Goal: Task Accomplishment & Management: Manage account settings

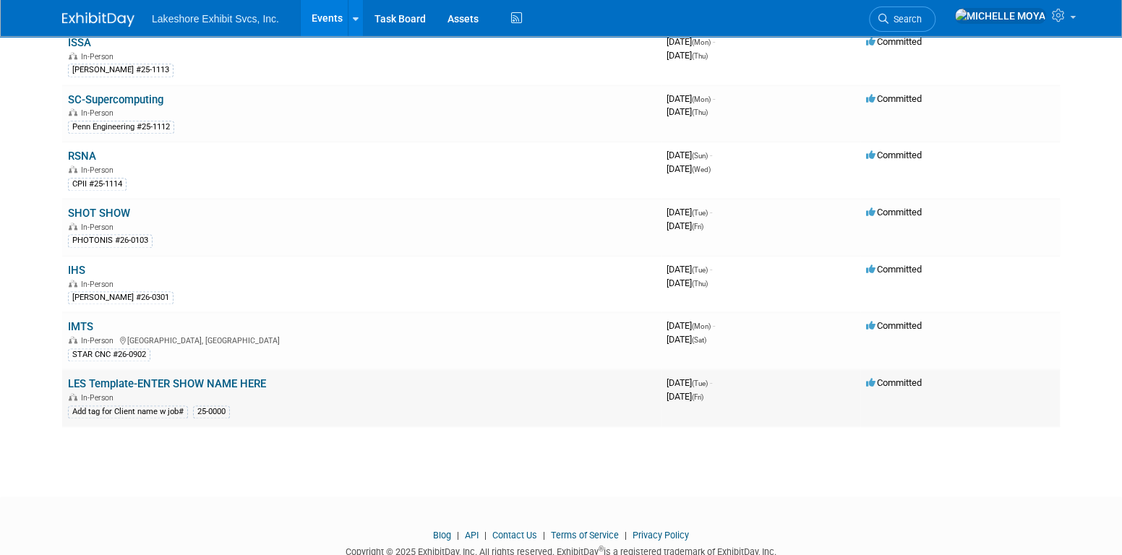
scroll to position [1012, 0]
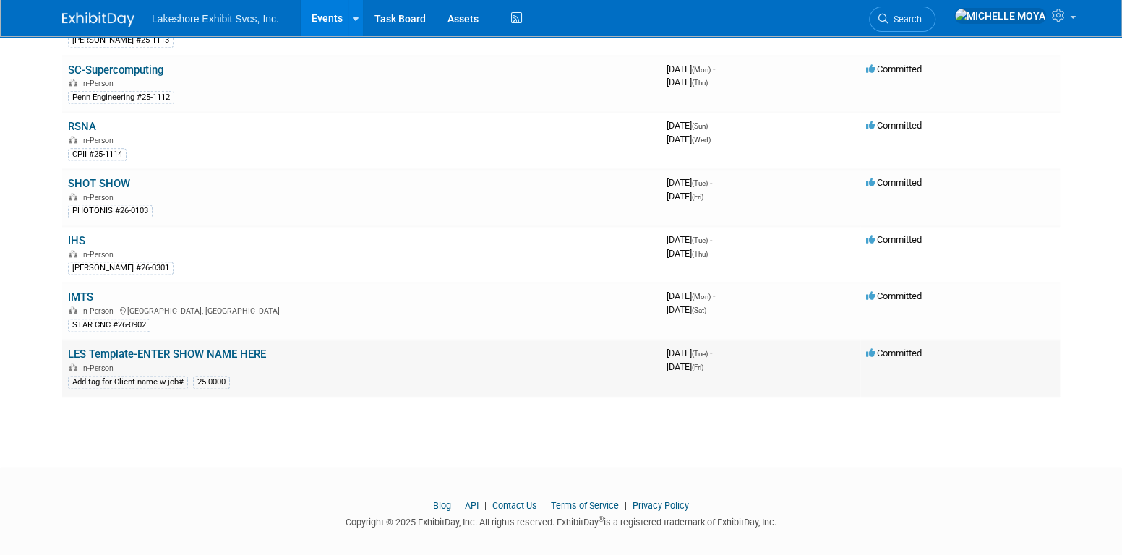
click at [227, 348] on link "LES Template-ENTER SHOW NAME HERE" at bounding box center [167, 354] width 198 height 13
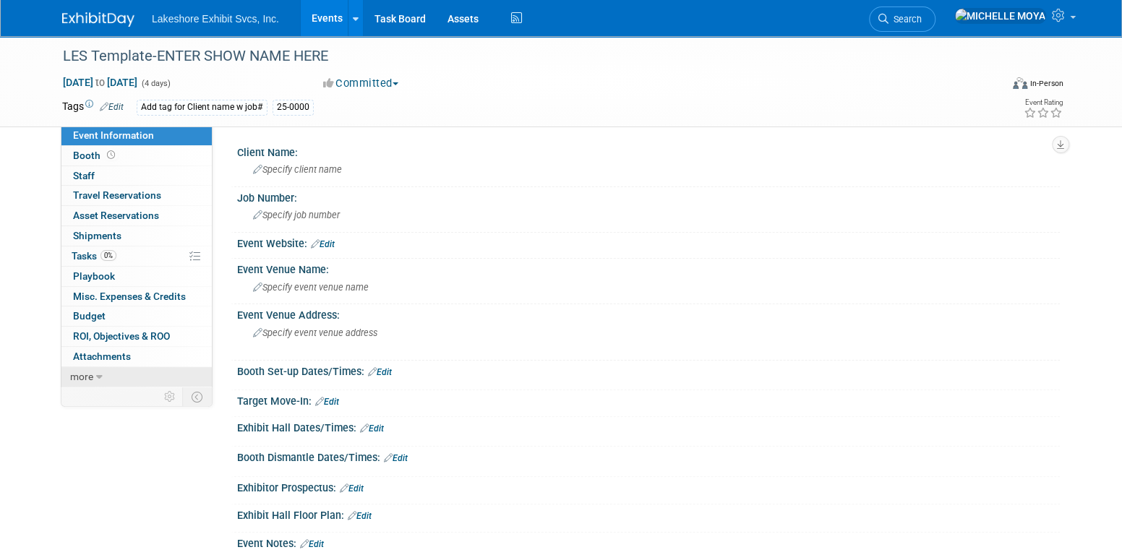
click at [78, 380] on span "more" at bounding box center [81, 377] width 23 height 12
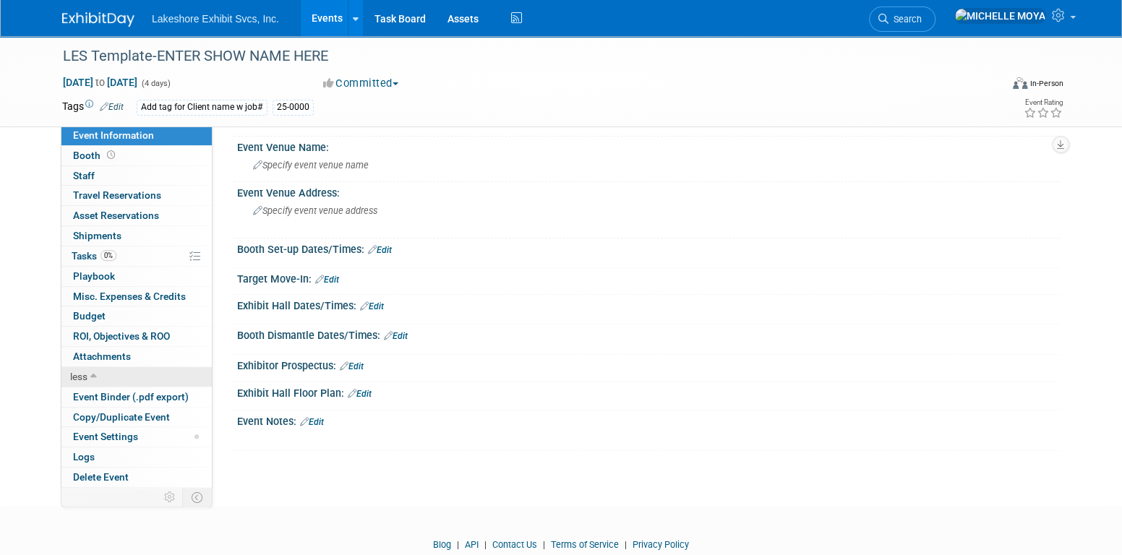
scroll to position [145, 0]
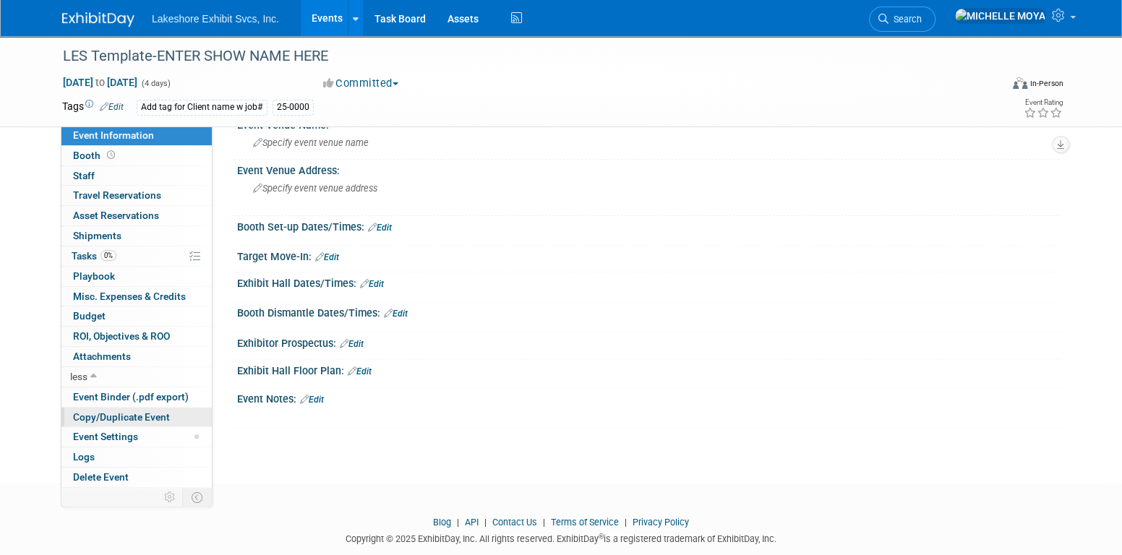
click at [132, 413] on span "Copy/Duplicate Event" at bounding box center [121, 417] width 97 height 12
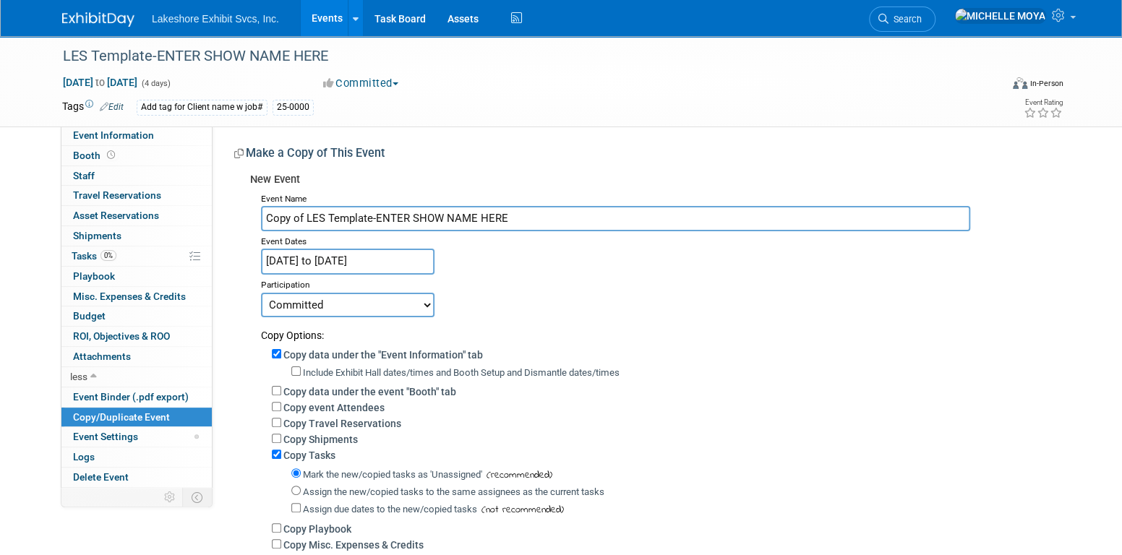
drag, startPoint x: 512, startPoint y: 217, endPoint x: 238, endPoint y: 220, distance: 274.1
click at [238, 220] on div "New Event Event Name Copy of LES Template-ENTER SHOW NAME HERE Event Dates Nov …" at bounding box center [641, 394] width 815 height 457
type input "SHOT SHOW"
click at [329, 257] on input "Nov 24, 2026 to Nov 27, 2026" at bounding box center [348, 261] width 174 height 25
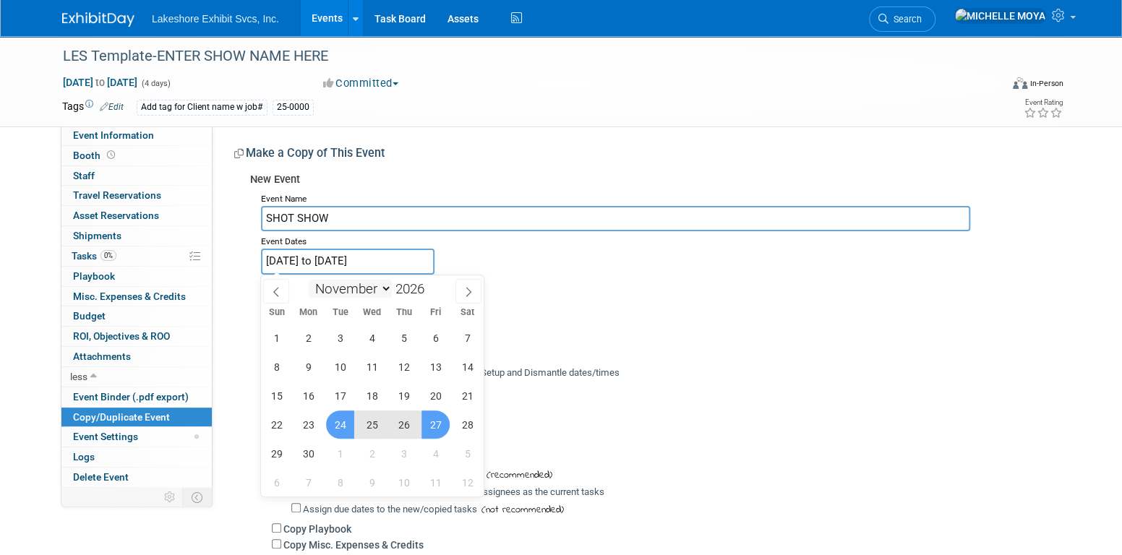
click at [388, 285] on select "January February March April May June July August September October November De…" at bounding box center [350, 289] width 83 height 18
select select "0"
click at [309, 280] on select "January February March April May June July August September October November De…" at bounding box center [350, 289] width 83 height 18
click at [342, 431] on span "20" at bounding box center [340, 425] width 28 height 28
click at [437, 422] on span "23" at bounding box center [436, 425] width 28 height 28
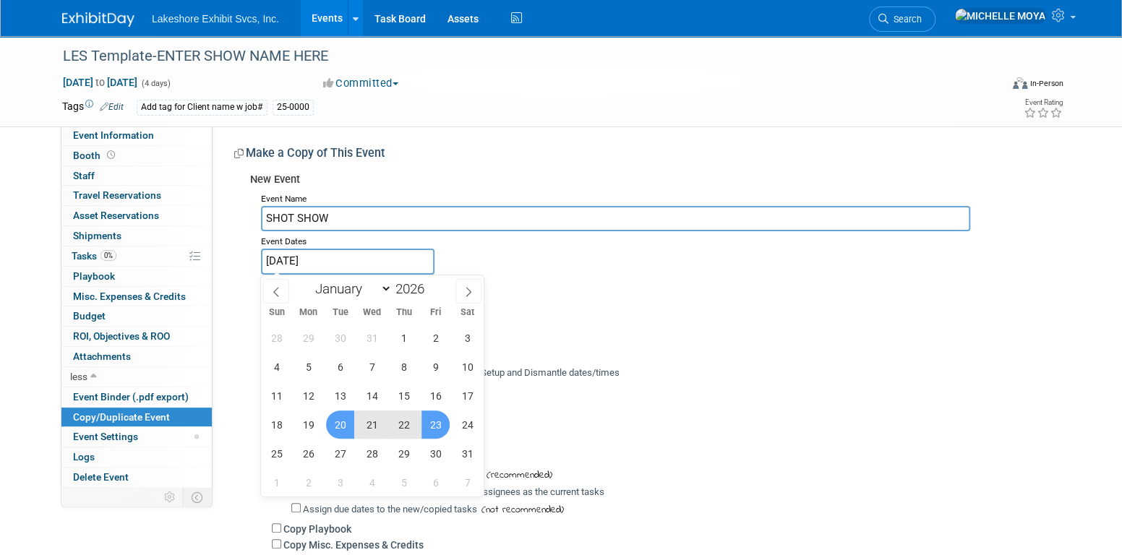
type input "Jan 20, 2026 to Jan 23, 2026"
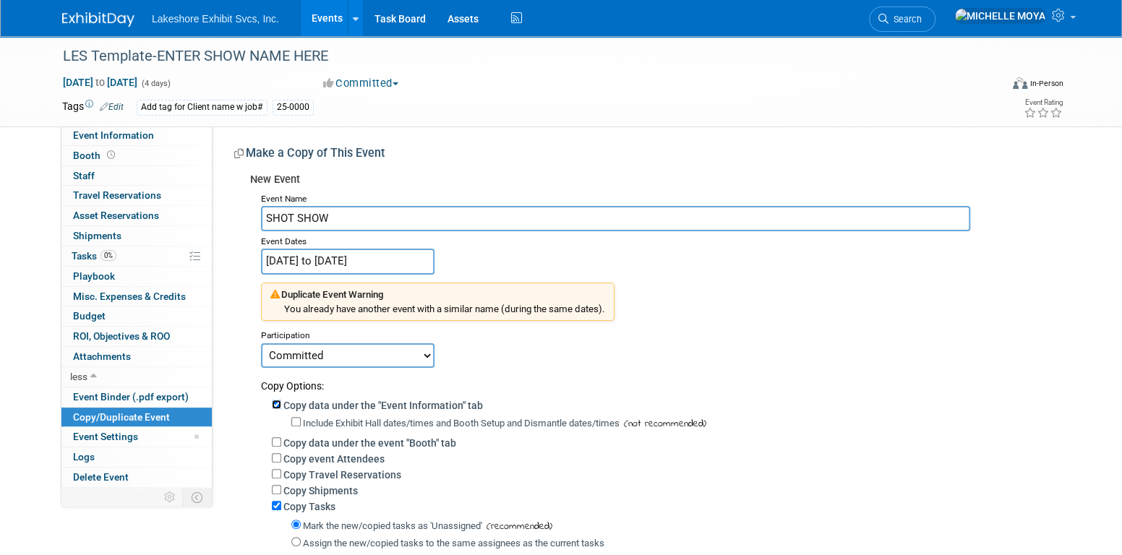
click at [274, 404] on input "Copy data under the "Event Information" tab" at bounding box center [276, 404] width 9 height 9
checkbox input "false"
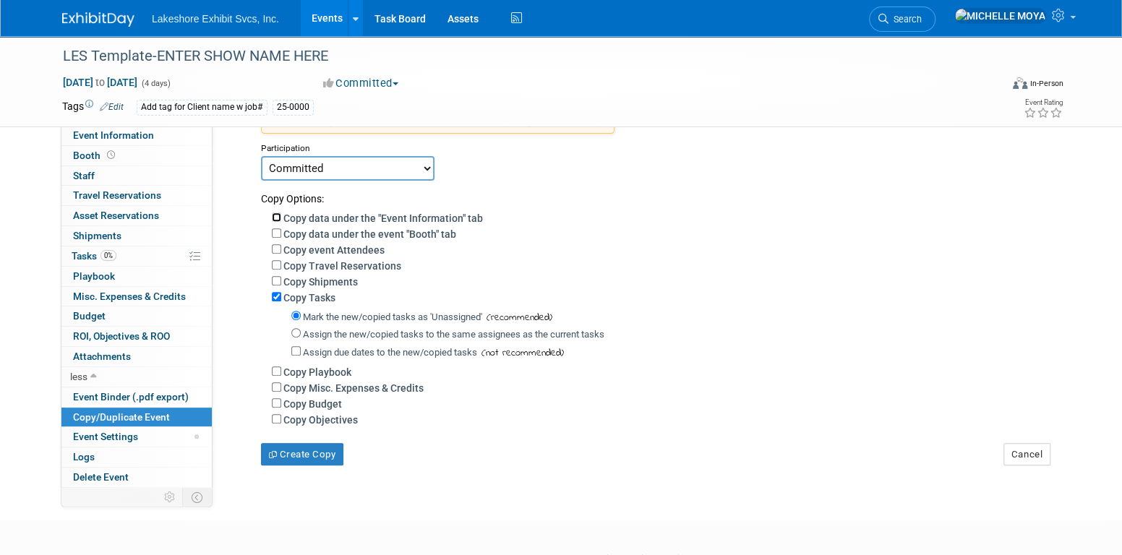
scroll to position [217, 0]
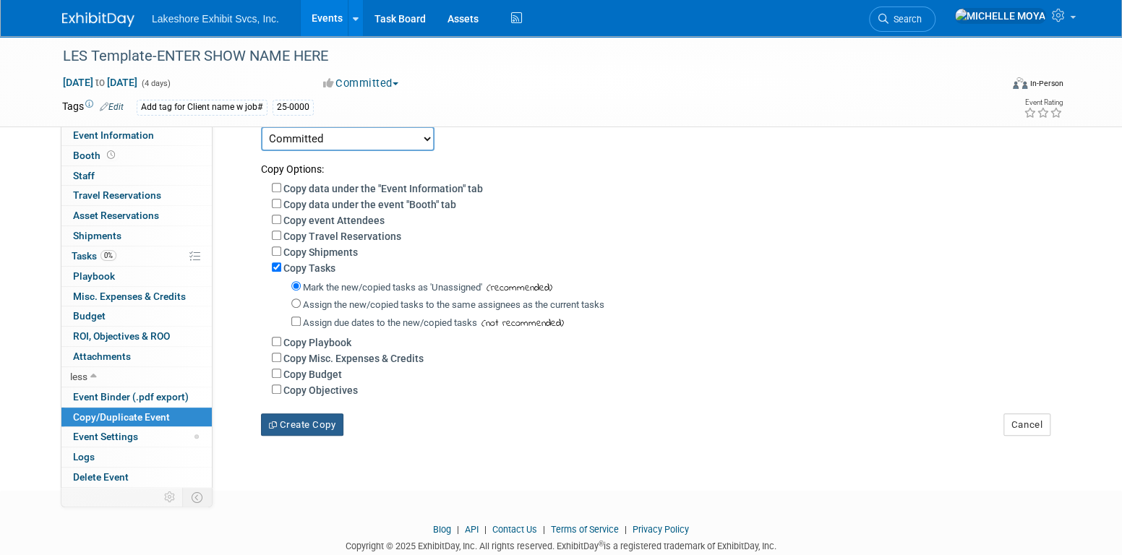
drag, startPoint x: 322, startPoint y: 424, endPoint x: 501, endPoint y: 426, distance: 179.3
click at [501, 426] on div "Create Copy Cancel" at bounding box center [655, 417] width 810 height 39
click at [336, 419] on button "Create Copy" at bounding box center [302, 425] width 82 height 23
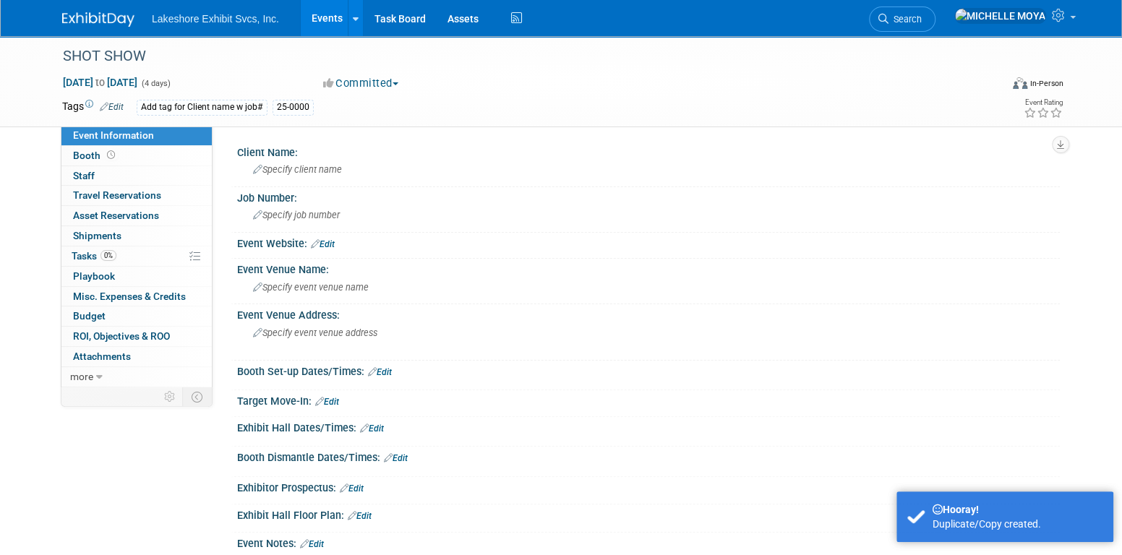
click at [121, 102] on link "Edit" at bounding box center [112, 107] width 24 height 10
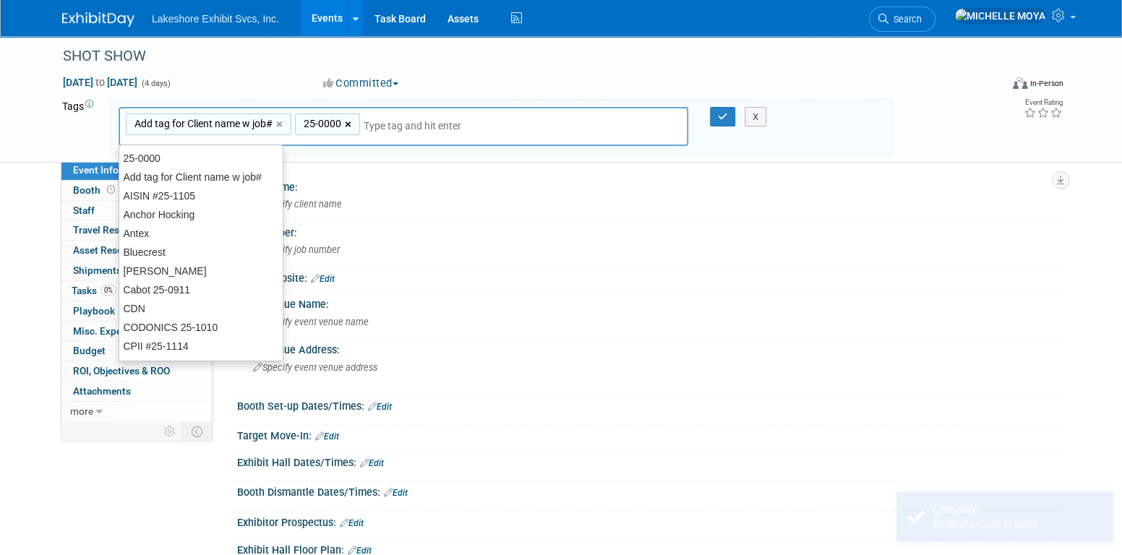
click at [349, 122] on link "×" at bounding box center [349, 124] width 9 height 17
type input "Add tag for Client name w job#"
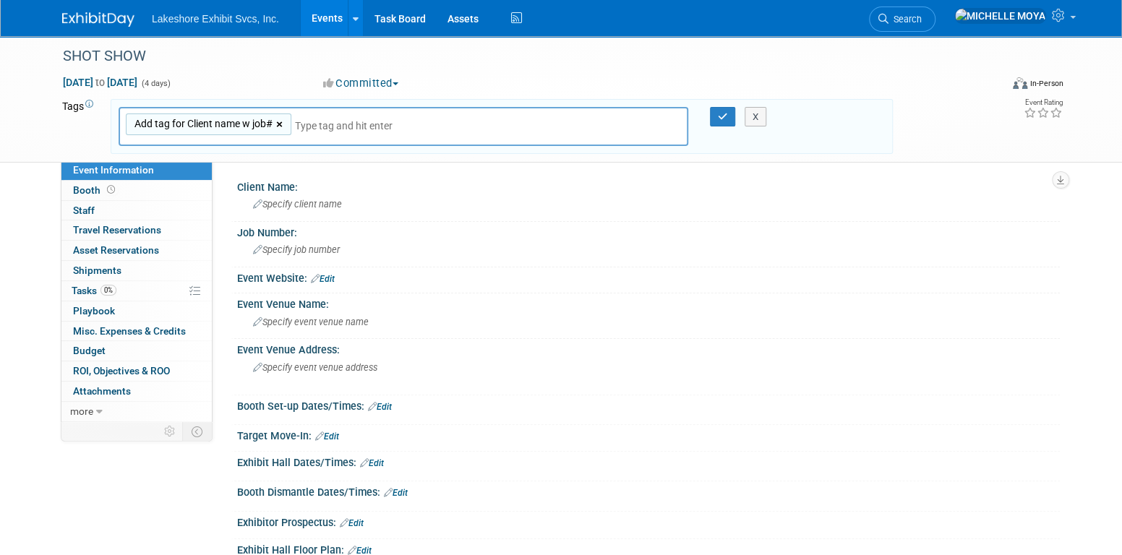
click at [281, 121] on link "×" at bounding box center [280, 124] width 9 height 17
type input "B&T USA #26-0101"
click at [435, 201] on div "Specify client name" at bounding box center [648, 204] width 801 height 22
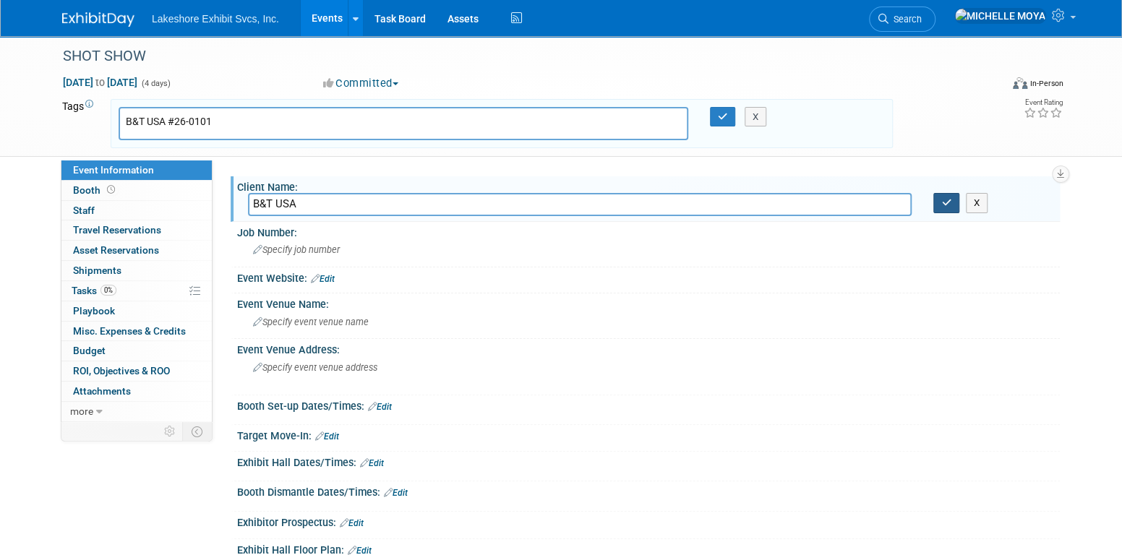
type input "B&T USA"
click at [943, 198] on button "button" at bounding box center [946, 203] width 26 height 20
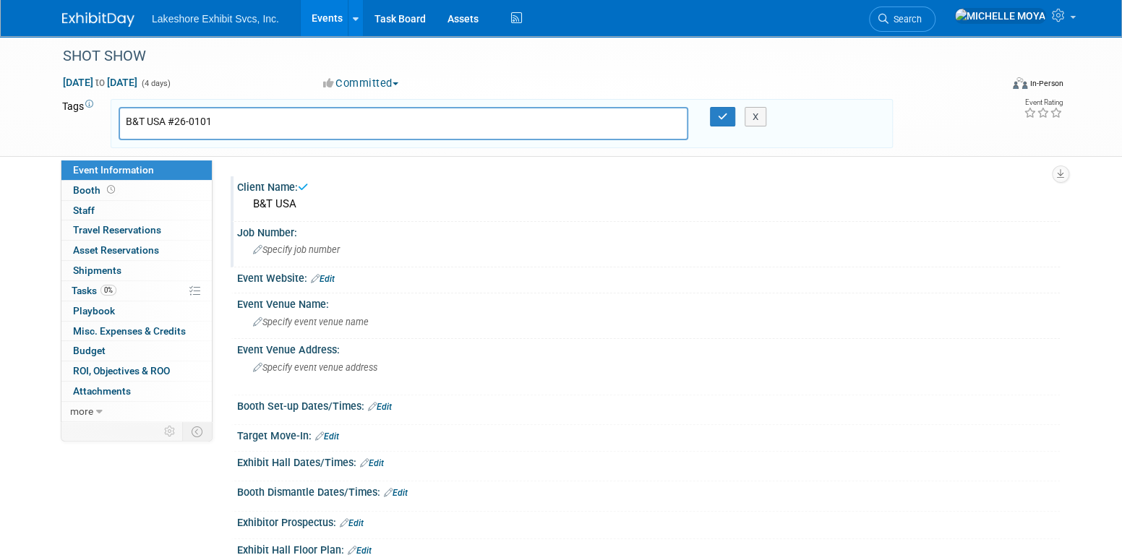
click at [329, 248] on span "Specify job number" at bounding box center [296, 249] width 87 height 11
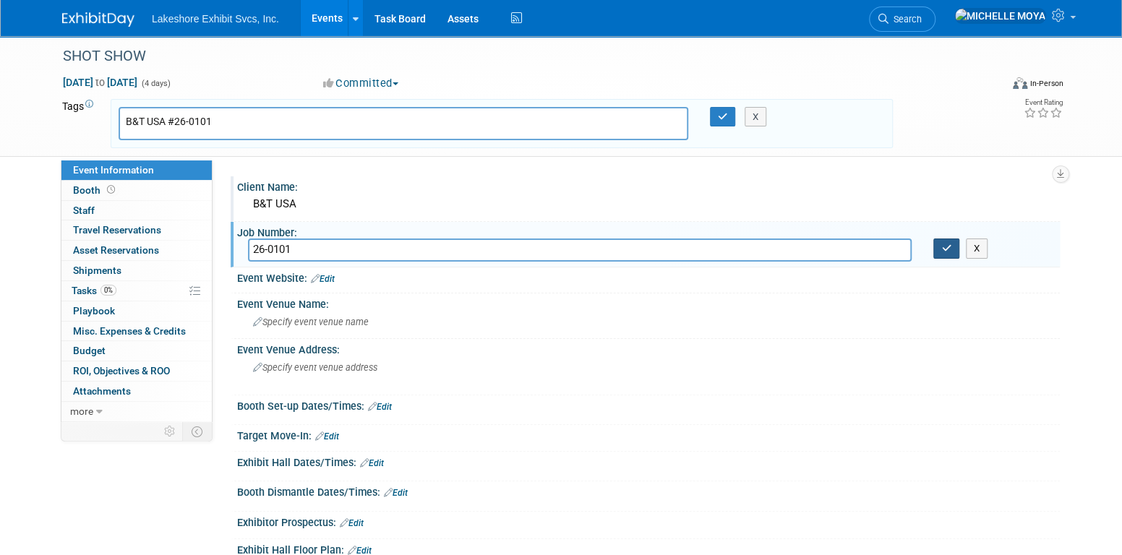
type input "26-0101"
click at [953, 248] on button "button" at bounding box center [946, 249] width 26 height 20
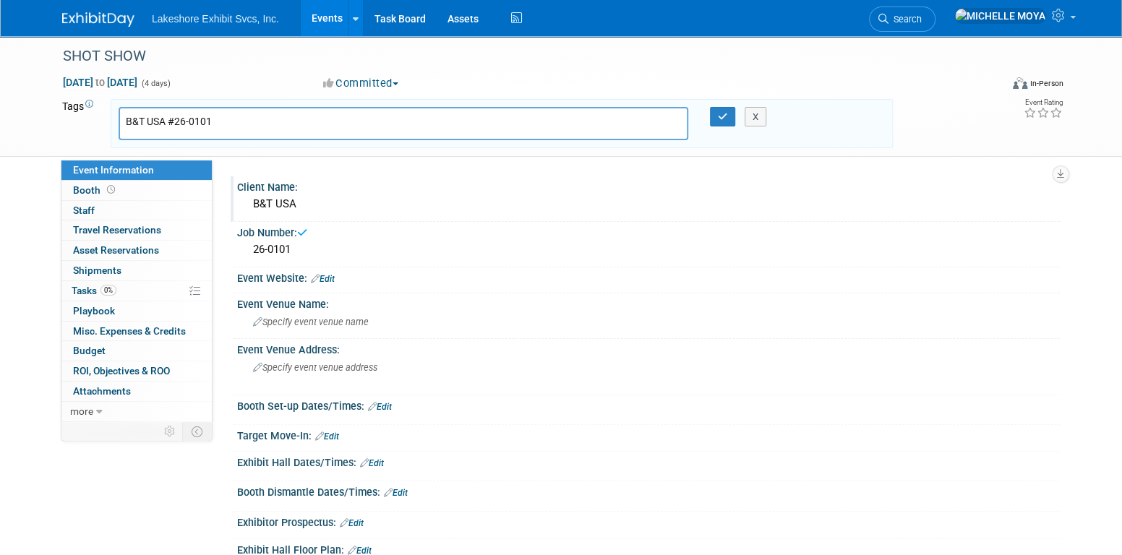
scroll to position [205, 0]
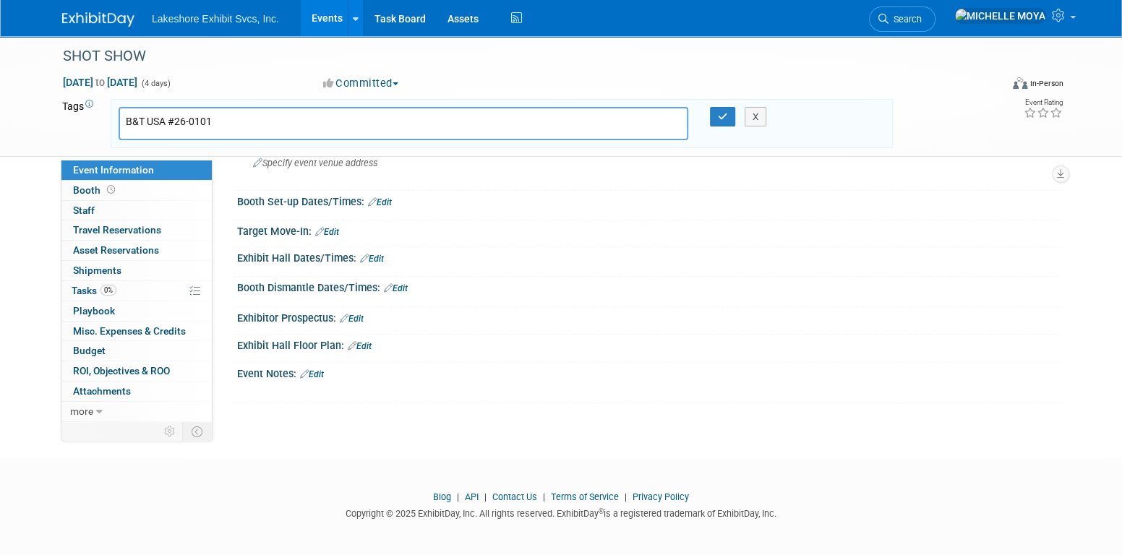
click at [314, 369] on link "Edit" at bounding box center [312, 374] width 24 height 10
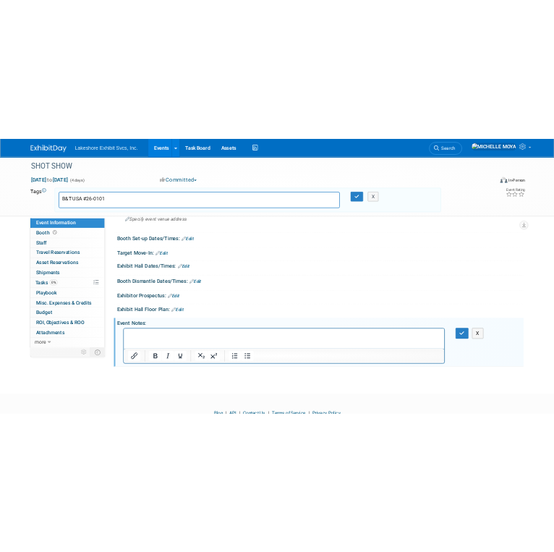
scroll to position [0, 0]
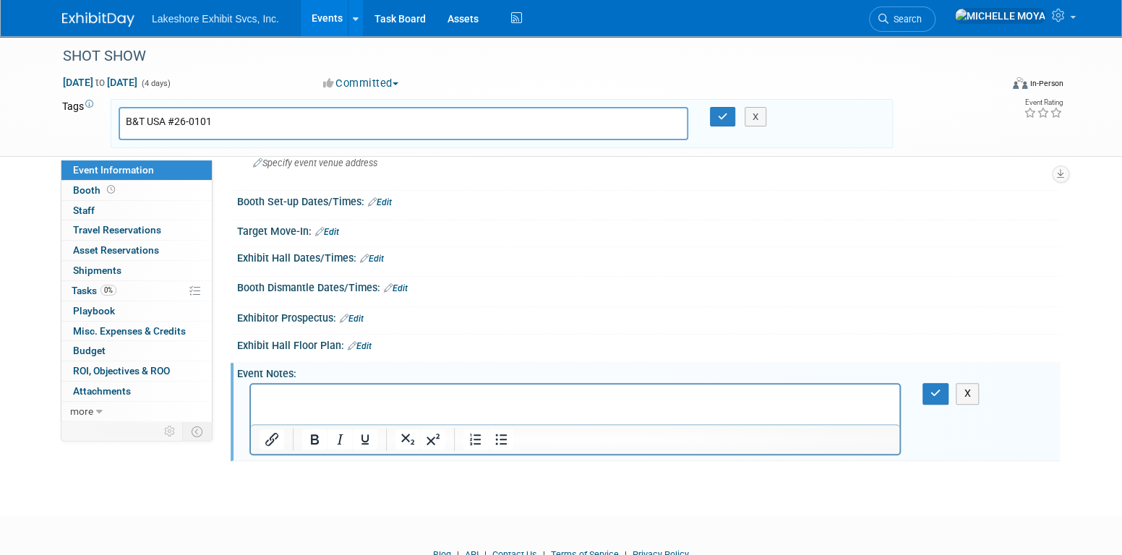
click at [325, 393] on p "Rich Text Area. Press ALT-0 for help." at bounding box center [576, 397] width 632 height 14
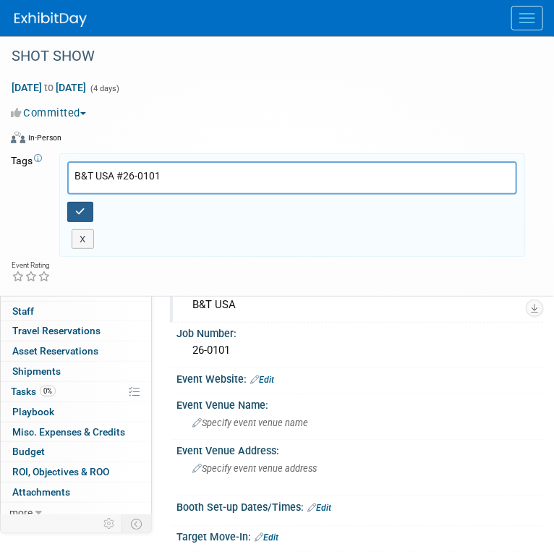
click at [80, 207] on icon "button" at bounding box center [80, 211] width 10 height 9
type input "B&T USA #26-0101"
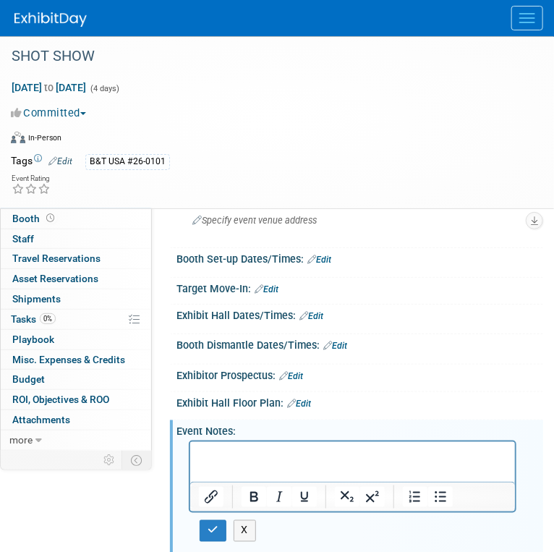
scroll to position [145, 0]
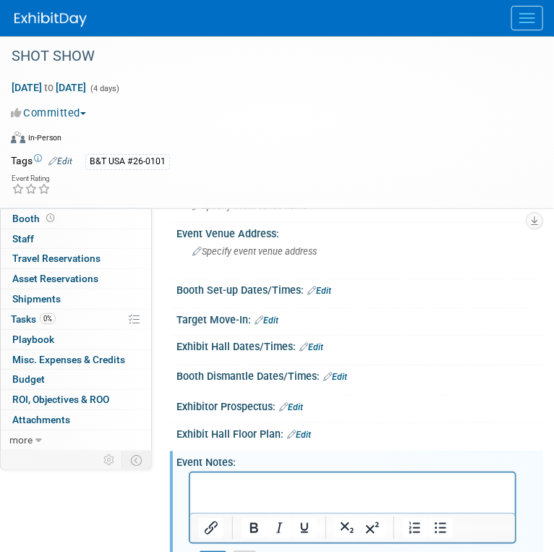
click at [326, 289] on link "Edit" at bounding box center [319, 291] width 24 height 10
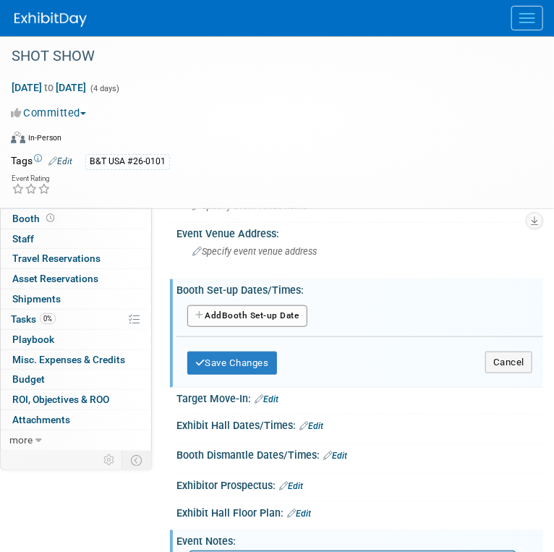
click at [251, 315] on button "Add Another Booth Set-up Date" at bounding box center [247, 316] width 120 height 22
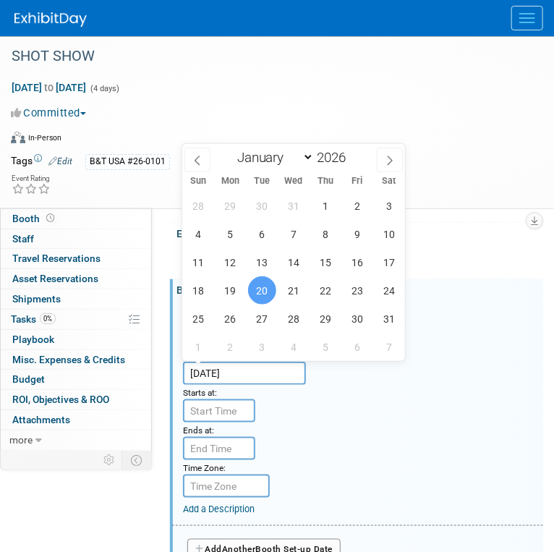
click at [243, 368] on input "Jan 20, 2026" at bounding box center [244, 373] width 123 height 23
click at [270, 263] on span "13" at bounding box center [262, 262] width 28 height 28
type input "Jan 13, 2026"
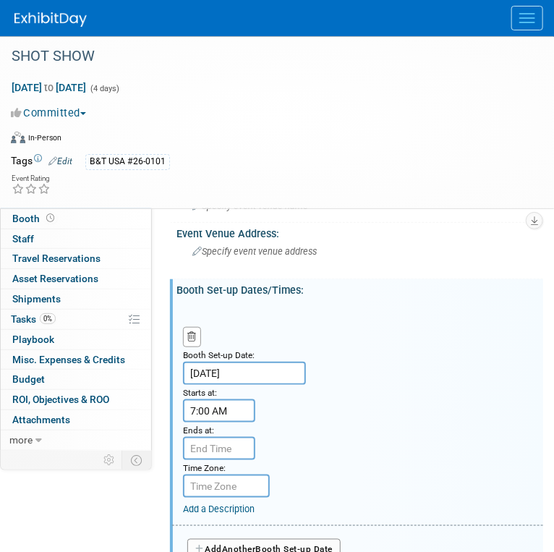
click at [240, 404] on input "7:00 AM" at bounding box center [219, 410] width 72 height 23
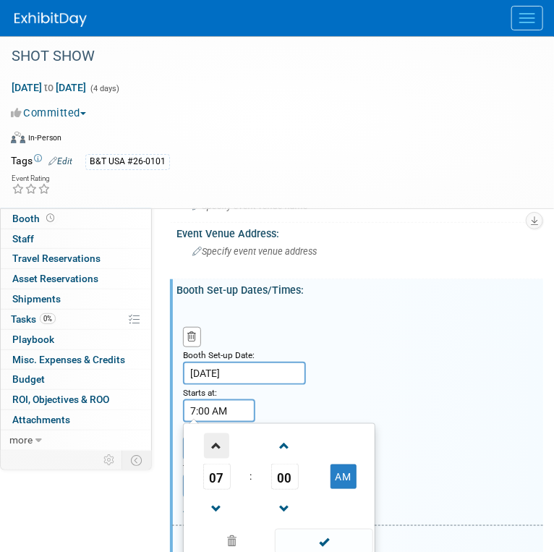
click at [217, 447] on span at bounding box center [216, 445] width 25 height 25
type input "8:00 AM"
click at [332, 538] on span at bounding box center [324, 541] width 98 height 25
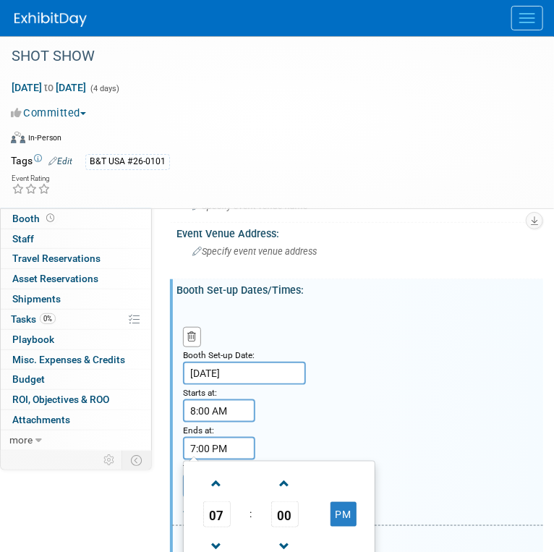
click at [240, 444] on input "7:00 PM" at bounding box center [219, 448] width 72 height 23
click at [218, 535] on span at bounding box center [216, 546] width 25 height 25
type input "6:00 PM"
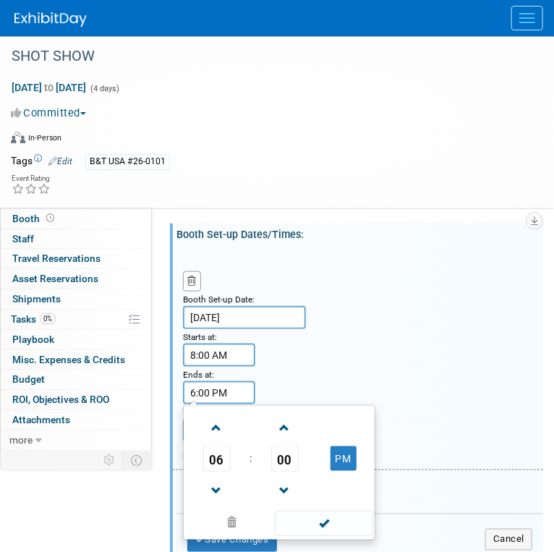
scroll to position [289, 0]
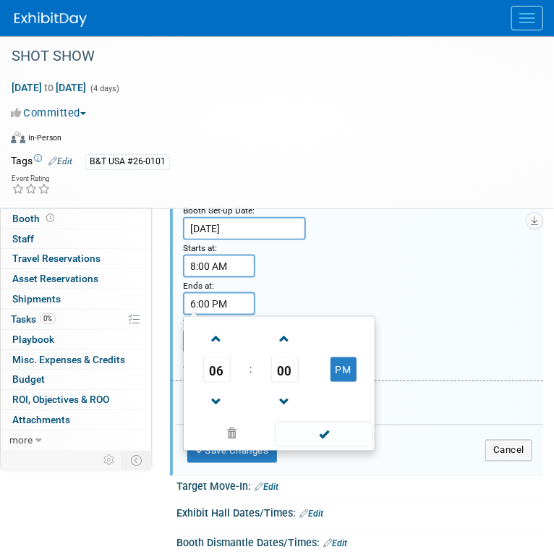
click at [319, 429] on span at bounding box center [324, 434] width 98 height 25
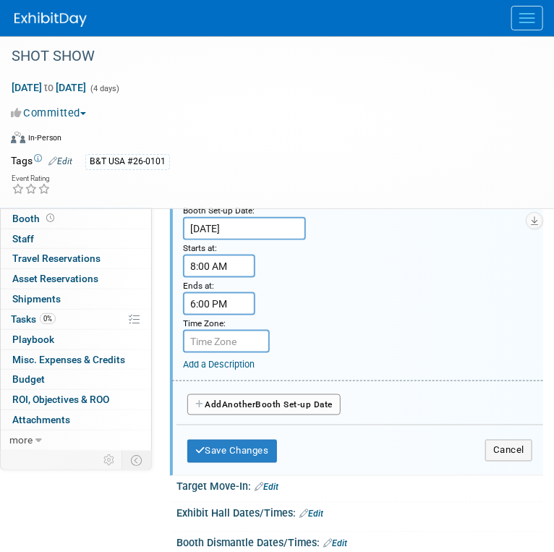
click at [254, 403] on span "Another" at bounding box center [239, 404] width 34 height 10
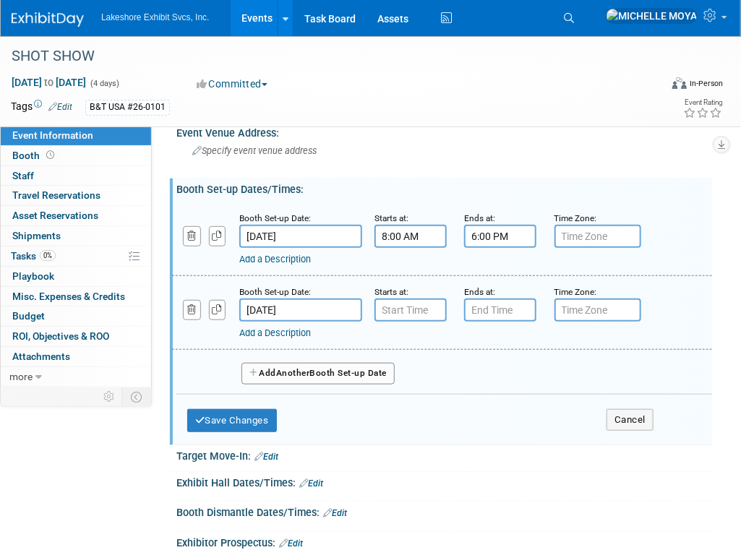
scroll to position [217, 0]
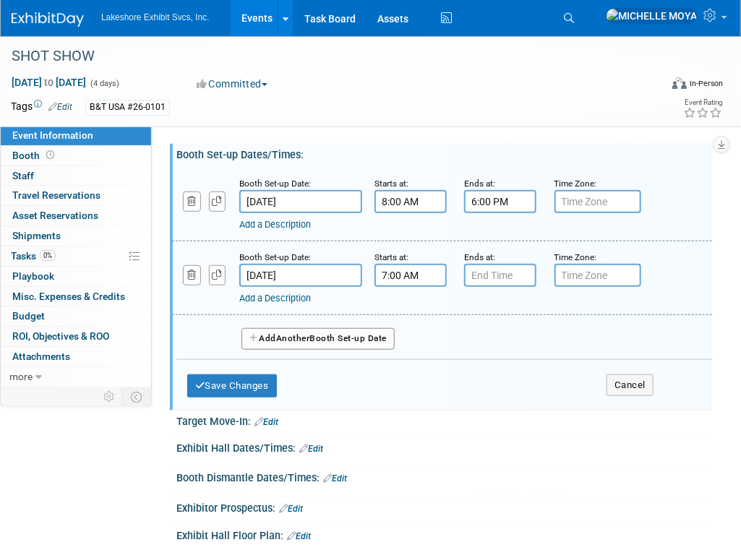
click at [396, 270] on input "7:00 AM" at bounding box center [411, 275] width 72 height 23
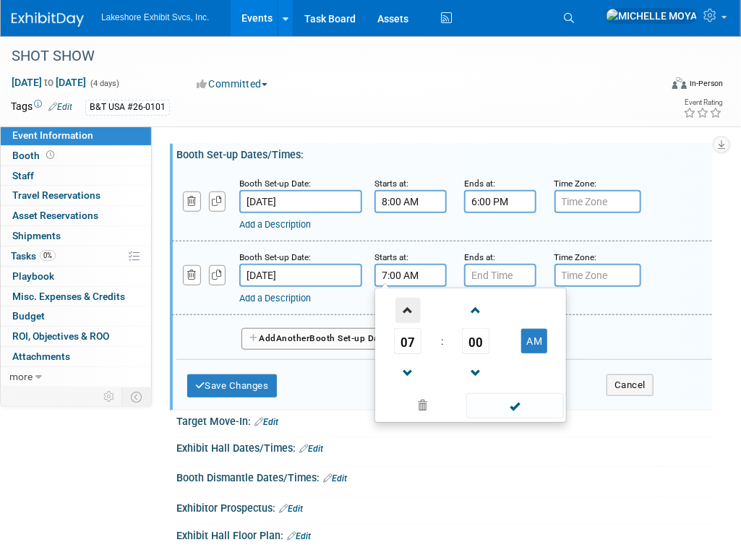
click at [411, 314] on span at bounding box center [408, 310] width 25 height 25
type input "8:00 AM"
click at [525, 404] on span at bounding box center [515, 405] width 98 height 25
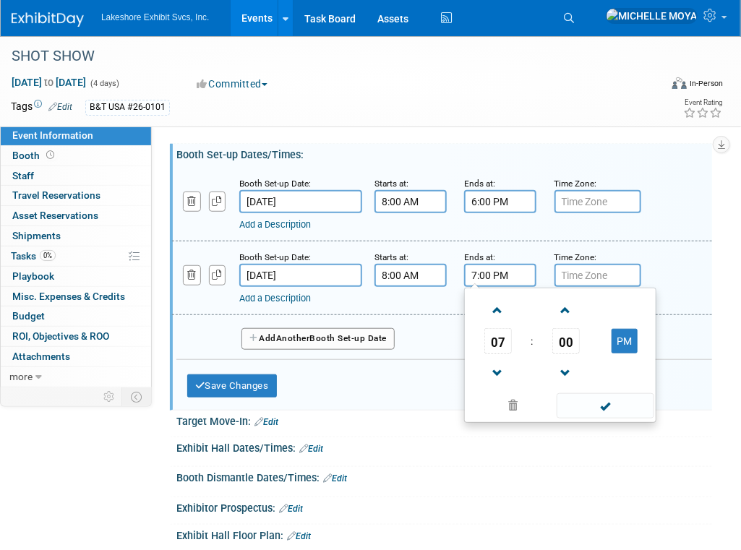
click at [513, 273] on input "7:00 PM" at bounding box center [500, 275] width 72 height 23
click at [496, 362] on span at bounding box center [497, 373] width 25 height 25
type input "6:00 PM"
click at [615, 401] on span at bounding box center [606, 405] width 98 height 25
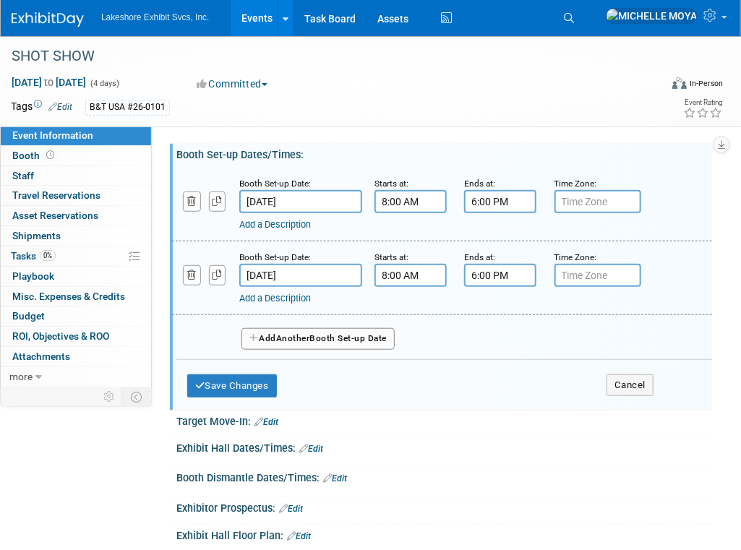
click at [330, 334] on button "Add Another Booth Set-up Date" at bounding box center [318, 339] width 153 height 22
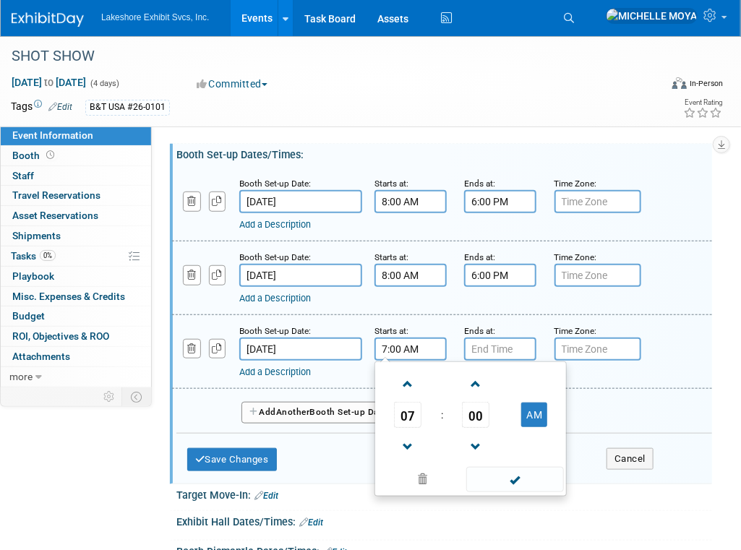
click at [426, 346] on input "7:00 AM" at bounding box center [411, 349] width 72 height 23
click at [405, 382] on span at bounding box center [408, 384] width 25 height 25
type input "8:00 AM"
drag, startPoint x: 482, startPoint y: 484, endPoint x: 509, endPoint y: 385, distance: 103.3
click at [483, 484] on span at bounding box center [515, 479] width 98 height 25
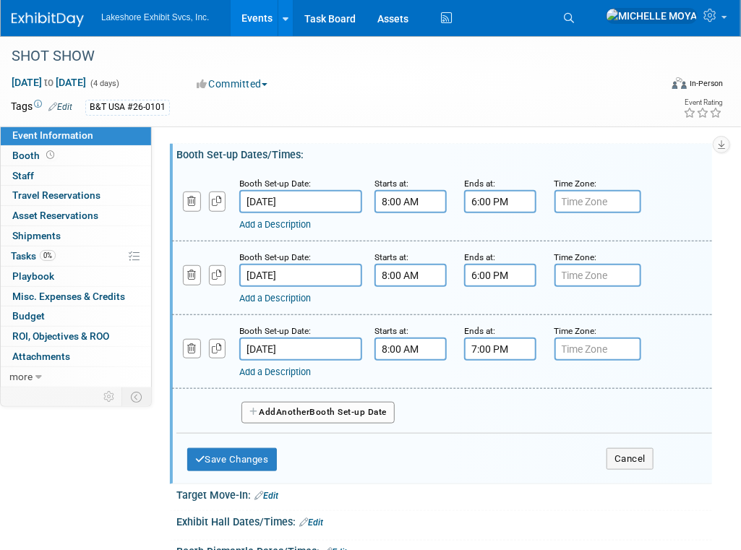
click at [503, 341] on input "7:00 PM" at bounding box center [500, 349] width 72 height 23
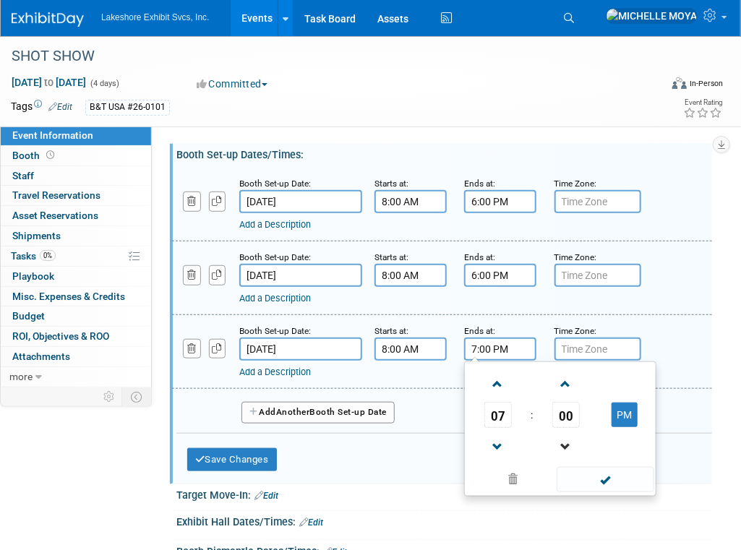
drag, startPoint x: 498, startPoint y: 437, endPoint x: 571, endPoint y: 459, distance: 76.2
click at [500, 437] on span at bounding box center [497, 447] width 25 height 25
type input "6:00 PM"
click at [596, 471] on span at bounding box center [606, 479] width 98 height 25
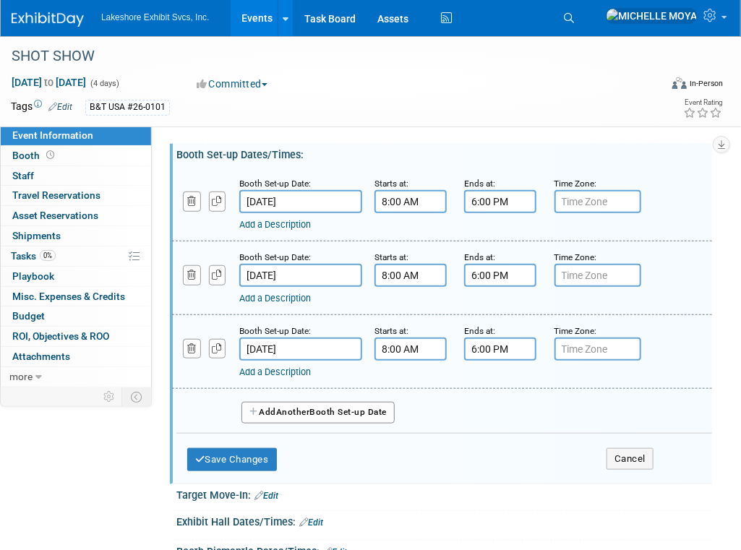
click at [307, 413] on button "Add Another Booth Set-up Date" at bounding box center [318, 413] width 153 height 22
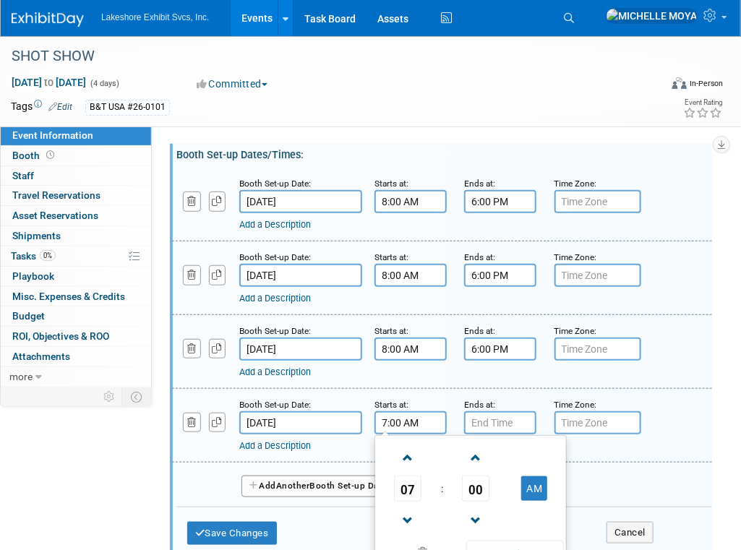
click at [388, 417] on input "7:00 AM" at bounding box center [411, 422] width 72 height 23
click at [409, 455] on span at bounding box center [408, 457] width 25 height 25
type input "8:00 AM"
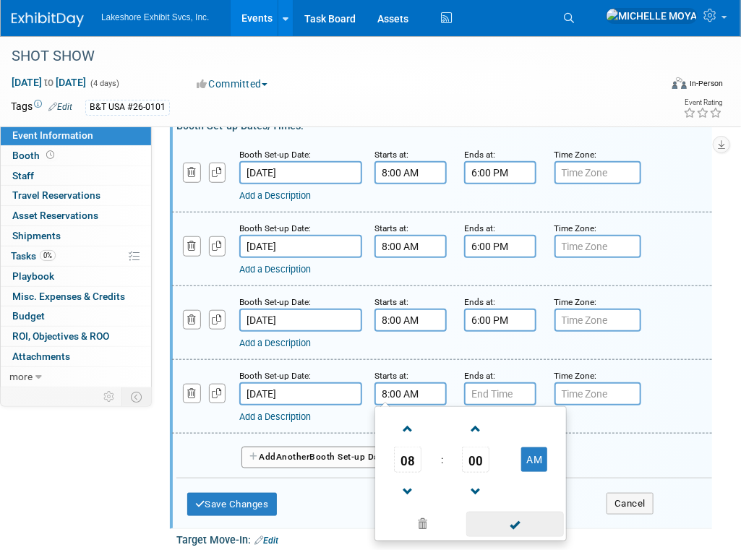
scroll to position [289, 0]
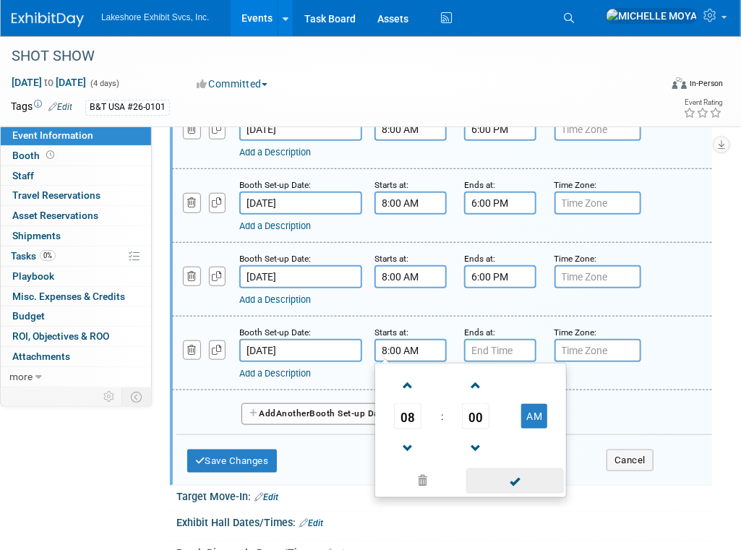
click at [512, 470] on span at bounding box center [515, 481] width 98 height 25
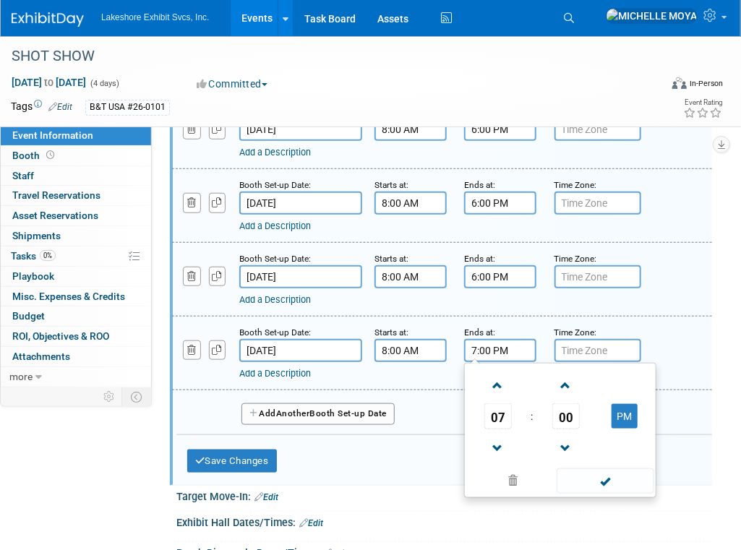
click at [492, 341] on input "7:00 PM" at bounding box center [500, 350] width 72 height 23
drag, startPoint x: 504, startPoint y: 444, endPoint x: 560, endPoint y: 465, distance: 59.5
click at [505, 444] on span at bounding box center [497, 448] width 25 height 25
type input "6:00 PM"
click at [590, 470] on span at bounding box center [606, 481] width 98 height 25
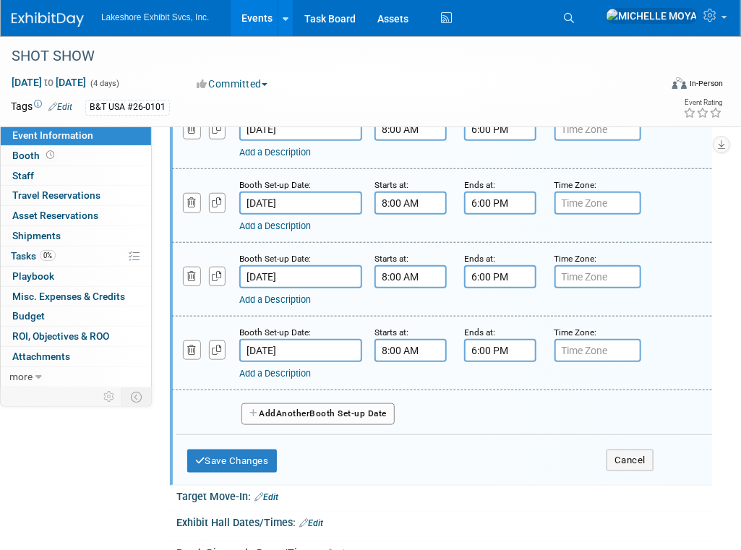
click at [283, 410] on span "Another" at bounding box center [293, 414] width 34 height 10
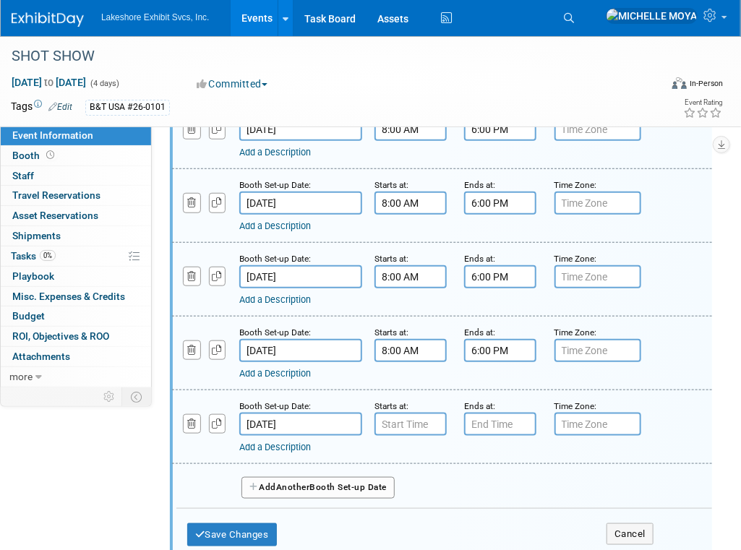
click at [411, 436] on div "Add a Description Description:" at bounding box center [429, 445] width 380 height 18
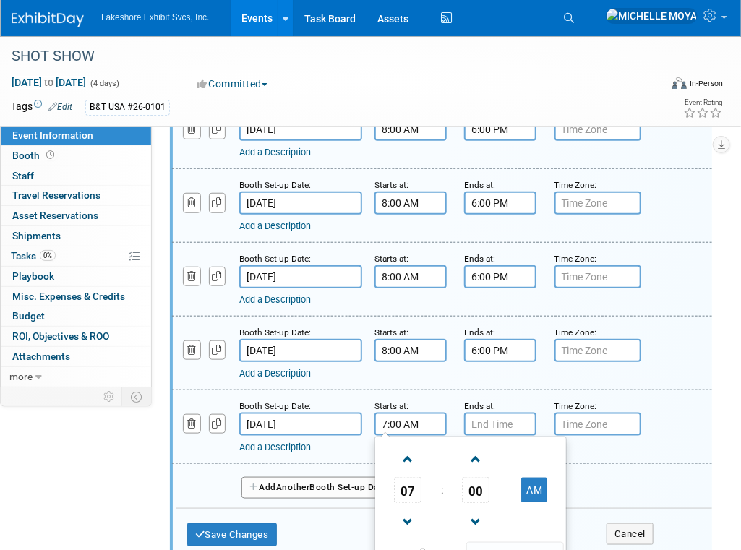
click at [416, 421] on input "7:00 AM" at bounding box center [411, 424] width 72 height 23
click at [417, 458] on span at bounding box center [408, 459] width 25 height 25
type input "8:00 AM"
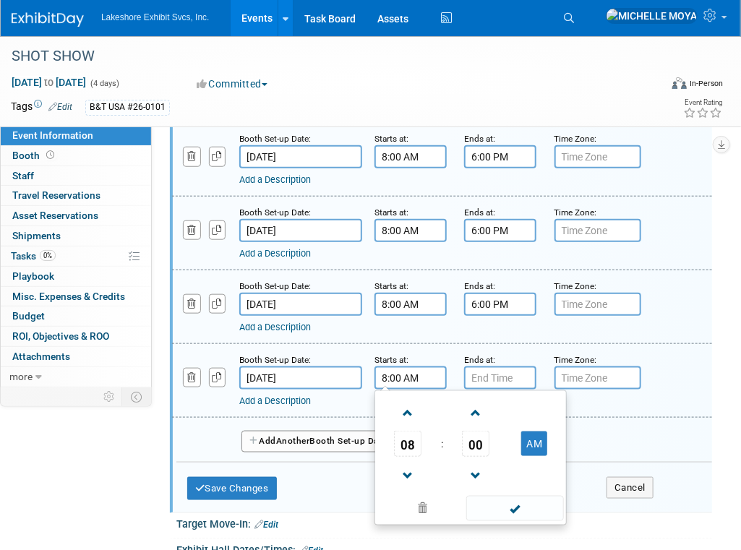
scroll to position [362, 0]
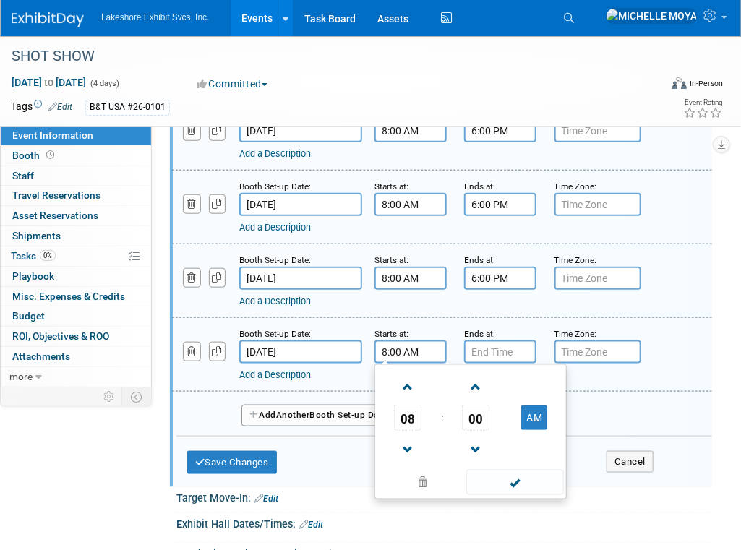
drag, startPoint x: 490, startPoint y: 471, endPoint x: 498, endPoint y: 445, distance: 27.2
click at [491, 471] on span at bounding box center [515, 482] width 98 height 25
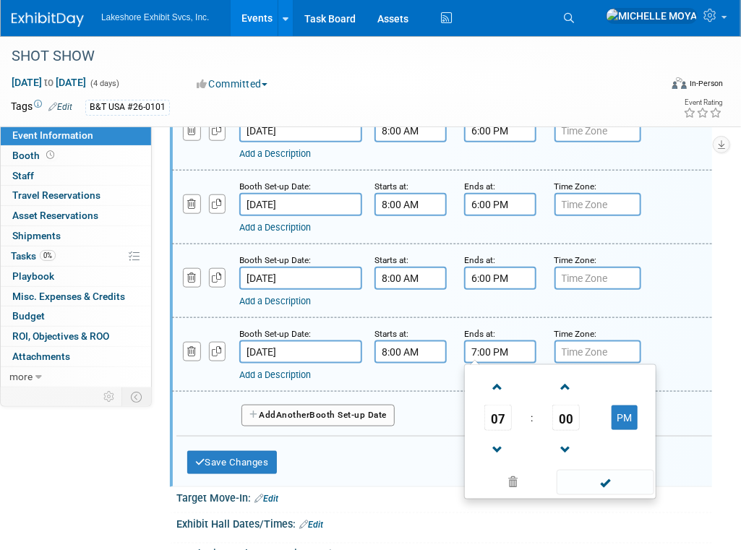
click at [500, 346] on input "7:00 PM" at bounding box center [500, 352] width 72 height 23
click at [503, 441] on span at bounding box center [497, 449] width 25 height 25
type input "6:00 PM"
click at [604, 473] on span at bounding box center [606, 482] width 98 height 25
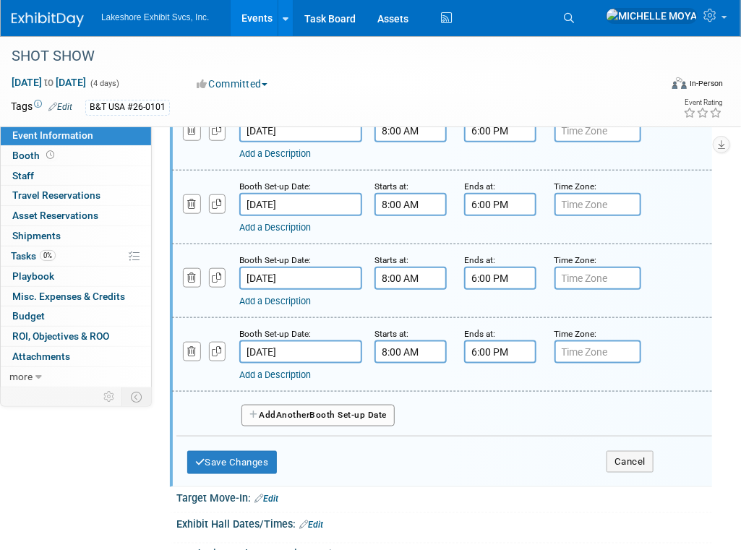
click at [253, 419] on button "Add Another Booth Set-up Date" at bounding box center [318, 416] width 153 height 22
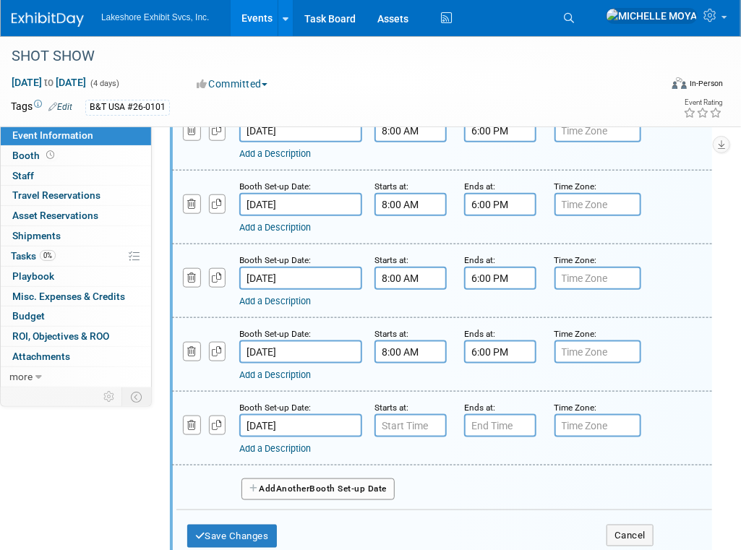
type input "7:00 AM"
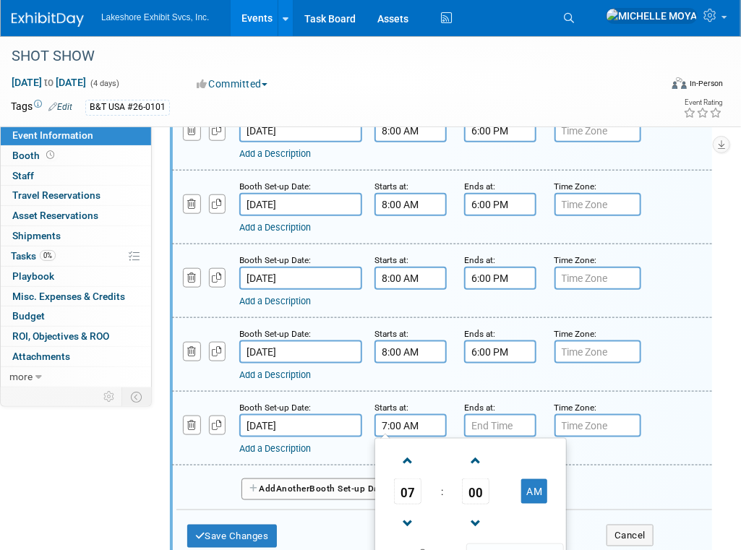
click at [418, 427] on input "7:00 AM" at bounding box center [411, 425] width 72 height 23
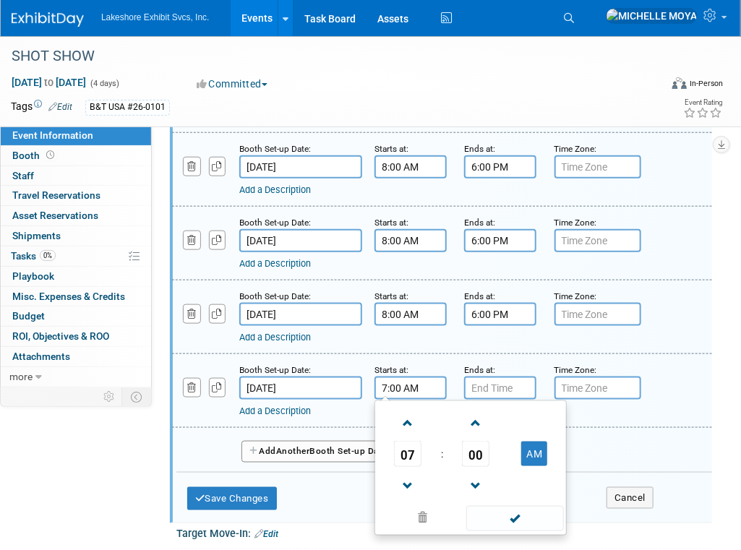
scroll to position [434, 0]
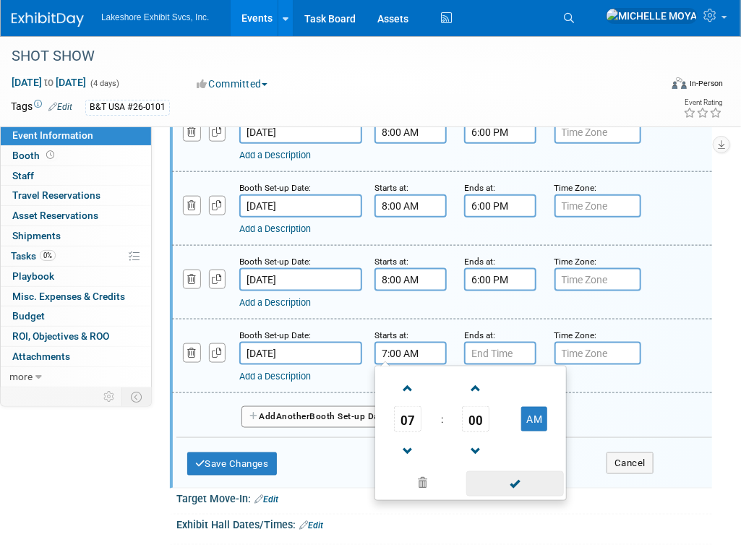
click at [508, 484] on span at bounding box center [515, 483] width 98 height 25
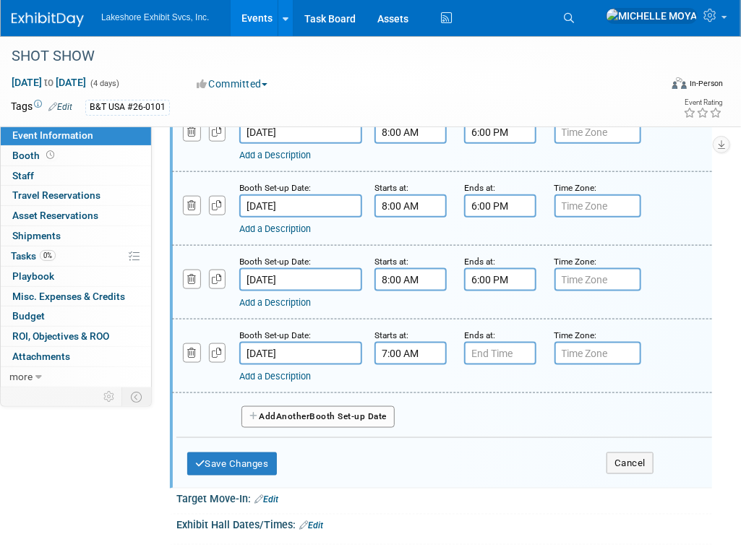
type input "7:00 PM"
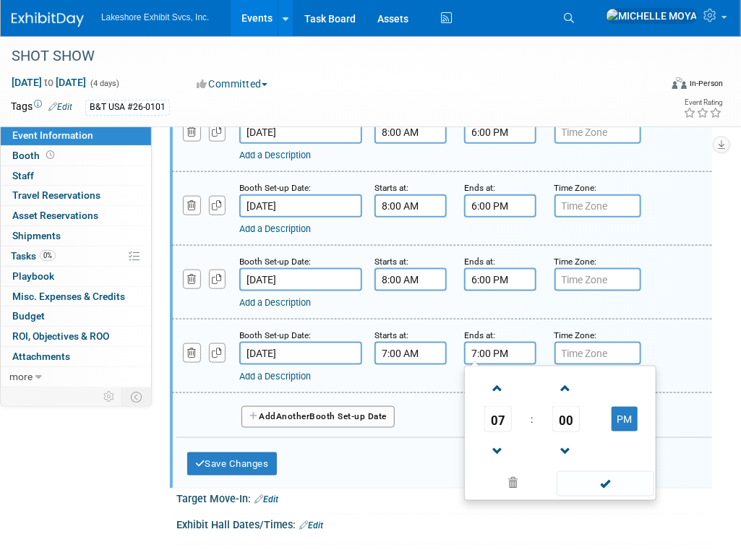
click at [501, 349] on input "7:00 PM" at bounding box center [500, 353] width 72 height 23
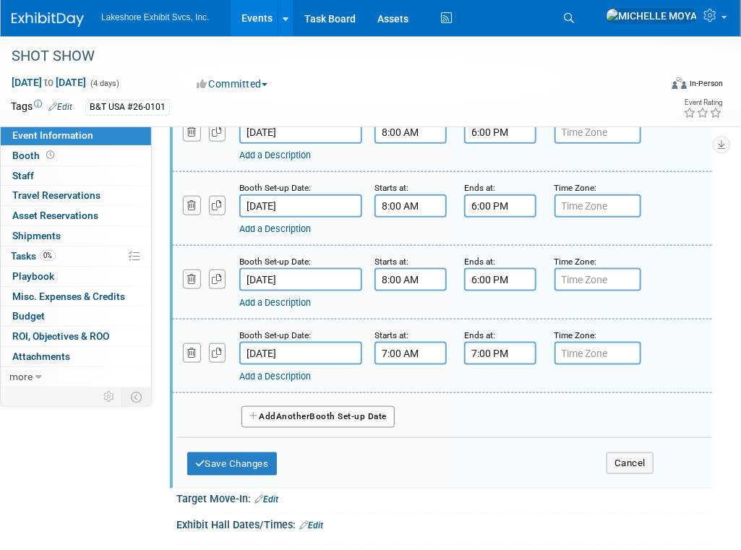
click at [414, 352] on input "7:00 AM" at bounding box center [411, 353] width 72 height 23
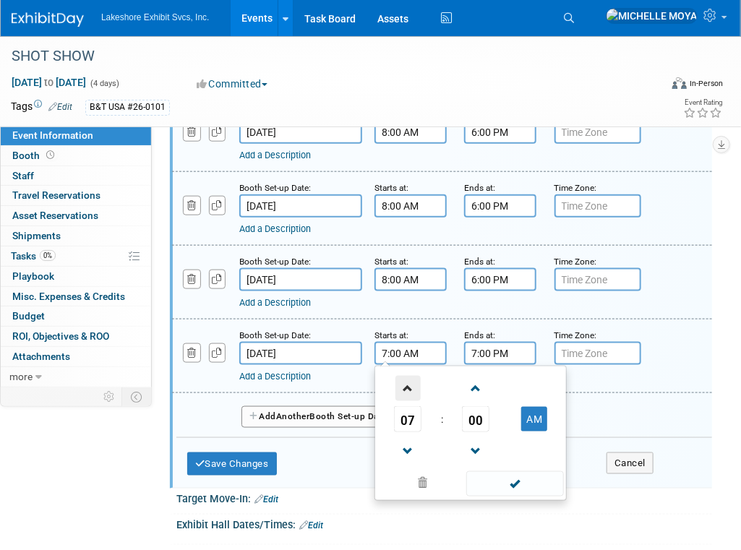
click at [404, 390] on span at bounding box center [408, 388] width 25 height 25
type input "8:00 AM"
click at [513, 477] on span at bounding box center [515, 483] width 98 height 25
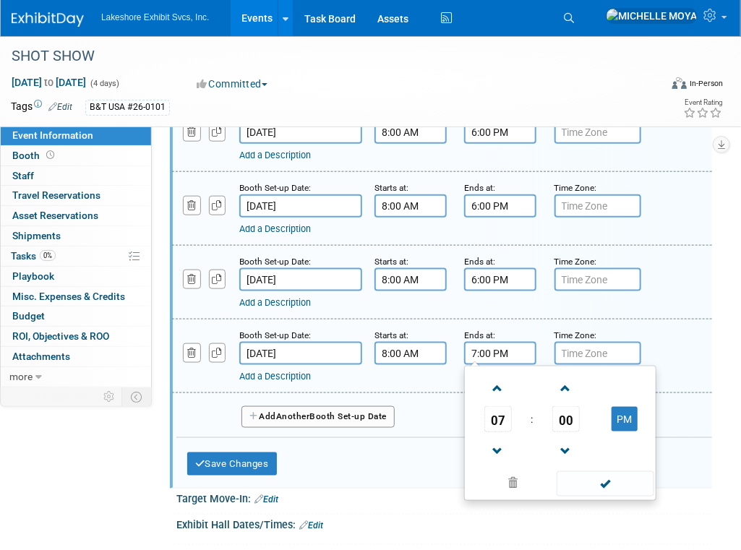
drag, startPoint x: 496, startPoint y: 340, endPoint x: 509, endPoint y: 347, distance: 14.9
click at [496, 342] on input "7:00 PM" at bounding box center [500, 353] width 72 height 23
click at [497, 440] on span at bounding box center [497, 451] width 25 height 25
type input "6:00 PM"
click at [585, 484] on span at bounding box center [606, 483] width 98 height 25
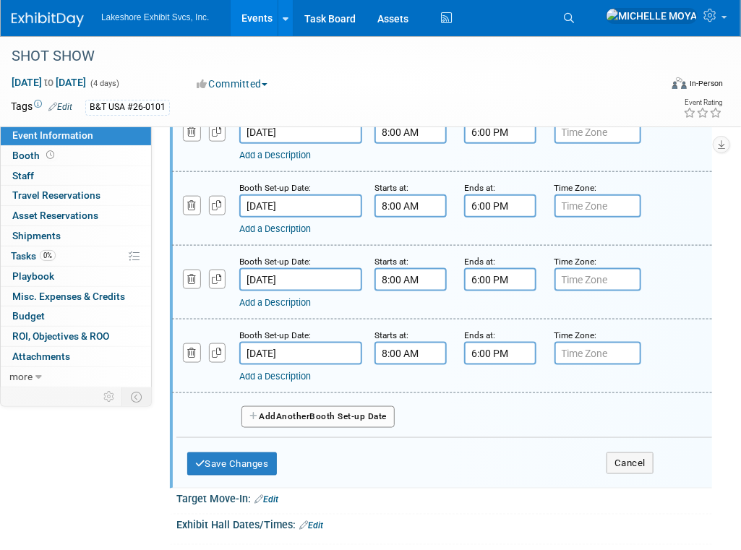
click at [287, 419] on button "Add Another Booth Set-up Date" at bounding box center [318, 417] width 153 height 22
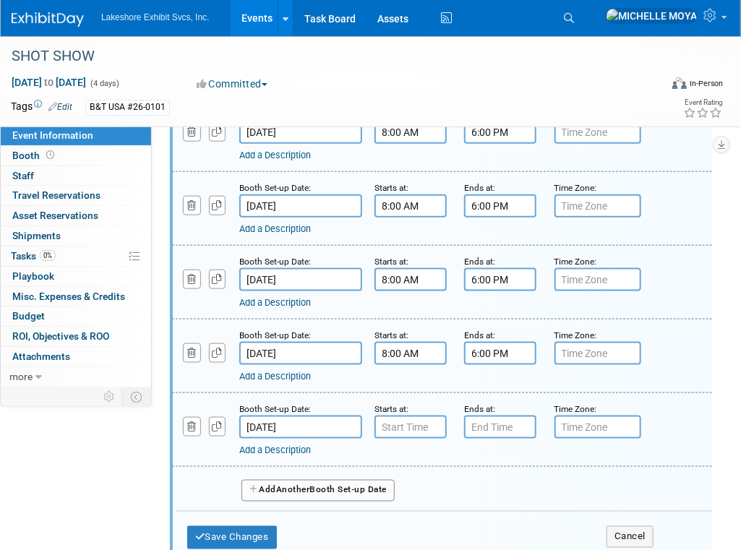
type input "7:00 AM"
click at [398, 419] on input "7:00 AM" at bounding box center [411, 427] width 72 height 23
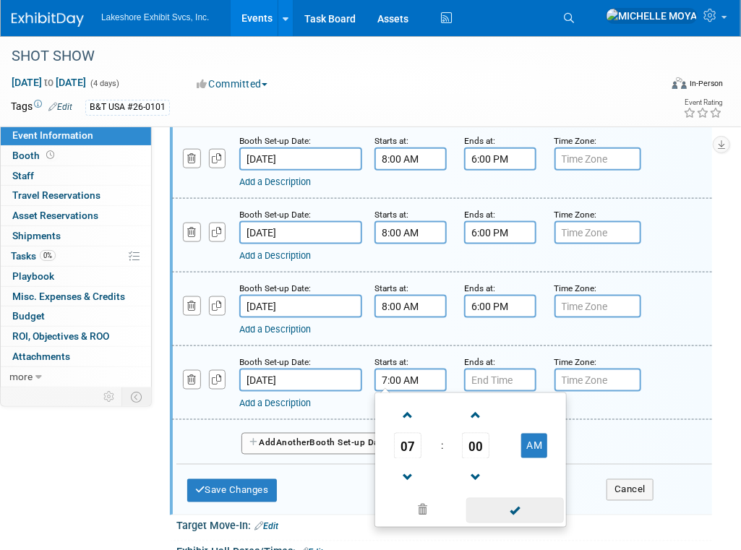
scroll to position [506, 0]
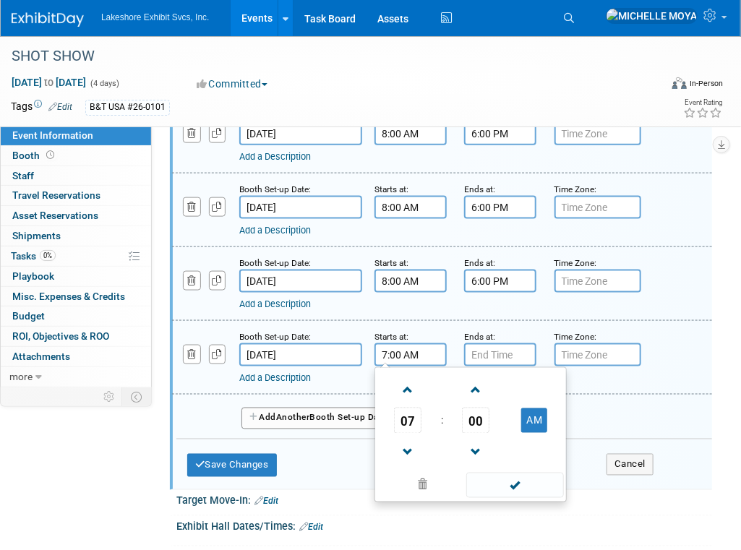
click at [511, 487] on span at bounding box center [515, 485] width 98 height 25
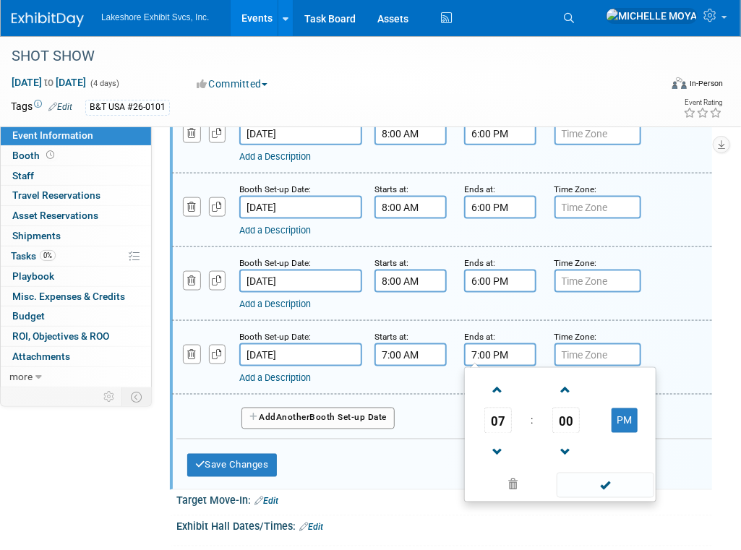
drag, startPoint x: 496, startPoint y: 343, endPoint x: 505, endPoint y: 362, distance: 21.4
click at [496, 343] on input "7:00 PM" at bounding box center [500, 354] width 72 height 23
click at [498, 448] on span at bounding box center [497, 452] width 25 height 25
click at [500, 380] on span at bounding box center [497, 389] width 25 height 25
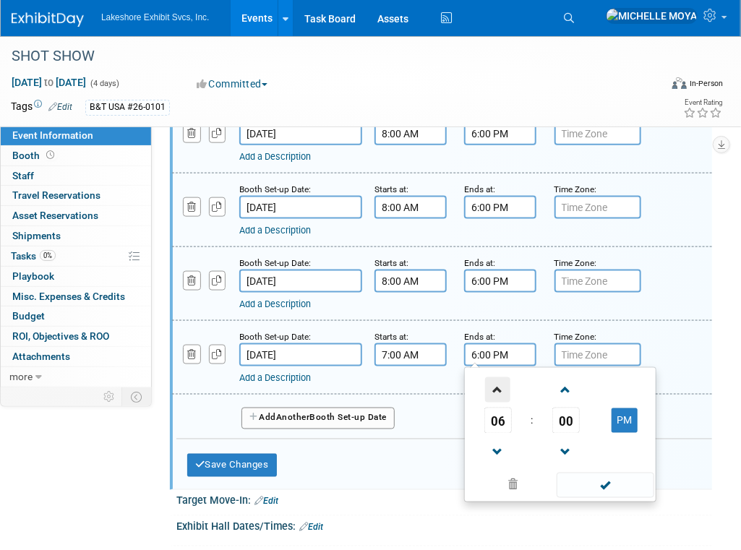
click at [500, 380] on span at bounding box center [497, 389] width 25 height 25
click at [500, 381] on span at bounding box center [497, 389] width 25 height 25
type input "10:00 PM"
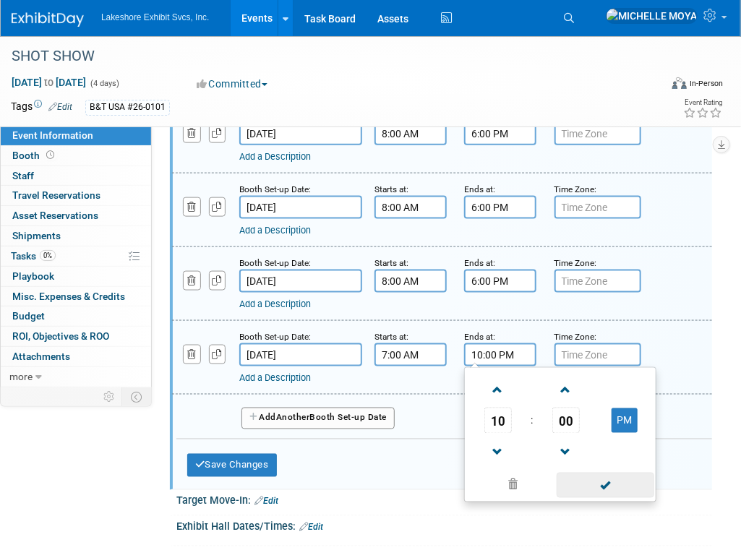
click at [585, 479] on span at bounding box center [606, 485] width 98 height 25
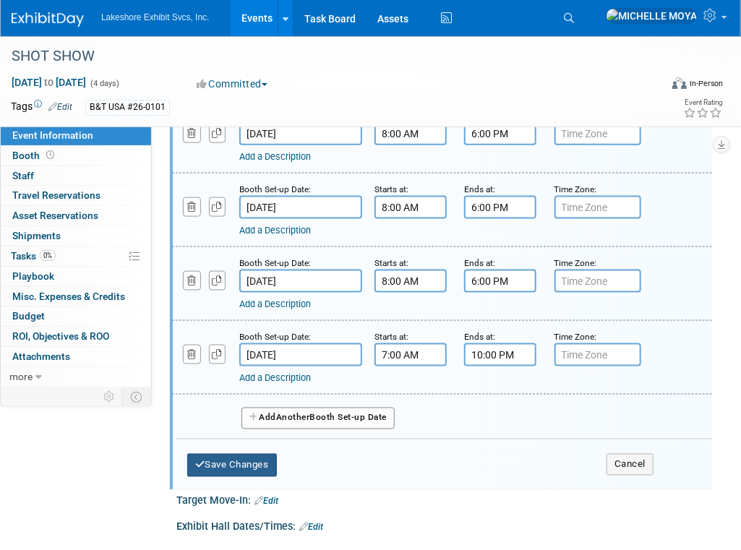
click at [257, 460] on button "Save Changes" at bounding box center [232, 465] width 90 height 23
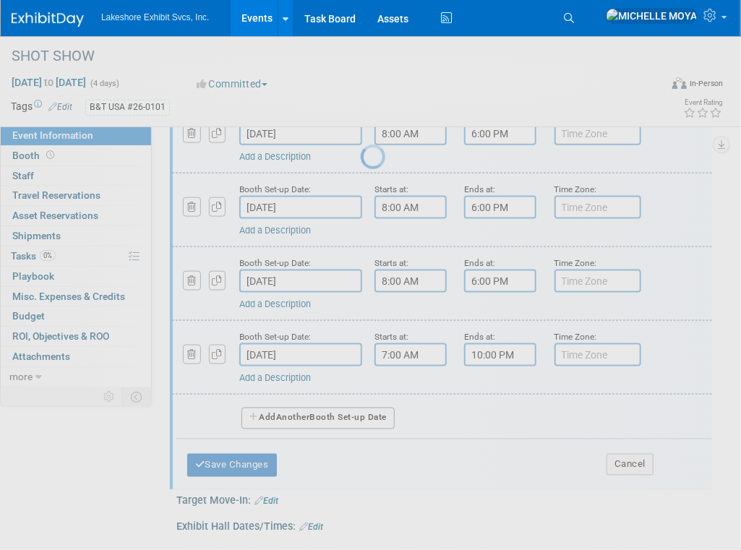
scroll to position [230, 0]
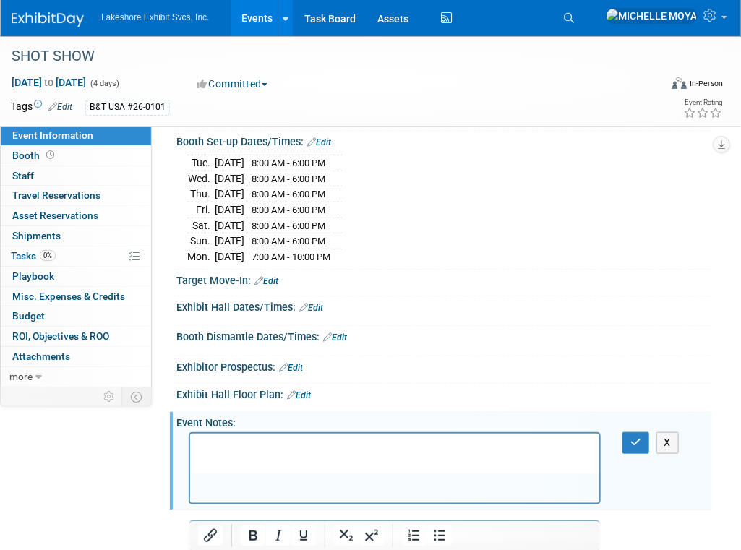
click at [319, 303] on link "Edit" at bounding box center [311, 308] width 24 height 10
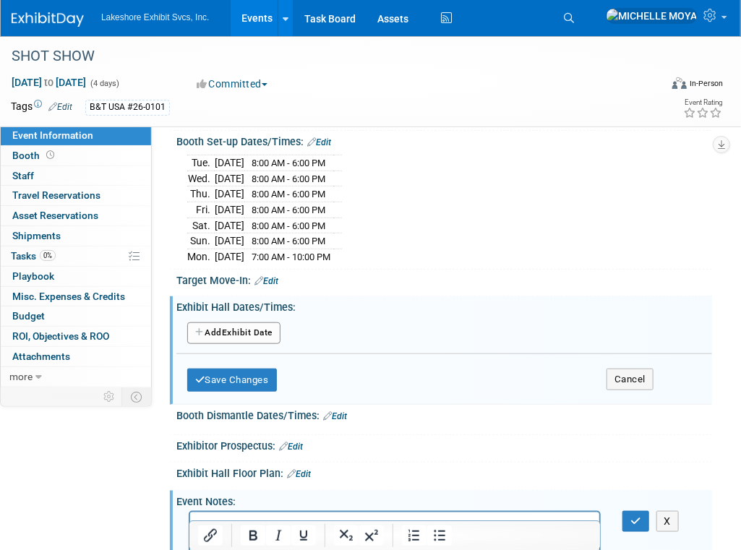
click at [232, 323] on button "Add Another Exhibit Date" at bounding box center [233, 333] width 93 height 22
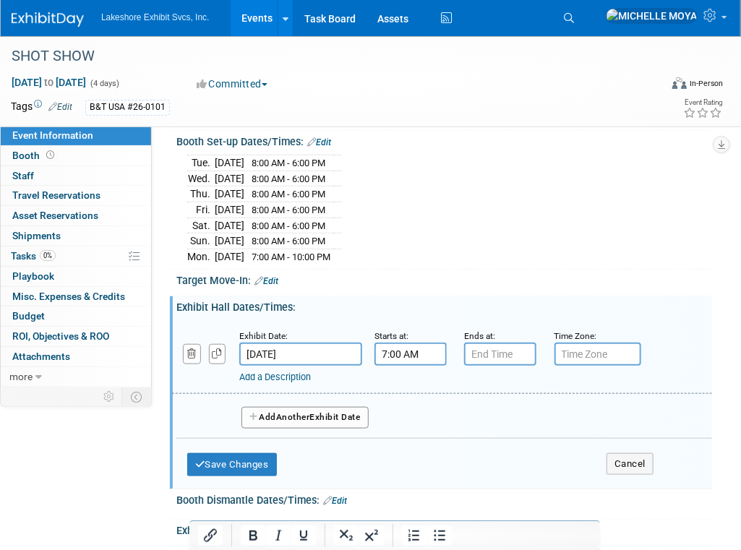
click at [408, 351] on input "7:00 AM" at bounding box center [411, 354] width 72 height 23
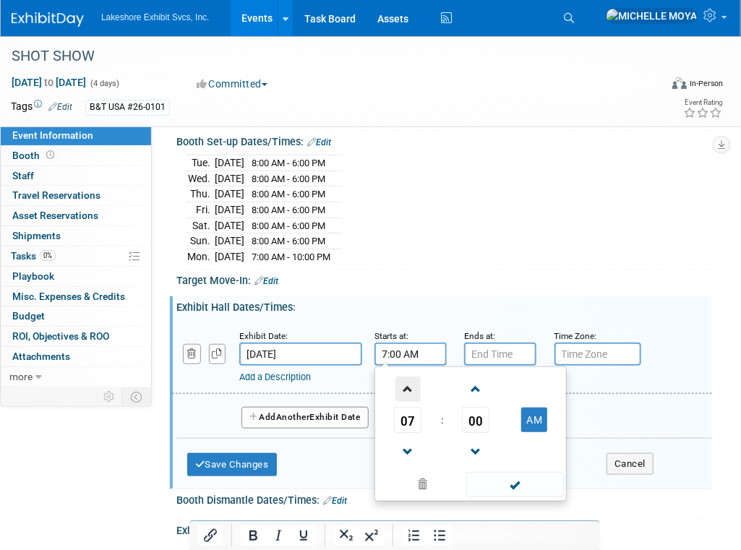
click at [410, 382] on span at bounding box center [408, 389] width 25 height 25
click at [479, 387] on span at bounding box center [475, 389] width 25 height 25
click at [477, 387] on span at bounding box center [475, 389] width 25 height 25
click at [474, 416] on span "03" at bounding box center [475, 420] width 27 height 26
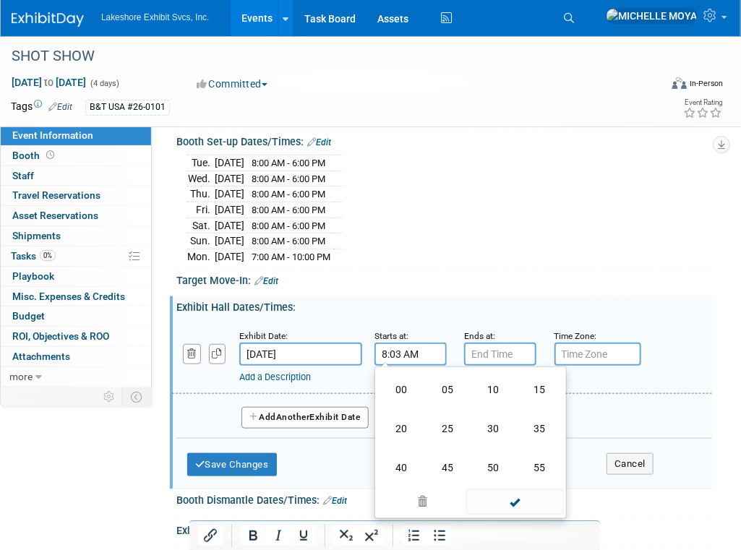
drag, startPoint x: 510, startPoint y: 430, endPoint x: 504, endPoint y: 424, distance: 8.2
click at [505, 427] on td "30" at bounding box center [494, 428] width 46 height 39
type input "8:30 AM"
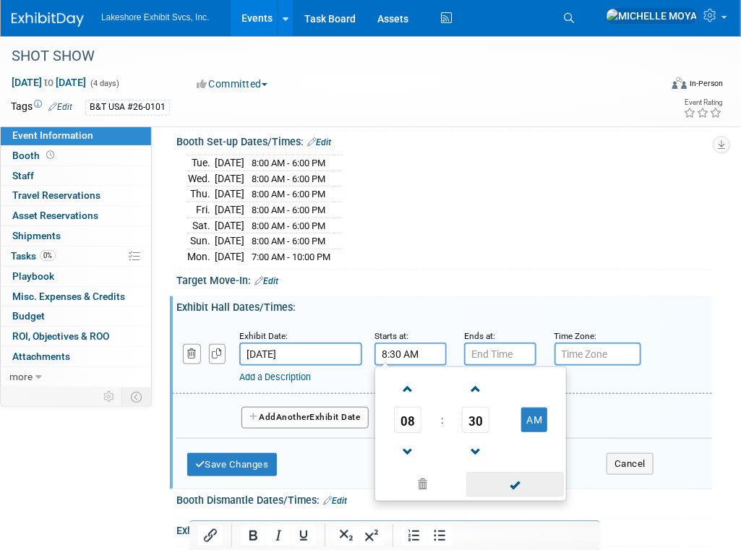
click at [510, 482] on span at bounding box center [515, 484] width 98 height 25
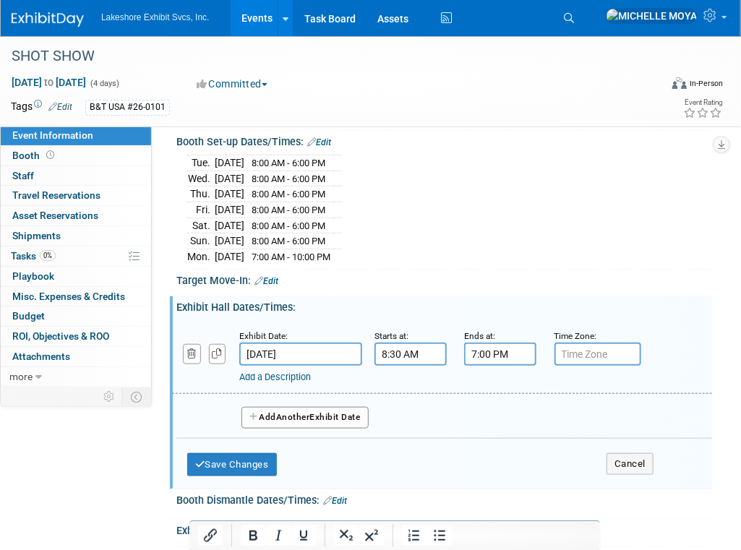
click at [495, 353] on input "7:00 PM" at bounding box center [500, 354] width 72 height 23
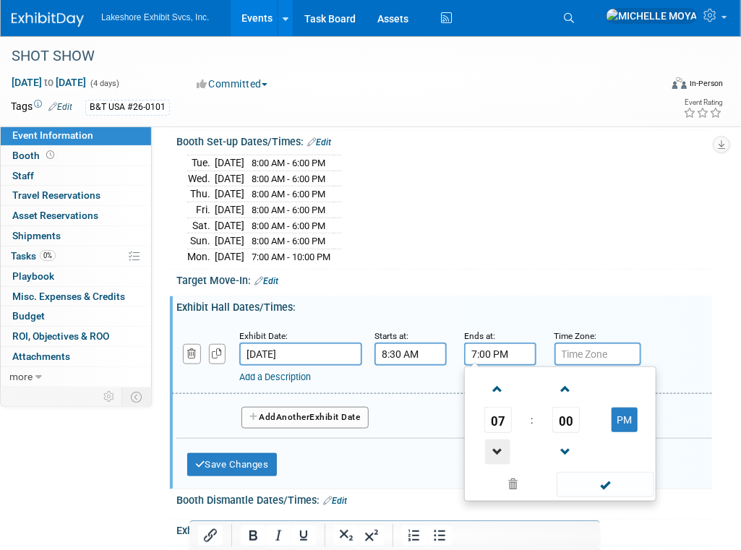
click at [500, 444] on span at bounding box center [497, 452] width 25 height 25
click at [568, 416] on span "00" at bounding box center [565, 420] width 27 height 26
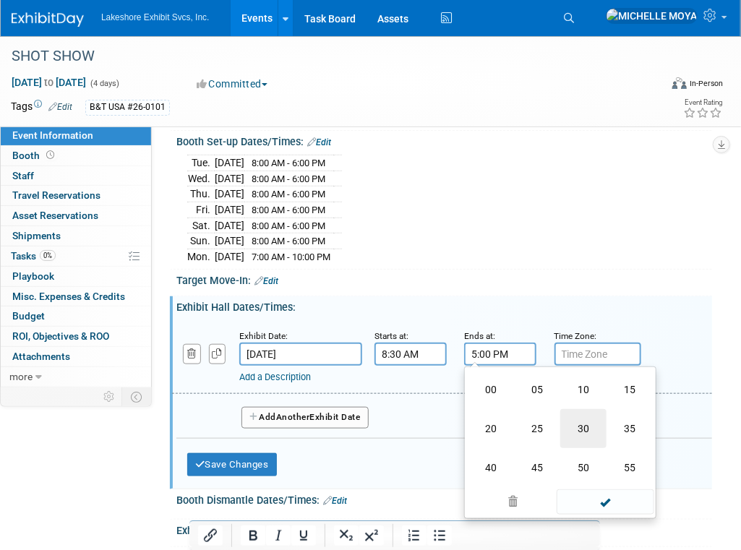
drag, startPoint x: 585, startPoint y: 424, endPoint x: 584, endPoint y: 442, distance: 17.4
click at [585, 424] on td "30" at bounding box center [583, 428] width 46 height 39
type input "5:30 PM"
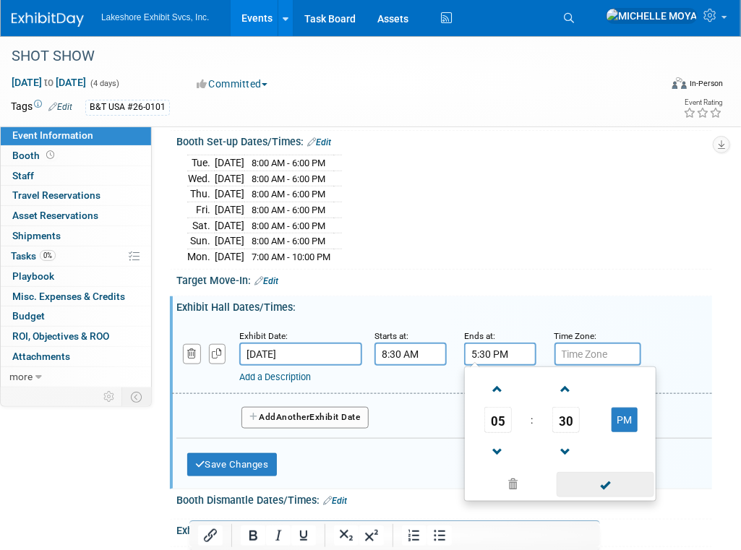
click at [598, 479] on span at bounding box center [606, 484] width 98 height 25
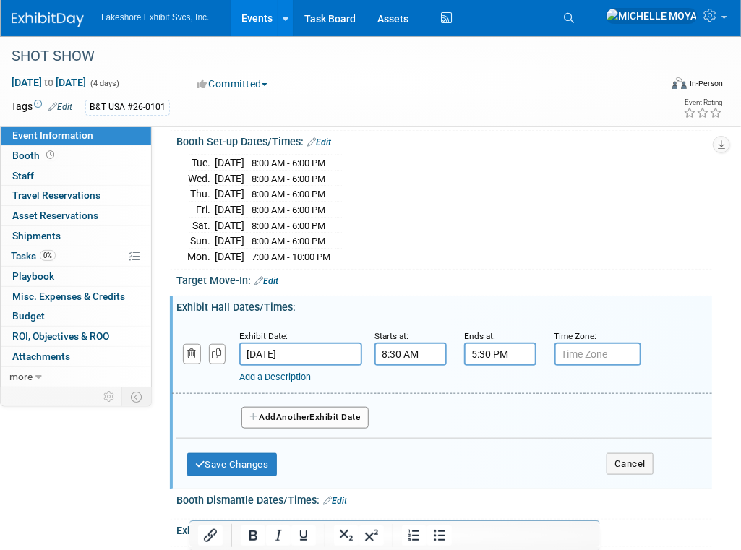
click at [299, 407] on button "Add Another Exhibit Date" at bounding box center [305, 418] width 127 height 22
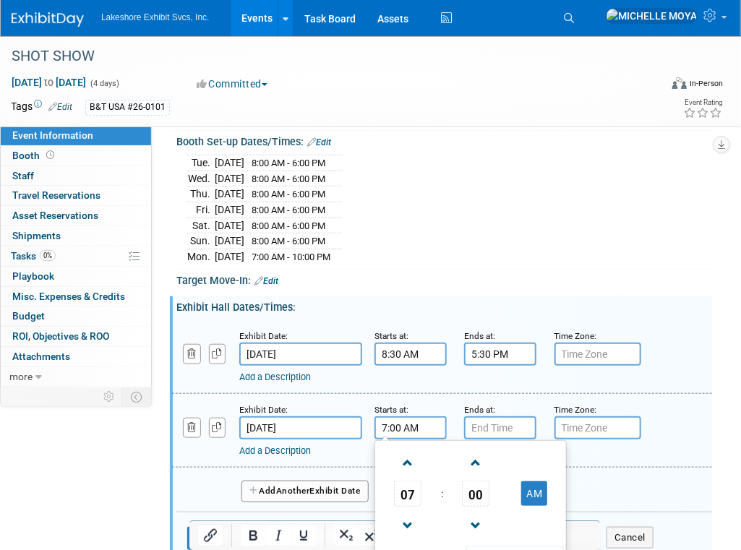
click at [405, 420] on input "7:00 AM" at bounding box center [411, 427] width 72 height 23
click at [408, 450] on span at bounding box center [408, 462] width 25 height 25
click at [477, 484] on span "00" at bounding box center [475, 494] width 27 height 26
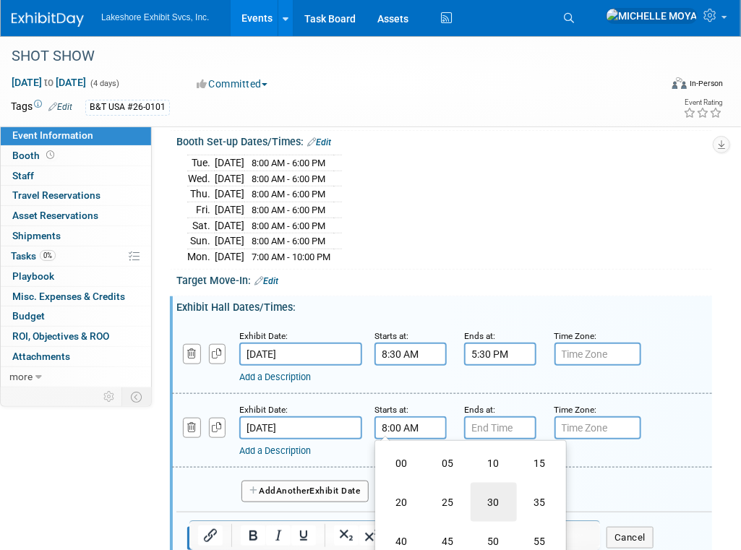
click at [493, 495] on td "30" at bounding box center [494, 502] width 46 height 39
type input "8:30 AM"
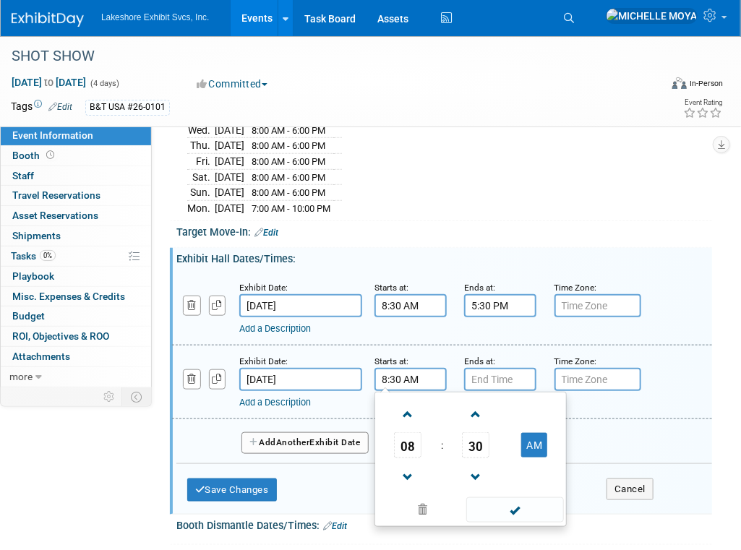
scroll to position [302, 0]
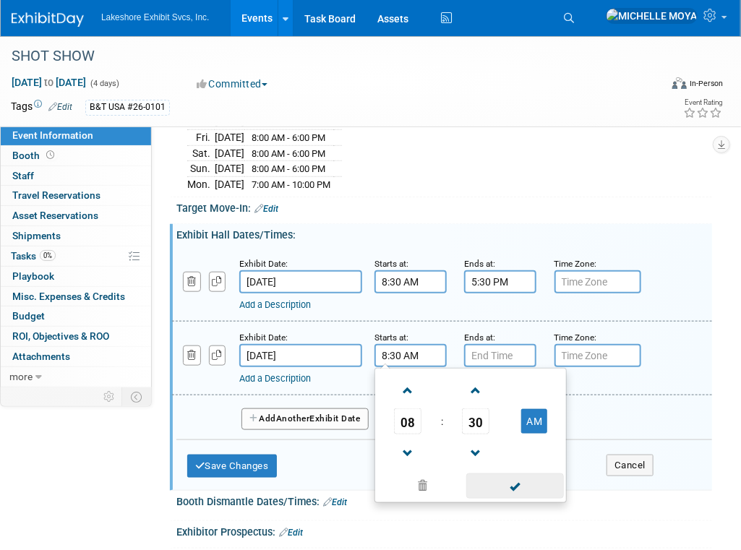
click at [522, 477] on span at bounding box center [515, 486] width 98 height 25
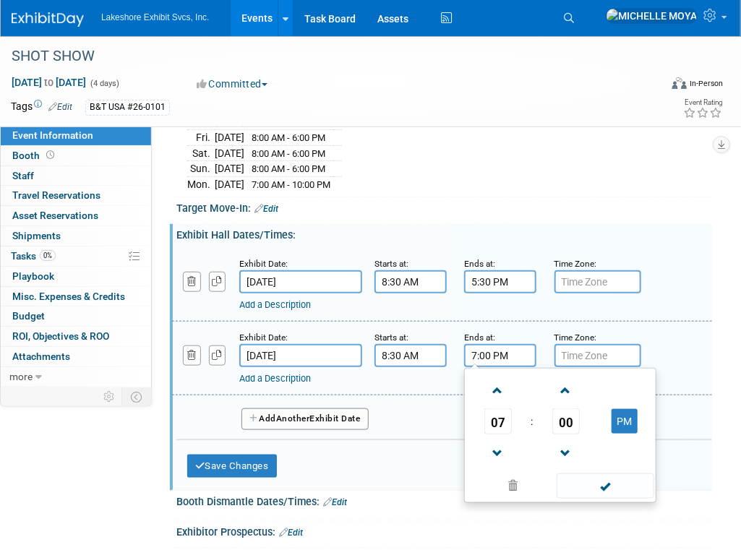
click at [496, 356] on input "7:00 PM" at bounding box center [500, 355] width 72 height 23
click at [494, 455] on span at bounding box center [497, 453] width 25 height 25
click at [493, 453] on span at bounding box center [497, 453] width 25 height 25
click at [557, 421] on span "00" at bounding box center [565, 422] width 27 height 26
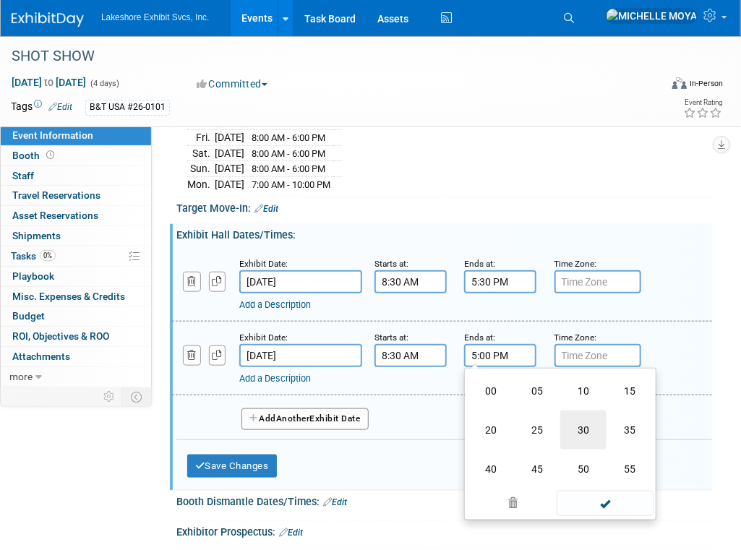
click at [578, 421] on td "30" at bounding box center [583, 430] width 46 height 39
type input "5:30 PM"
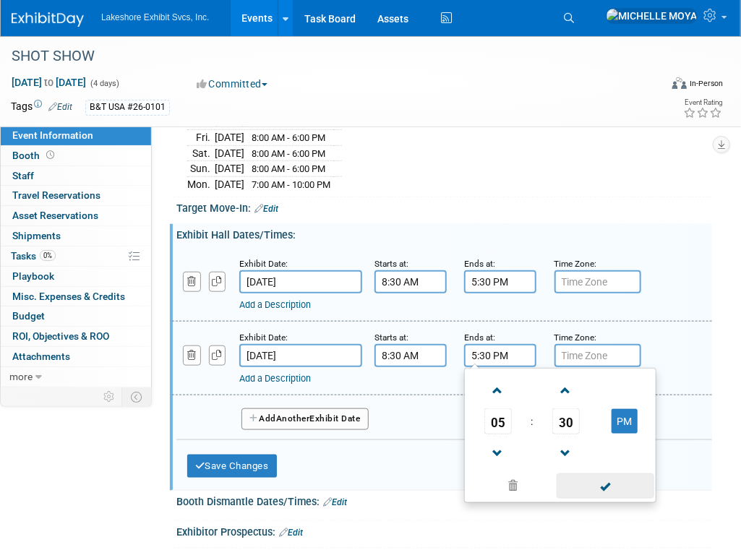
click at [589, 488] on span at bounding box center [606, 486] width 98 height 25
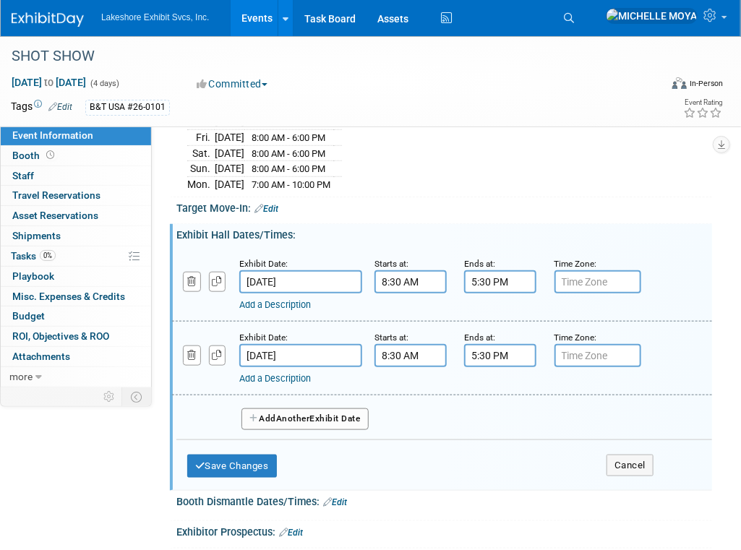
click at [340, 411] on button "Add Another Exhibit Date" at bounding box center [305, 420] width 127 height 22
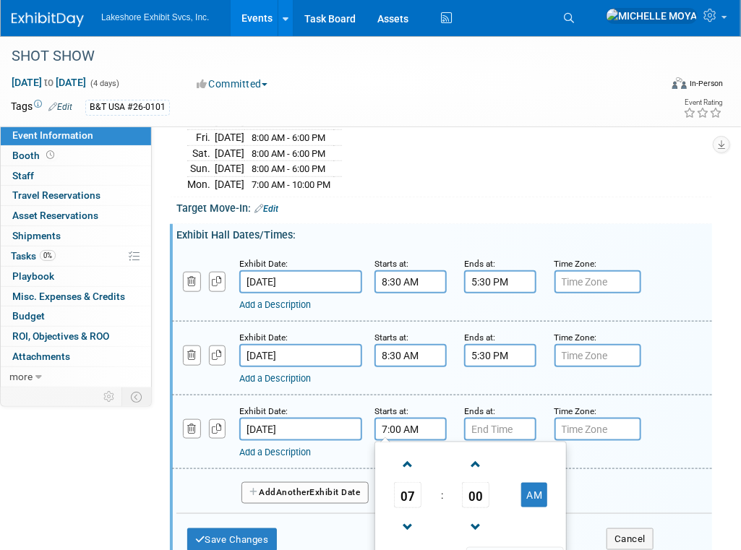
click at [416, 424] on input "7:00 AM" at bounding box center [411, 429] width 72 height 23
click at [415, 455] on span at bounding box center [408, 464] width 25 height 25
click at [469, 484] on span "00" at bounding box center [475, 495] width 27 height 26
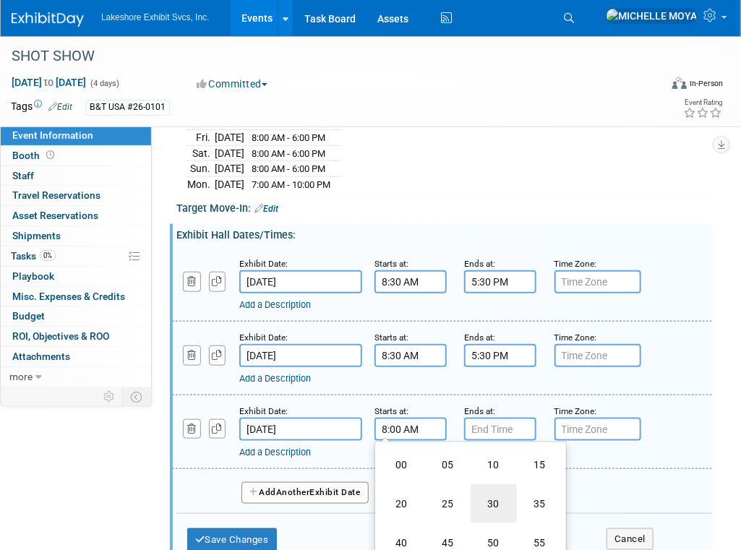
click at [487, 497] on td "30" at bounding box center [494, 503] width 46 height 39
type input "8:30 AM"
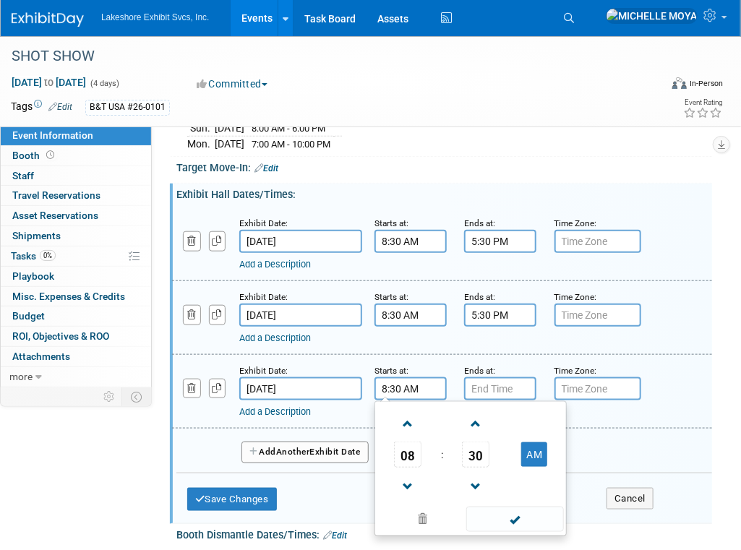
scroll to position [375, 0]
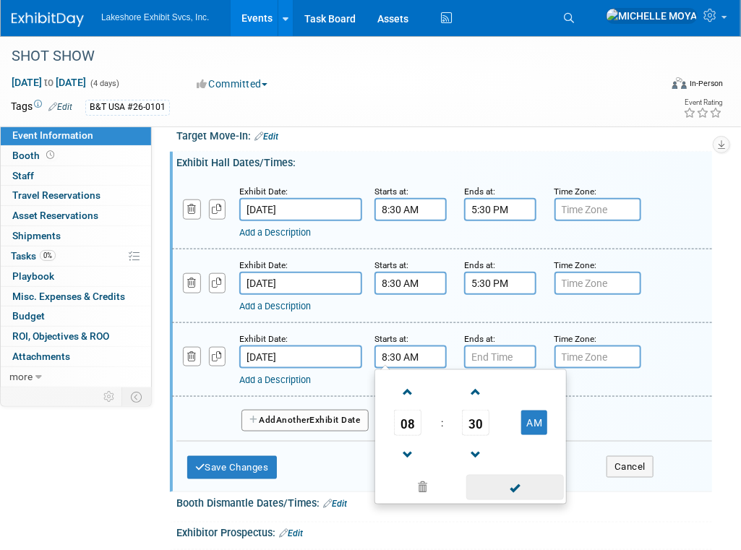
click at [523, 487] on span at bounding box center [515, 487] width 98 height 25
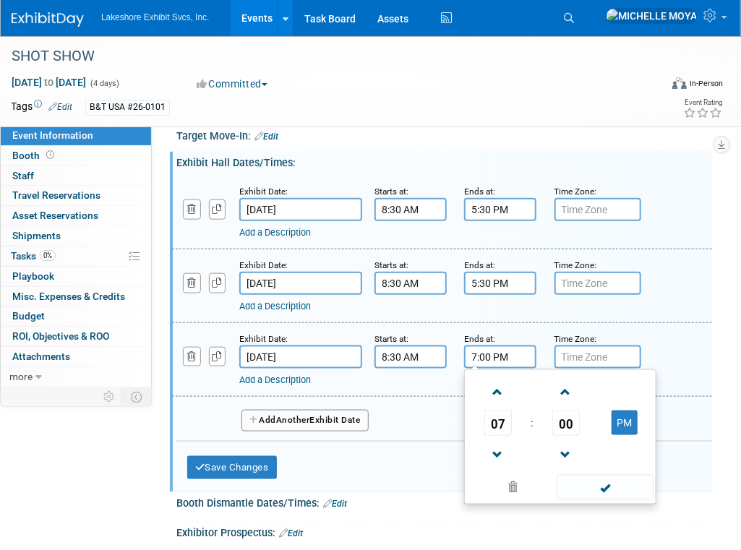
click at [477, 349] on input "7:00 PM" at bounding box center [500, 357] width 72 height 23
click at [495, 445] on span at bounding box center [497, 455] width 25 height 25
drag, startPoint x: 495, startPoint y: 445, endPoint x: 541, endPoint y: 432, distance: 47.2
click at [496, 445] on span at bounding box center [497, 455] width 25 height 25
click at [563, 416] on span "00" at bounding box center [565, 423] width 27 height 26
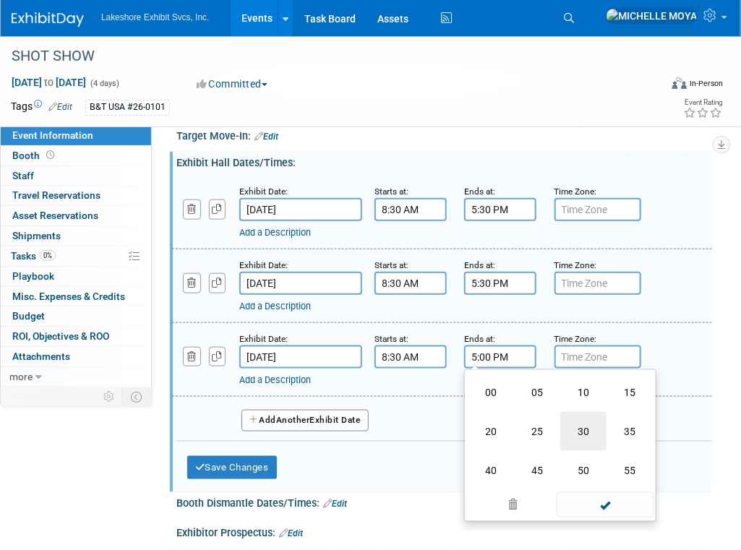
click at [594, 414] on td "30" at bounding box center [583, 431] width 46 height 39
type input "5:30 PM"
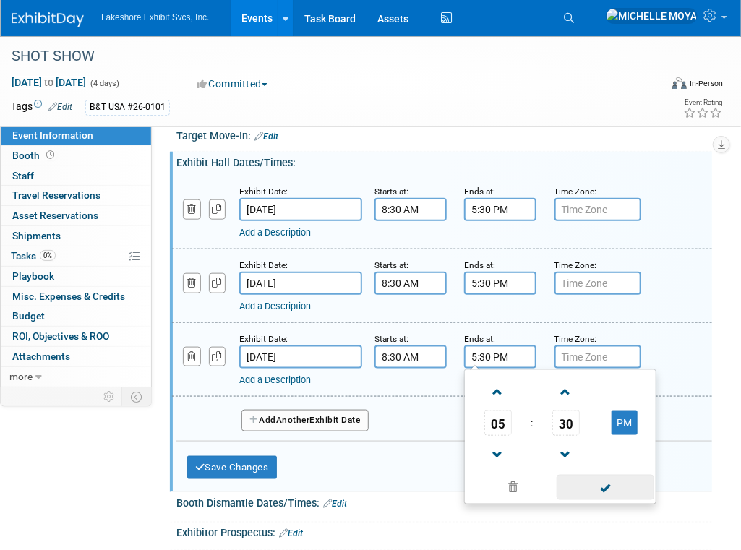
click at [595, 484] on span at bounding box center [606, 487] width 98 height 25
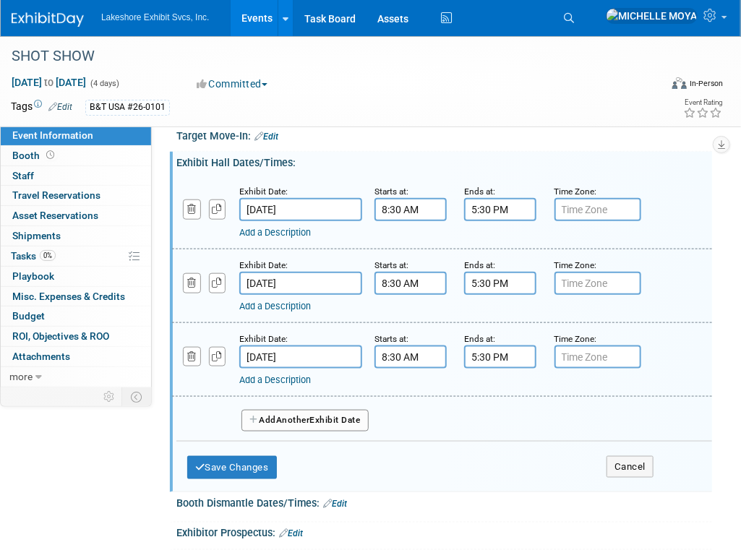
click at [278, 414] on button "Add Another Exhibit Date" at bounding box center [305, 421] width 127 height 22
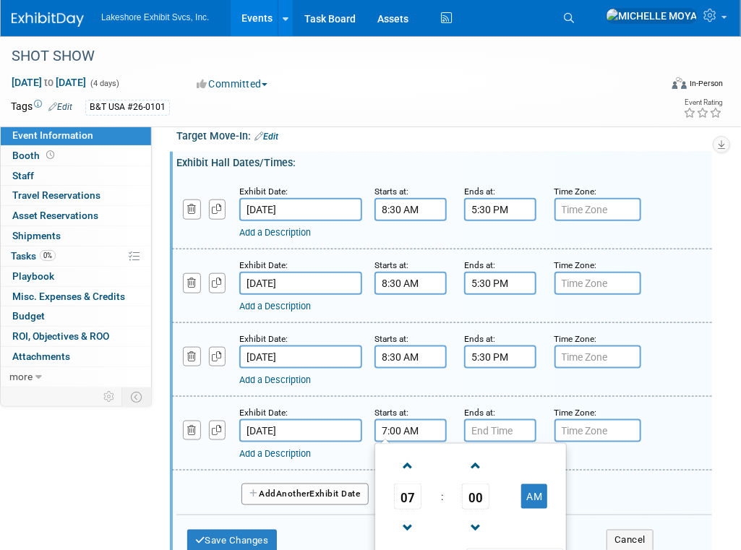
click at [422, 419] on input "7:00 AM" at bounding box center [411, 430] width 72 height 23
click at [404, 459] on span at bounding box center [408, 465] width 25 height 25
click at [483, 484] on span "00" at bounding box center [475, 497] width 27 height 26
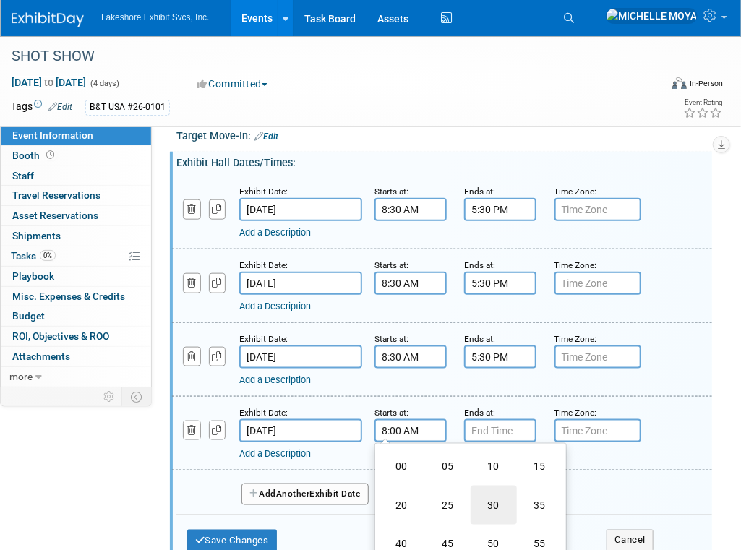
click at [493, 497] on td "30" at bounding box center [494, 505] width 46 height 39
type input "8:30 AM"
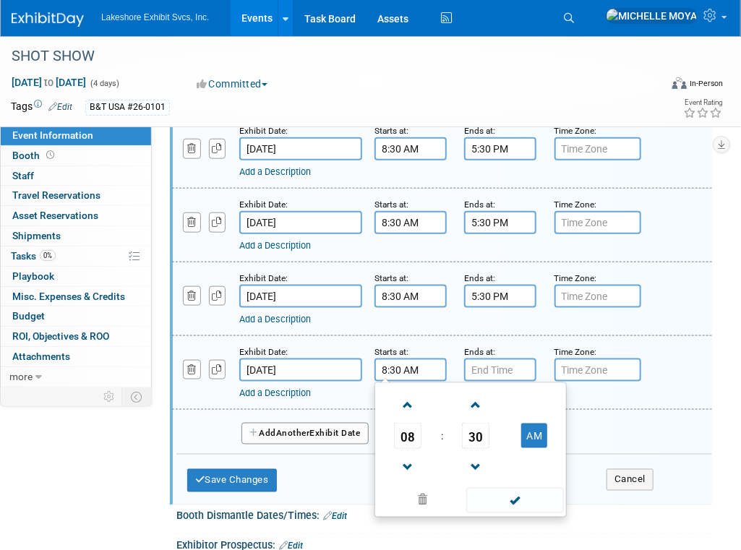
scroll to position [519, 0]
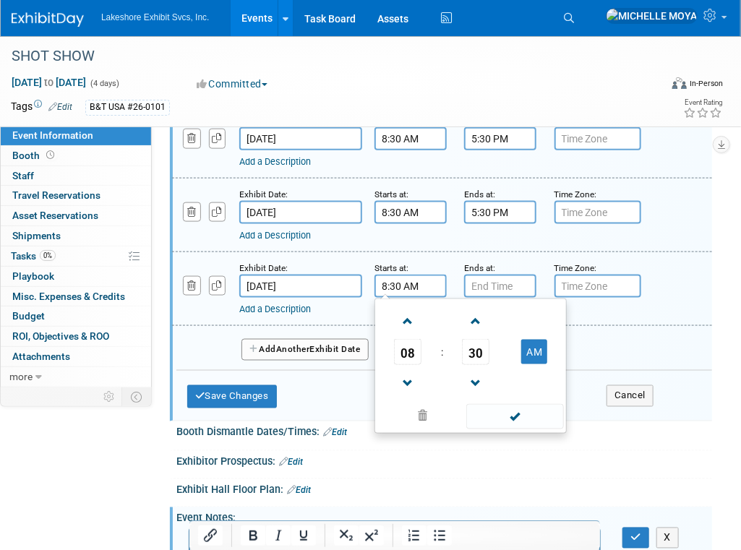
drag, startPoint x: 526, startPoint y: 416, endPoint x: 523, endPoint y: 409, distance: 7.8
click at [526, 414] on span at bounding box center [515, 416] width 98 height 25
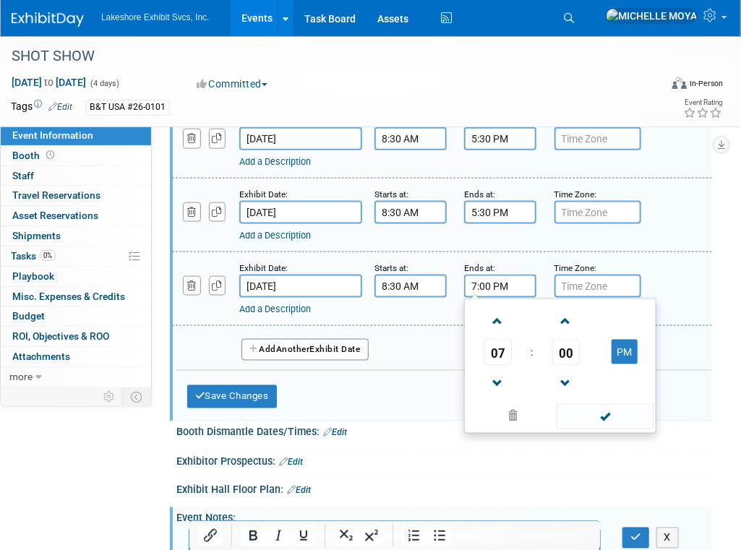
click at [506, 278] on input "7:00 PM" at bounding box center [500, 286] width 72 height 23
click at [497, 375] on span at bounding box center [497, 384] width 25 height 25
type input "4:00 PM"
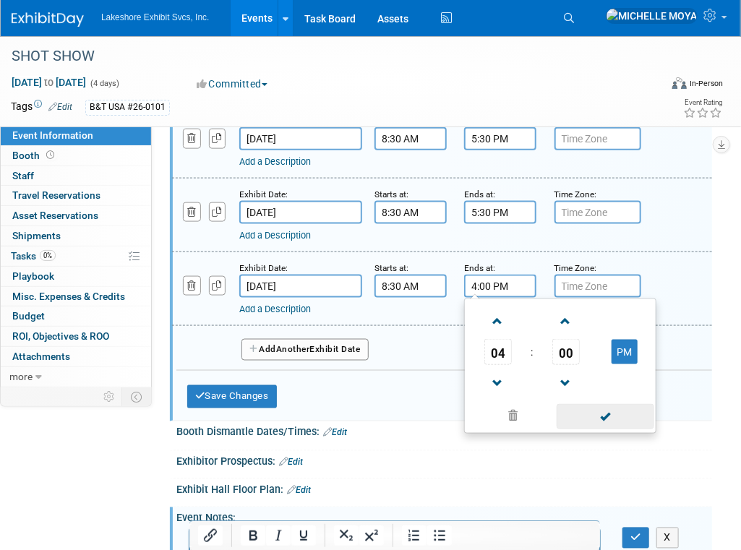
click at [608, 411] on span at bounding box center [606, 416] width 98 height 25
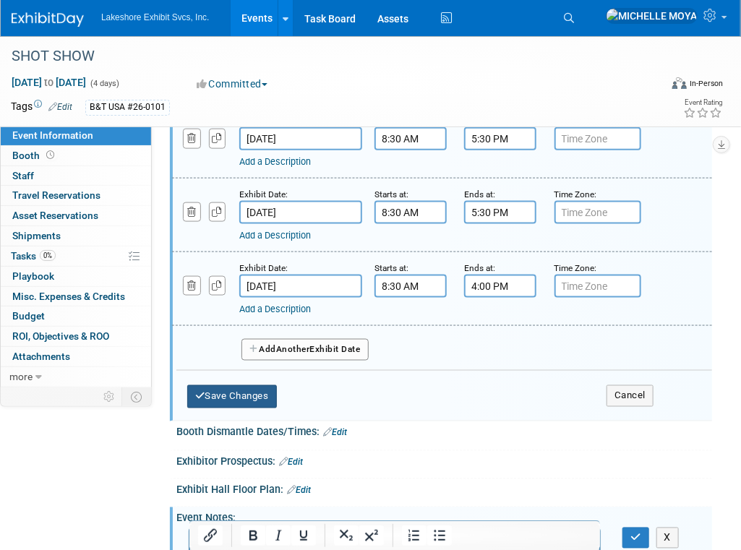
click at [250, 388] on button "Save Changes" at bounding box center [232, 396] width 90 height 23
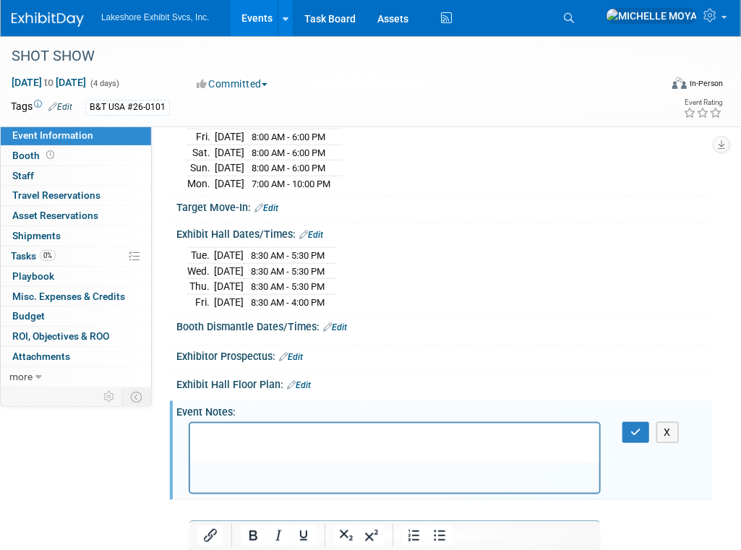
scroll to position [336, 0]
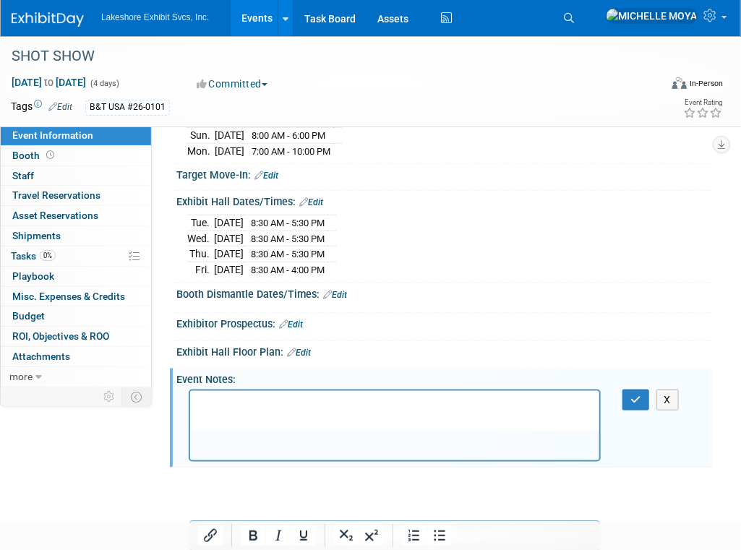
click at [275, 403] on p "Rich Text Area. Press ALT-0 for help." at bounding box center [394, 403] width 393 height 14
click at [441, 545] on button "Bullet list" at bounding box center [439, 536] width 25 height 20
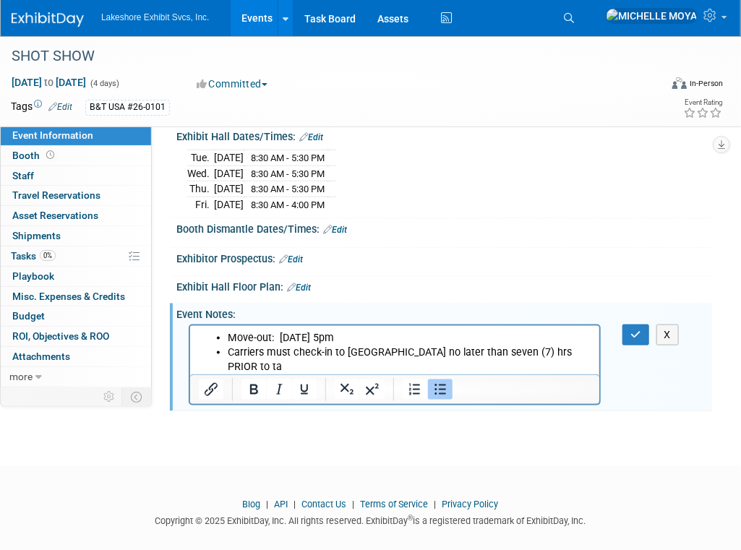
scroll to position [0, 0]
click at [227, 340] on li "Move-out: 01/26/26 @ 5pm" at bounding box center [409, 338] width 364 height 14
click at [634, 330] on icon "button" at bounding box center [636, 335] width 11 height 10
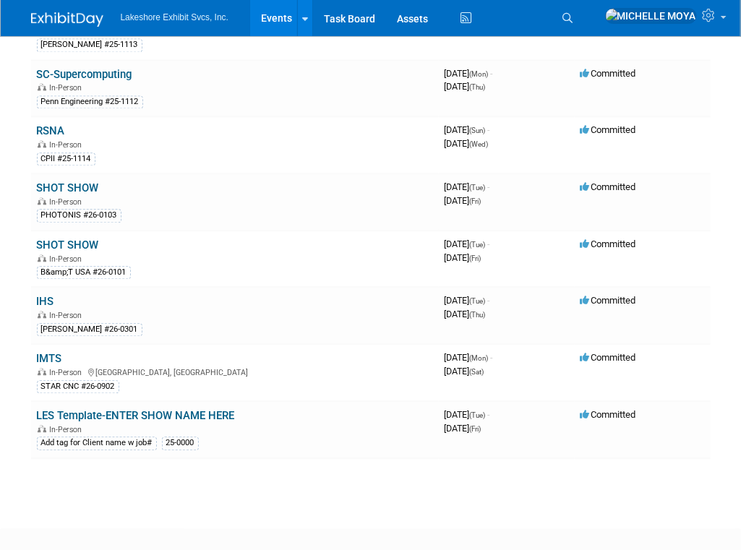
scroll to position [1012, 0]
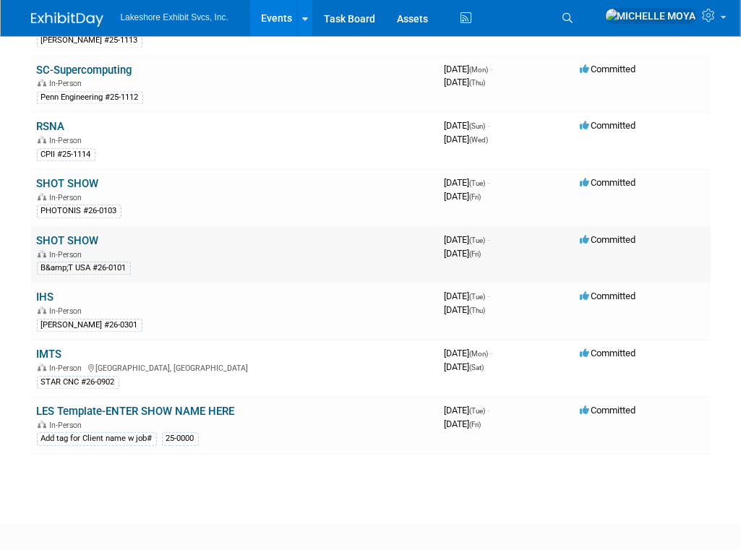
click at [69, 234] on link "SHOT SHOW" at bounding box center [68, 240] width 62 height 13
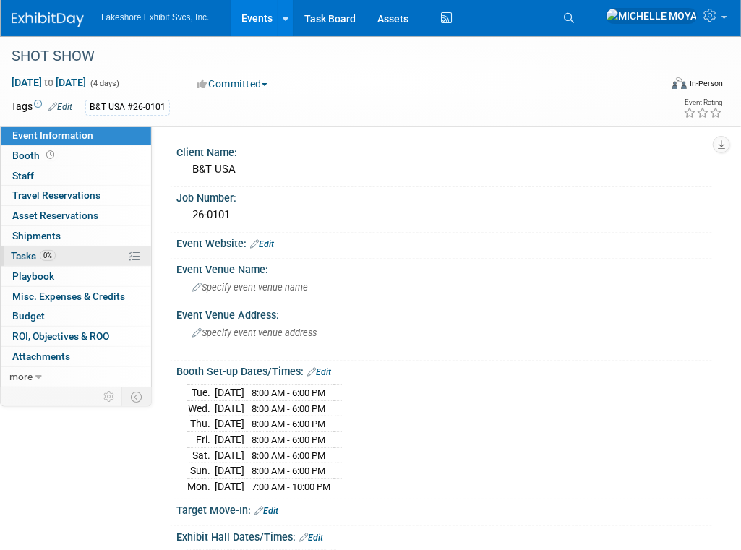
click at [75, 253] on link "0% Tasks 0%" at bounding box center [76, 257] width 150 height 20
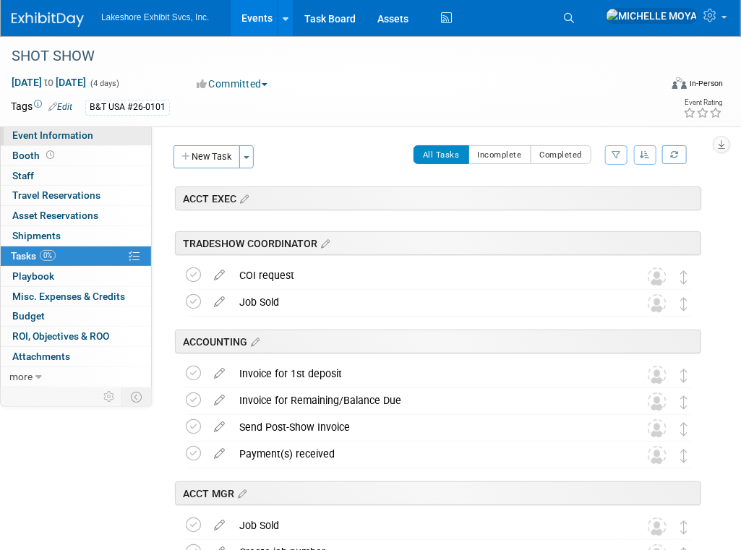
click at [76, 136] on span "Event Information" at bounding box center [52, 135] width 81 height 12
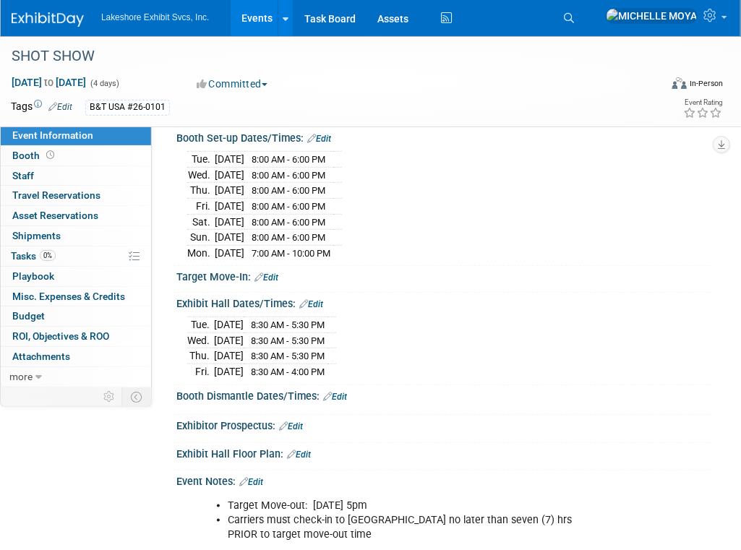
scroll to position [259, 0]
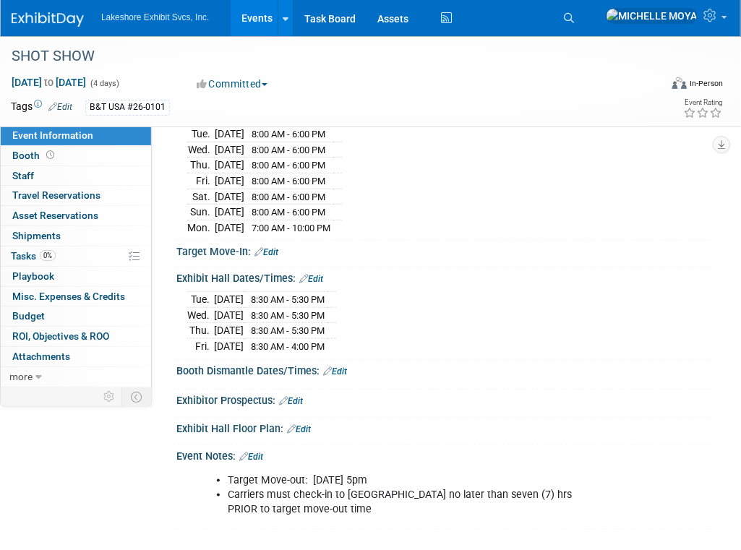
click at [345, 367] on link "Edit" at bounding box center [335, 372] width 24 height 10
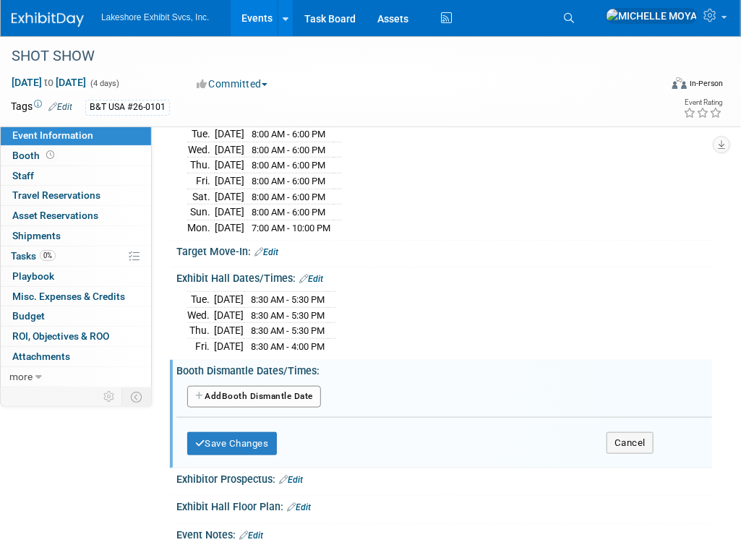
click at [293, 395] on button "Add Another Booth Dismantle Date" at bounding box center [254, 397] width 134 height 22
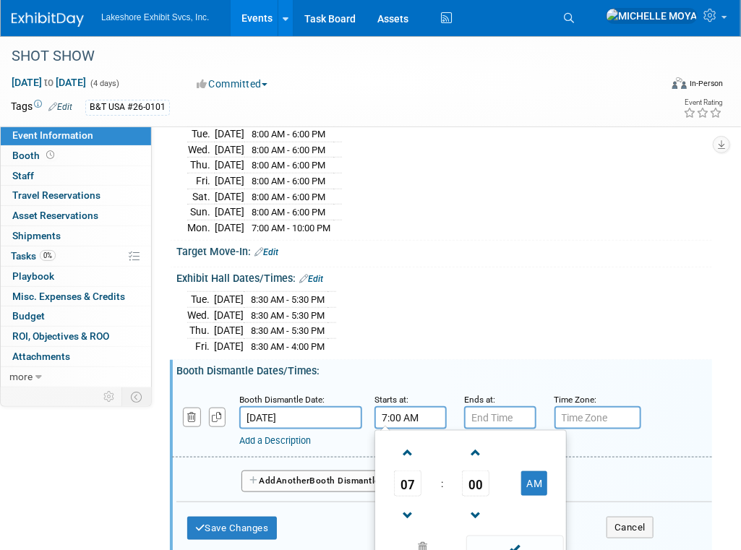
click at [431, 416] on input "7:00 AM" at bounding box center [411, 417] width 72 height 23
click at [409, 503] on span at bounding box center [408, 515] width 25 height 25
click at [536, 474] on button "AM" at bounding box center [534, 483] width 26 height 25
type input "5:00 PM"
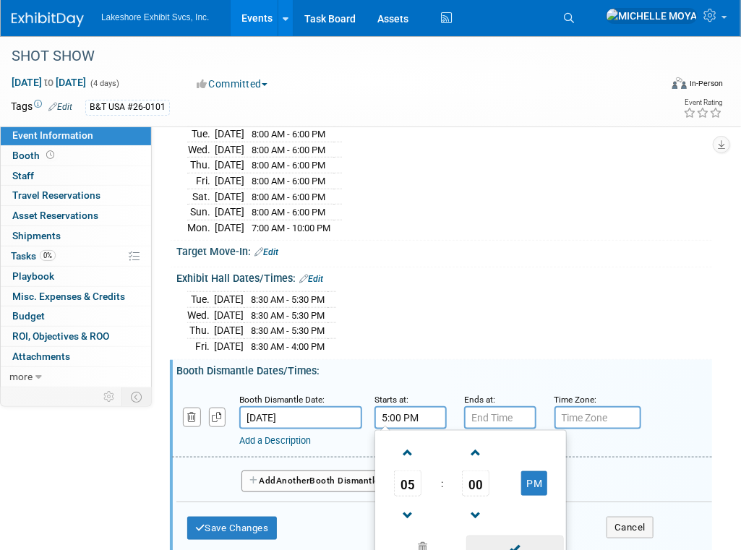
click at [523, 538] on span at bounding box center [515, 548] width 98 height 25
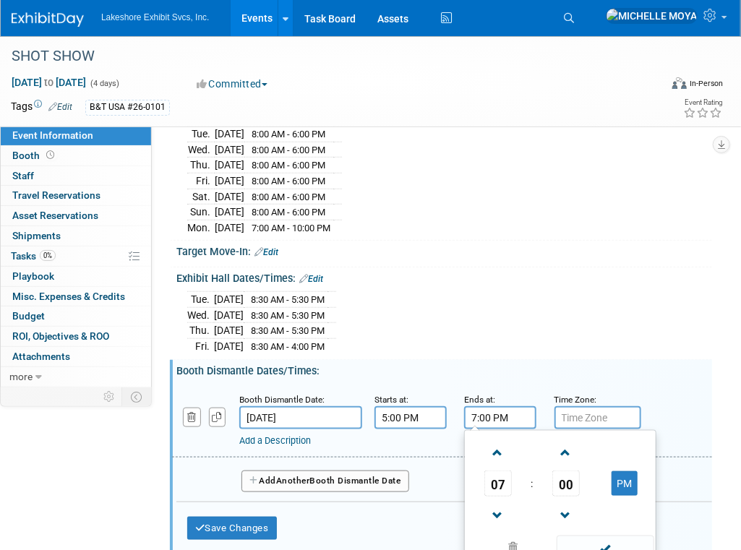
click at [496, 406] on input "7:00 PM" at bounding box center [500, 417] width 72 height 23
click at [500, 445] on span at bounding box center [497, 452] width 25 height 25
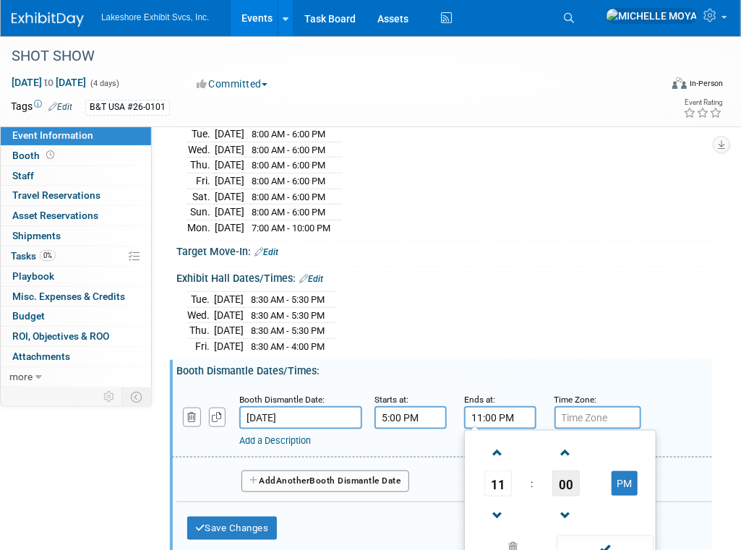
click at [565, 475] on span "00" at bounding box center [565, 484] width 27 height 26
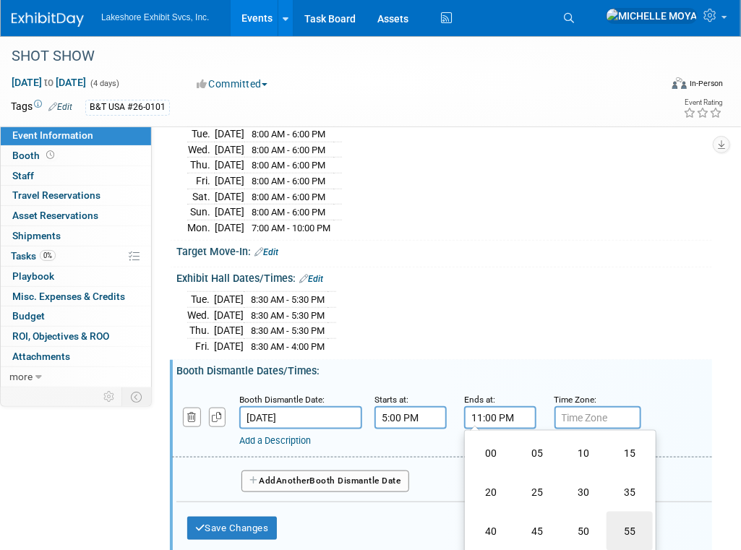
click at [628, 521] on td "55" at bounding box center [630, 531] width 46 height 39
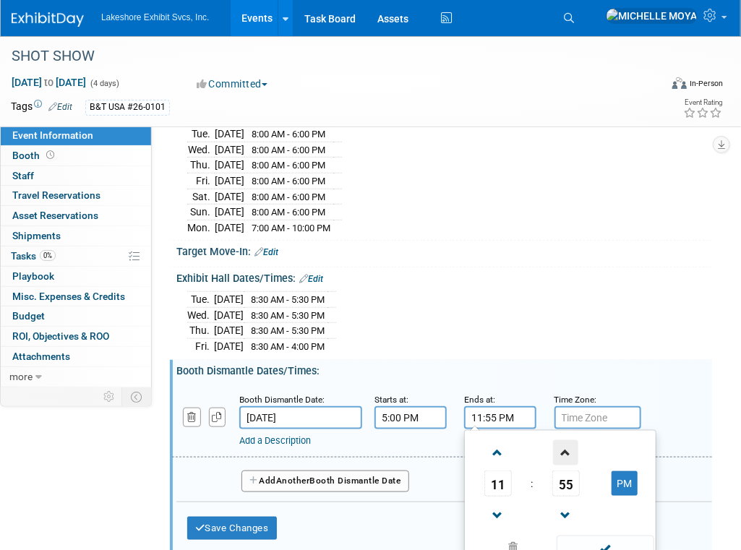
click at [568, 443] on span at bounding box center [565, 452] width 25 height 25
type input "11:59 PM"
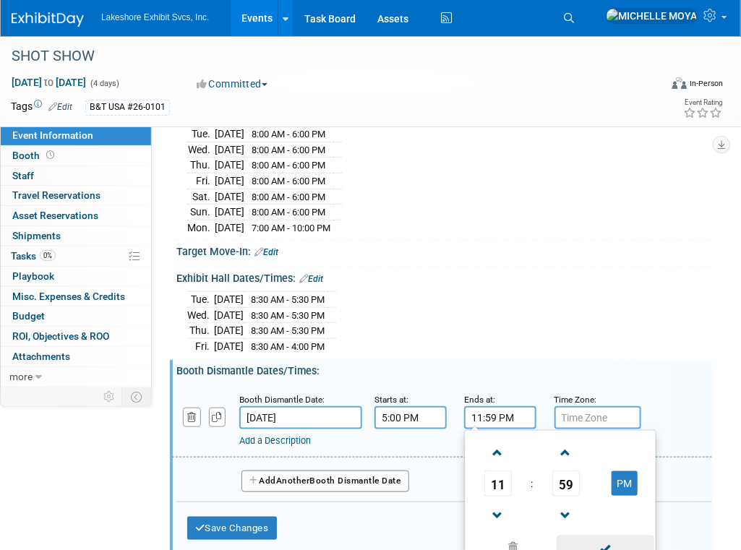
click at [613, 541] on span at bounding box center [606, 548] width 98 height 25
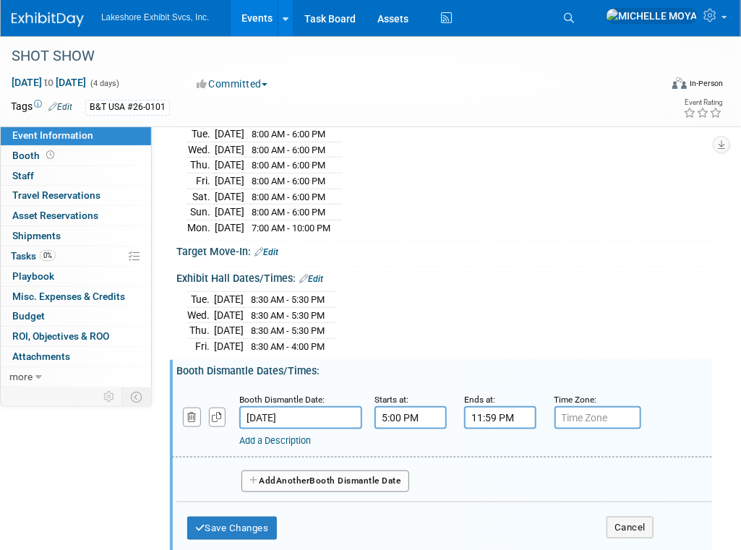
click at [281, 435] on link "Add a Description" at bounding box center [275, 440] width 72 height 11
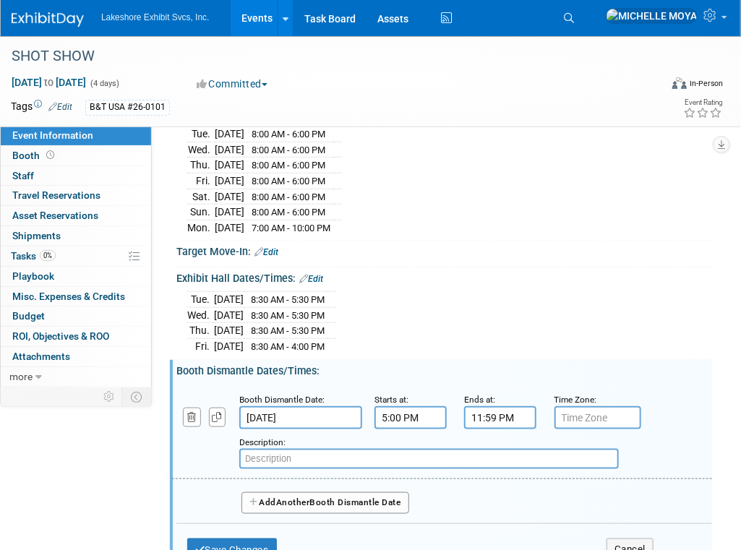
click at [294, 497] on span "Another" at bounding box center [293, 502] width 34 height 10
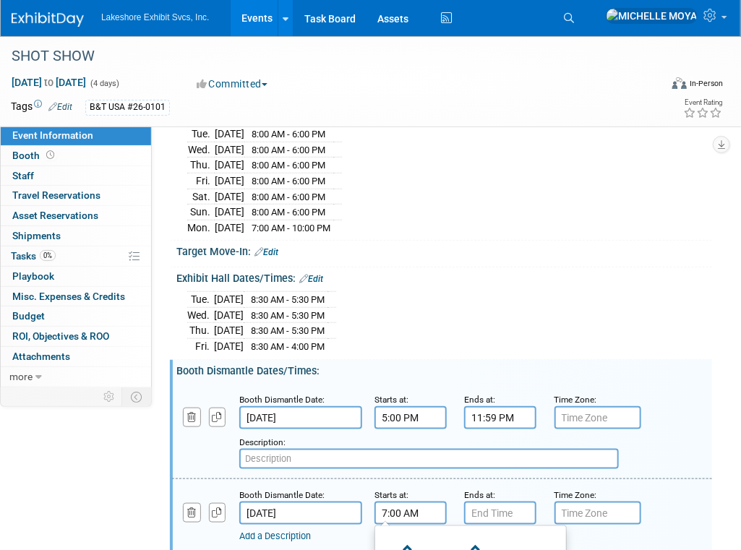
click at [425, 505] on input "7:00 AM" at bounding box center [411, 513] width 72 height 23
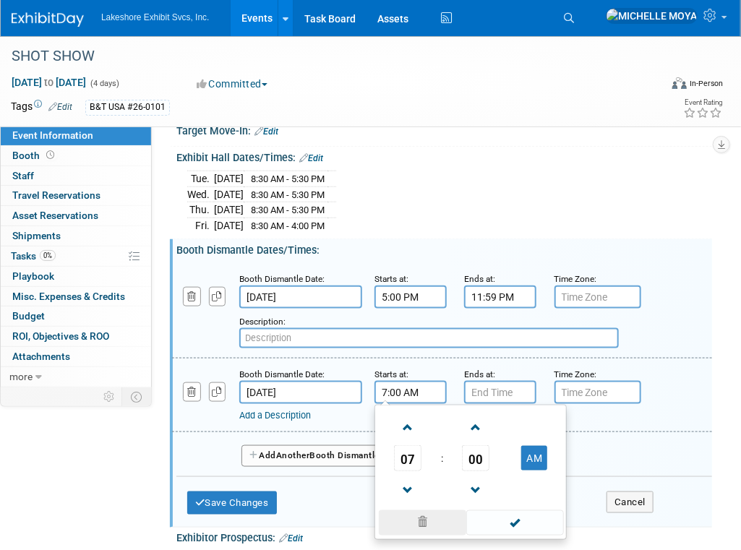
scroll to position [403, 0]
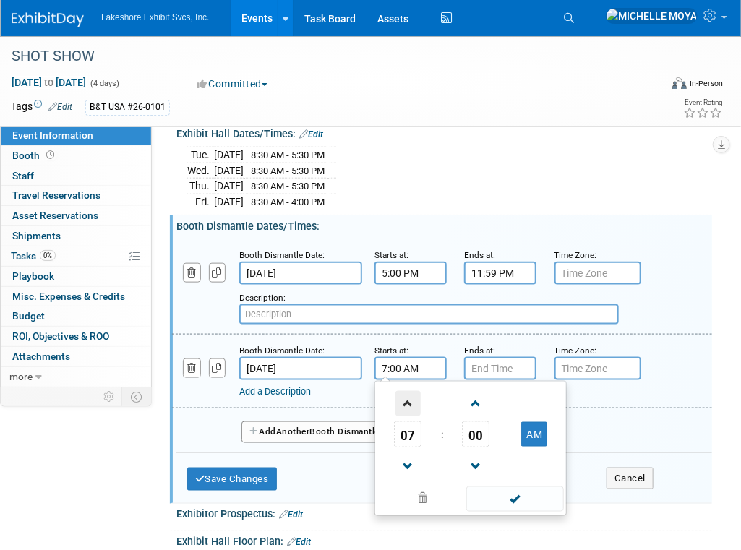
click at [415, 395] on span at bounding box center [408, 403] width 25 height 25
click at [415, 396] on span at bounding box center [408, 403] width 25 height 25
click at [416, 398] on span at bounding box center [408, 403] width 25 height 25
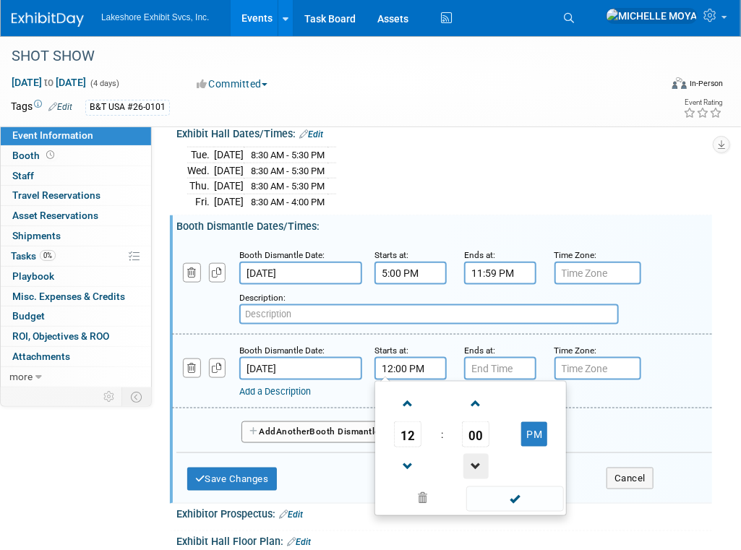
click at [472, 454] on span at bounding box center [475, 466] width 25 height 25
click at [411, 398] on span at bounding box center [408, 403] width 25 height 25
click at [480, 401] on span at bounding box center [475, 403] width 25 height 25
click at [409, 456] on span at bounding box center [408, 466] width 25 height 25
click at [477, 398] on span at bounding box center [475, 403] width 25 height 25
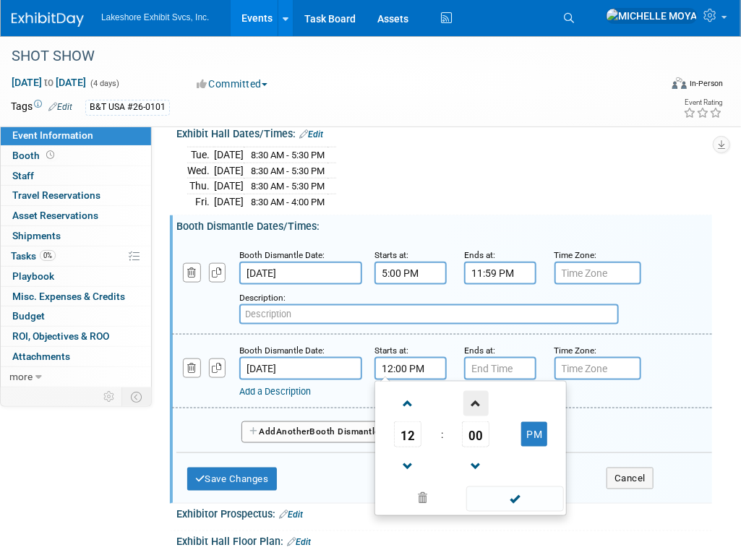
type input "12:01 PM"
click at [529, 488] on span at bounding box center [515, 499] width 98 height 25
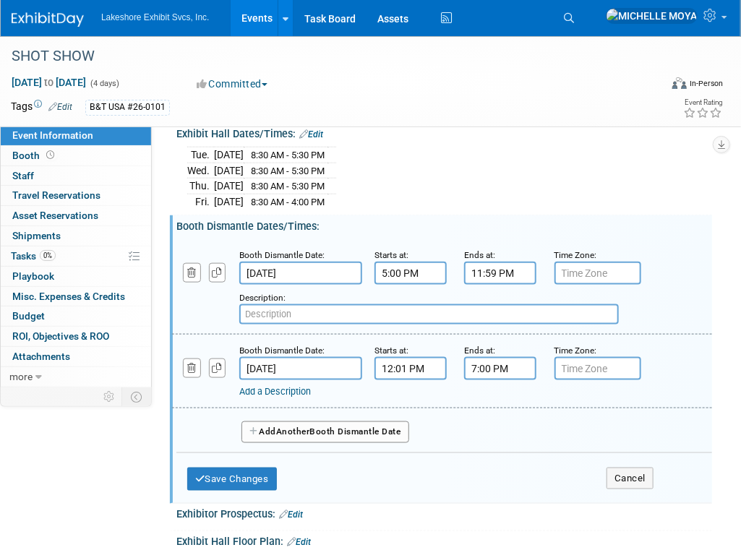
click at [499, 364] on input "7:00 PM" at bounding box center [500, 368] width 72 height 23
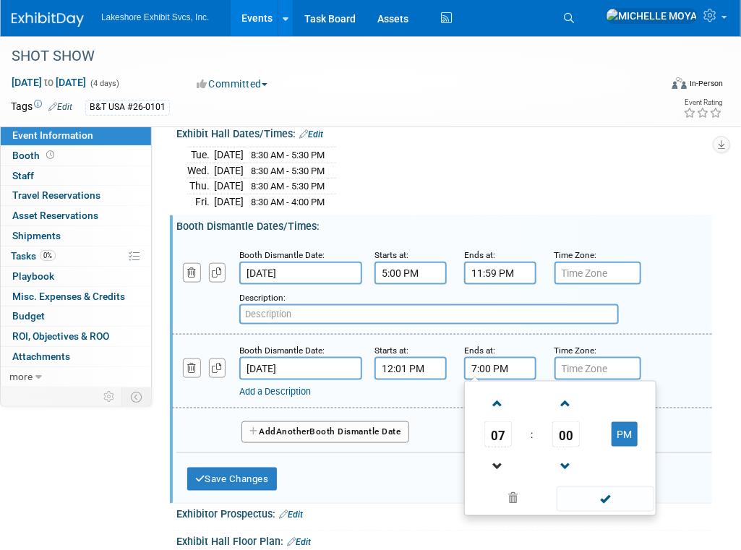
click at [497, 448] on link at bounding box center [497, 466] width 27 height 37
click at [501, 454] on span at bounding box center [497, 466] width 25 height 25
type input "5:00 PM"
click at [604, 494] on span at bounding box center [606, 499] width 98 height 25
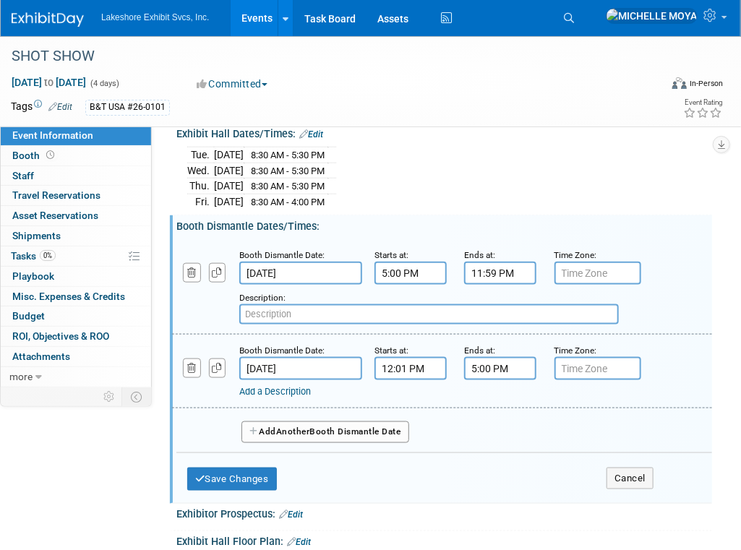
click at [327, 422] on button "Add Another Booth Dismantle Date" at bounding box center [326, 433] width 168 height 22
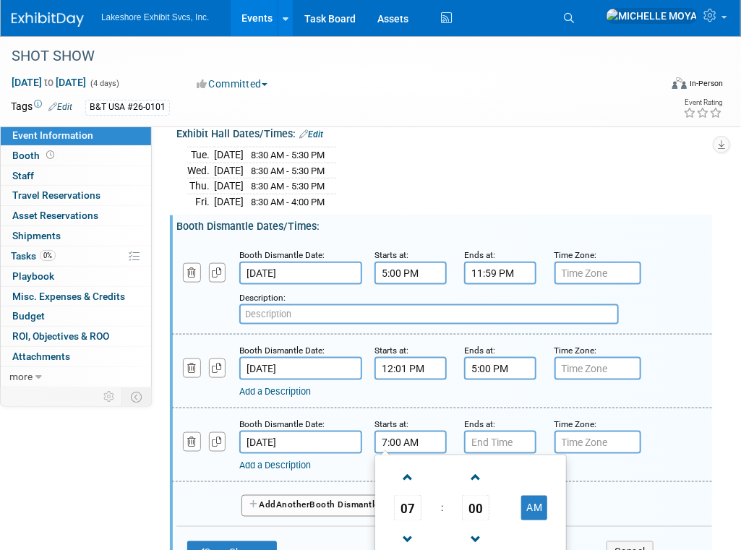
click at [414, 439] on input "7:00 AM" at bounding box center [411, 442] width 72 height 23
click at [409, 469] on span at bounding box center [408, 477] width 25 height 25
type input "8:00 AM"
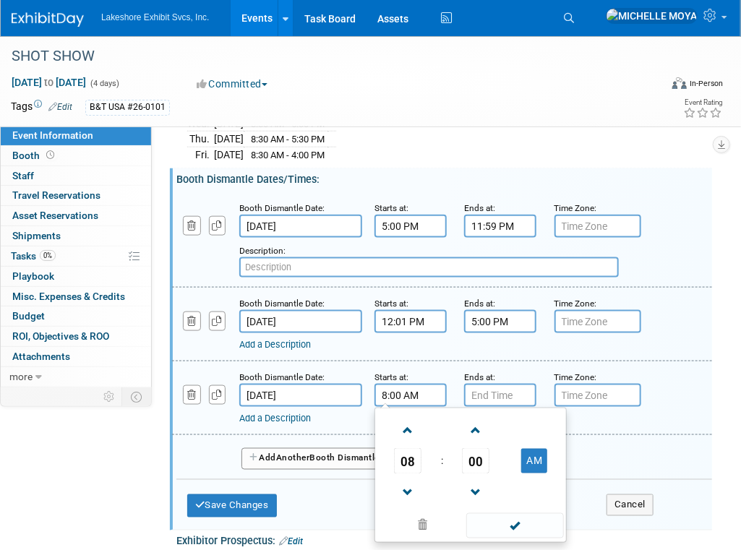
scroll to position [476, 0]
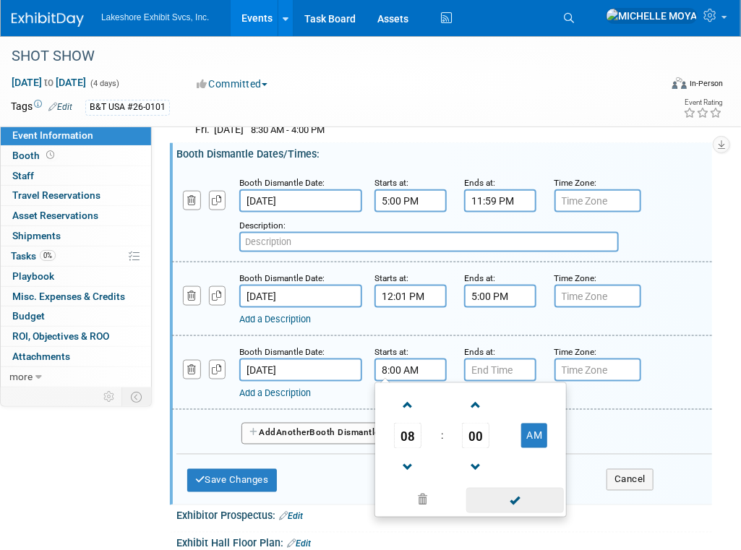
click at [516, 492] on span at bounding box center [515, 500] width 98 height 25
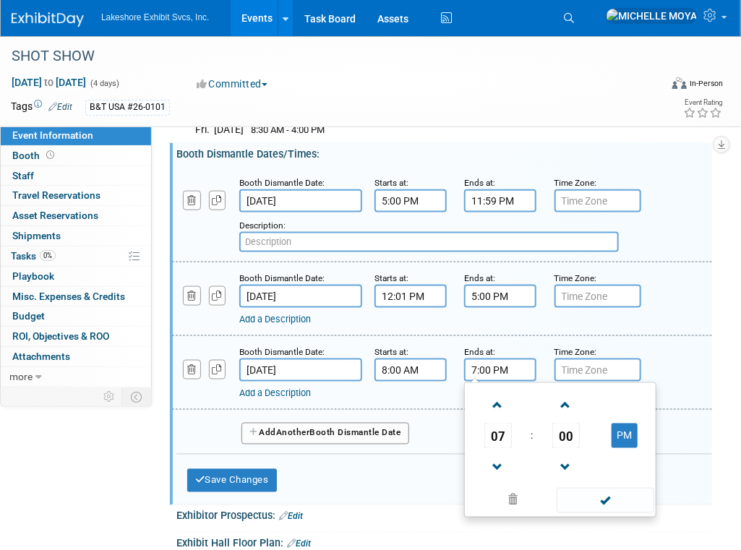
click at [495, 366] on input "7:00 PM" at bounding box center [500, 370] width 72 height 23
click at [498, 456] on span at bounding box center [497, 468] width 25 height 25
type input "5:00 PM"
click at [599, 488] on span at bounding box center [606, 500] width 98 height 25
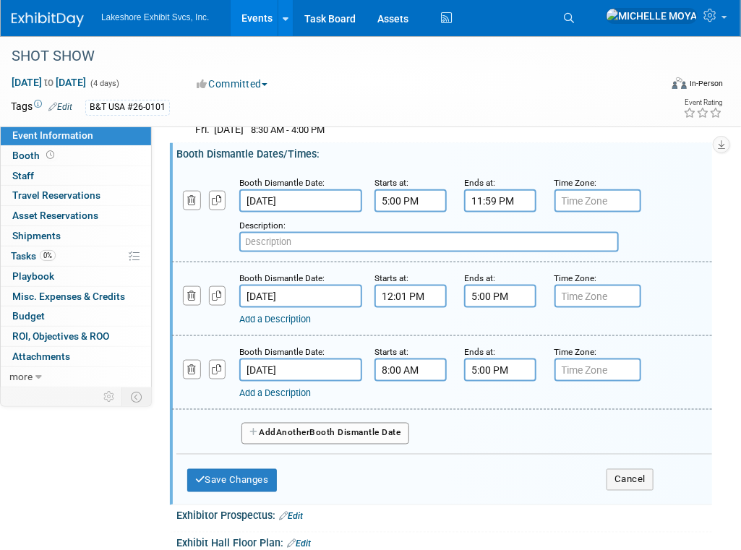
click at [327, 424] on button "Add Another Booth Dismantle Date" at bounding box center [326, 434] width 168 height 22
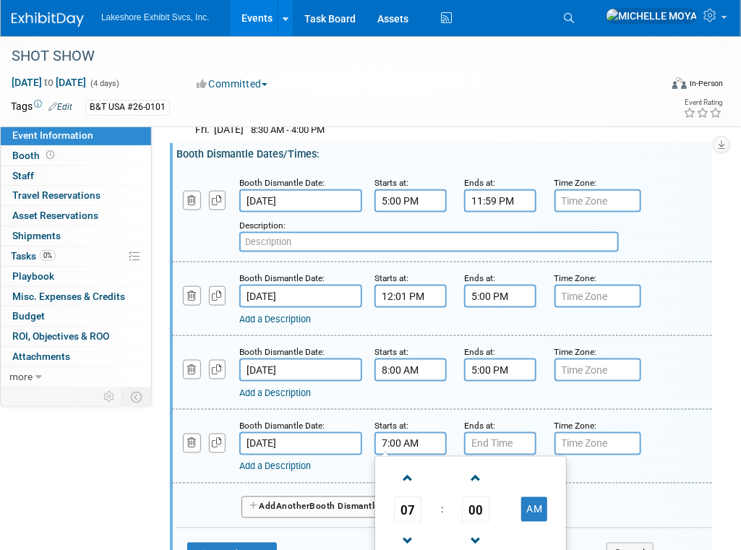
click at [417, 435] on input "7:00 AM" at bounding box center [411, 443] width 72 height 23
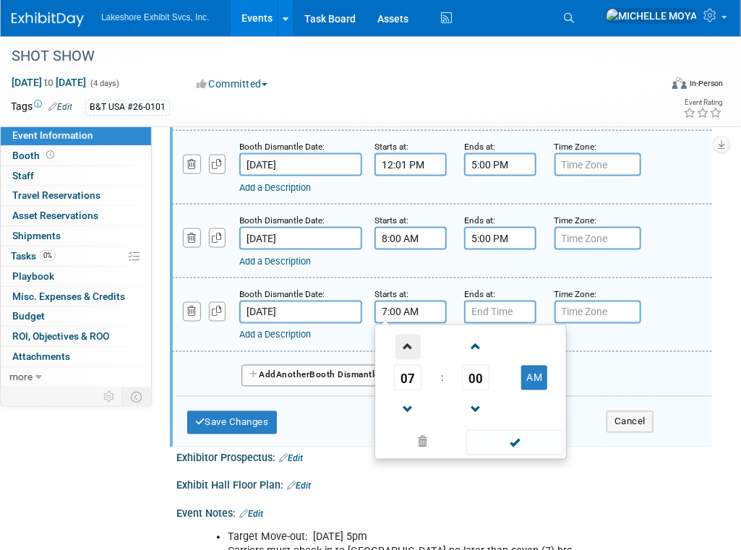
scroll to position [620, 0]
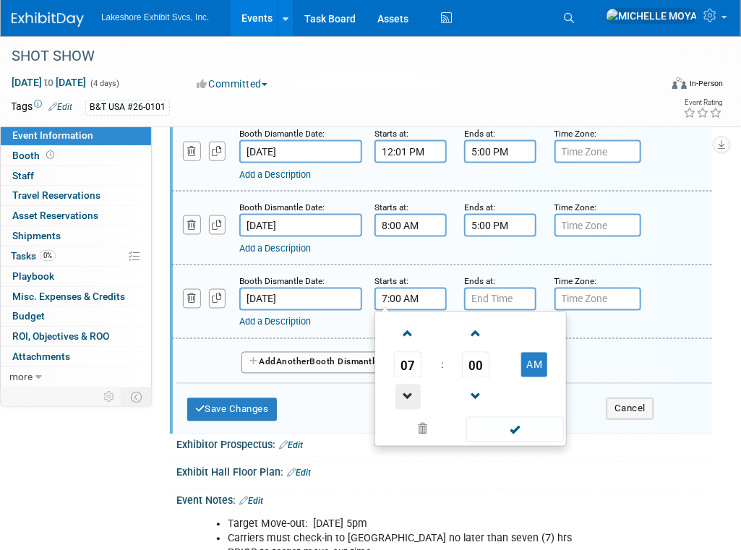
click at [416, 391] on span at bounding box center [408, 397] width 25 height 25
click at [410, 331] on span at bounding box center [408, 334] width 25 height 25
type input "8:00 AM"
click at [515, 417] on span at bounding box center [515, 429] width 98 height 25
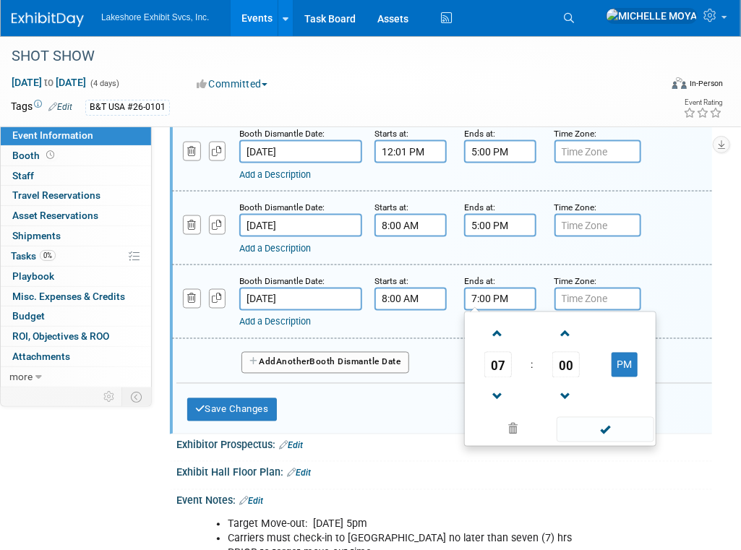
click at [501, 291] on input "7:00 PM" at bounding box center [500, 299] width 72 height 23
click at [496, 390] on span at bounding box center [497, 397] width 25 height 25
click at [497, 390] on span at bounding box center [497, 397] width 25 height 25
type input "5:00 PM"
click at [595, 424] on span at bounding box center [606, 429] width 98 height 25
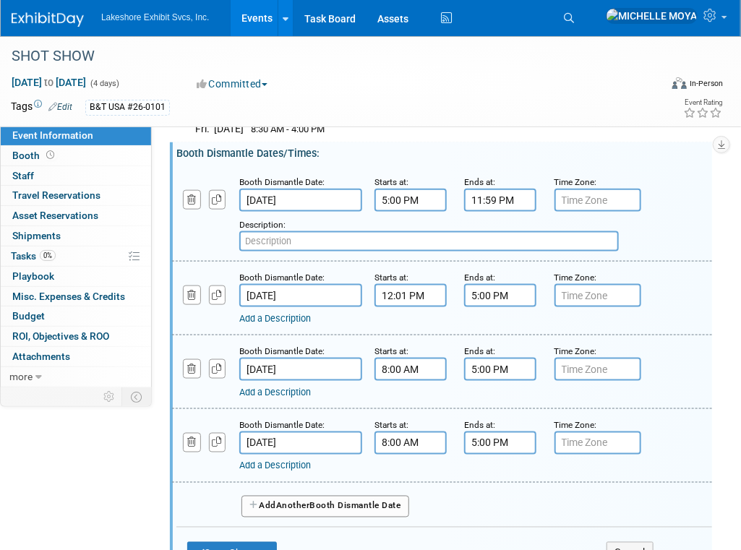
scroll to position [476, 0]
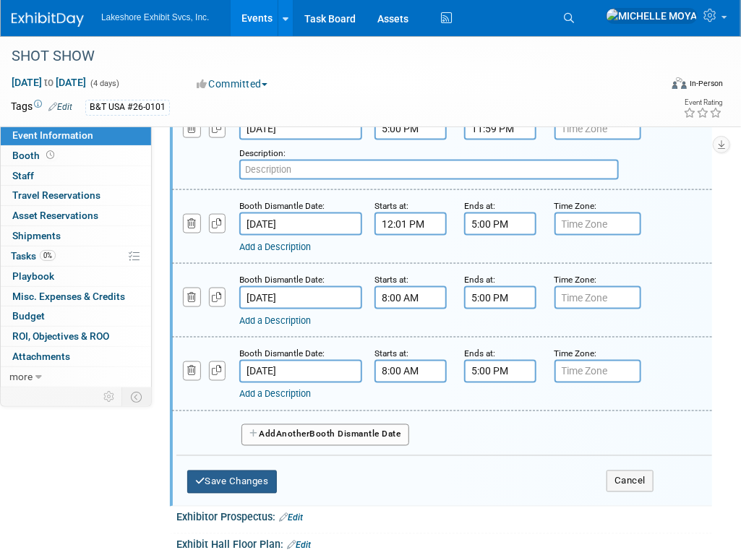
click at [263, 471] on button "Save Changes" at bounding box center [232, 482] width 90 height 23
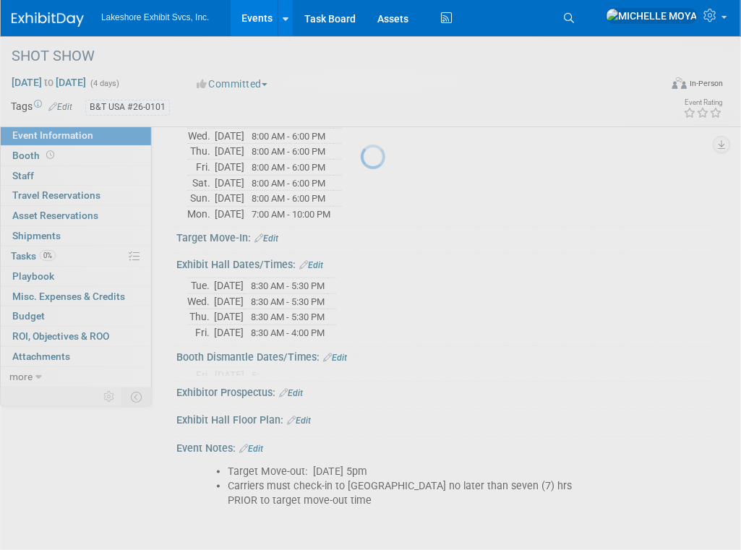
scroll to position [319, 0]
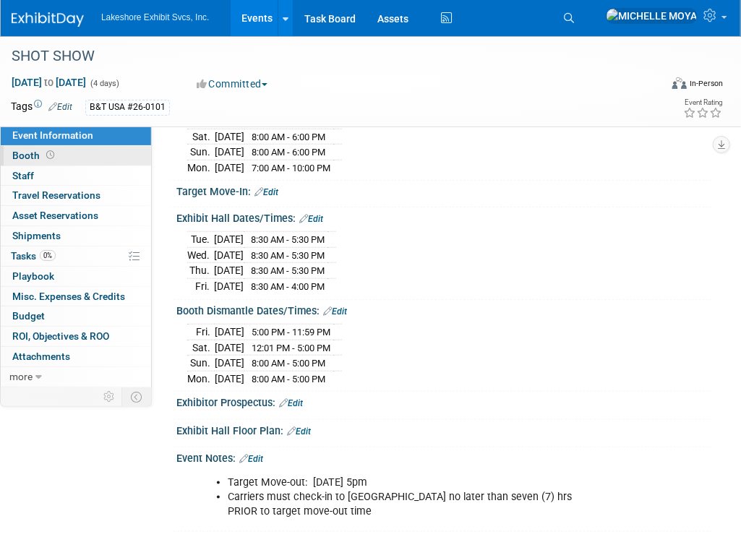
click at [83, 155] on link "Booth" at bounding box center [76, 156] width 150 height 20
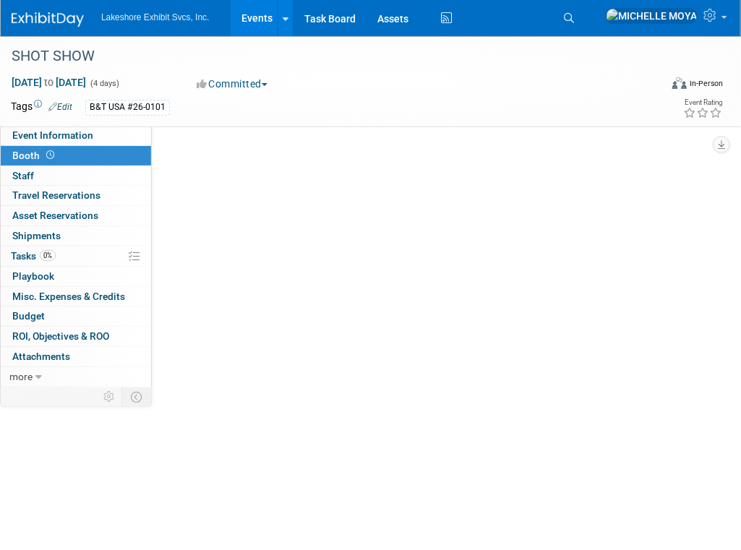
scroll to position [0, 0]
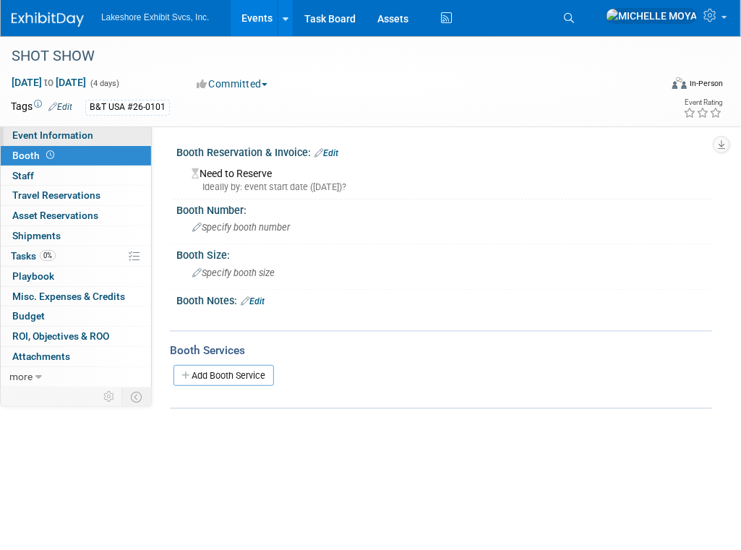
click at [79, 132] on span "Event Information" at bounding box center [52, 135] width 81 height 12
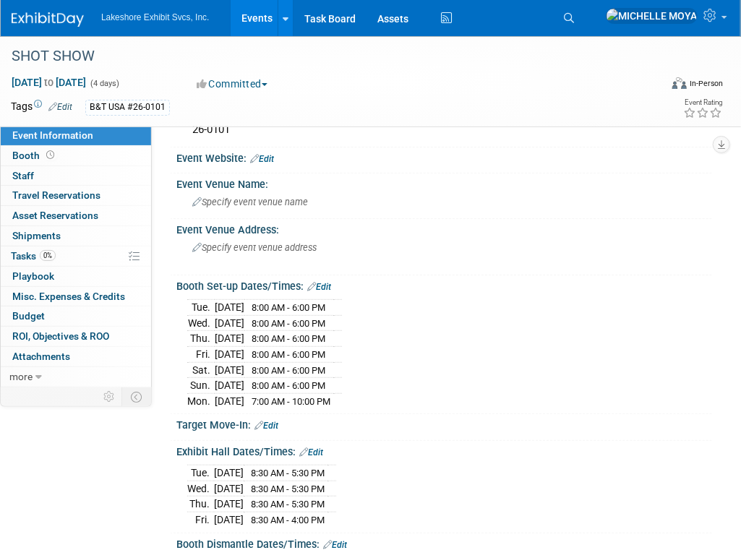
scroll to position [319, 0]
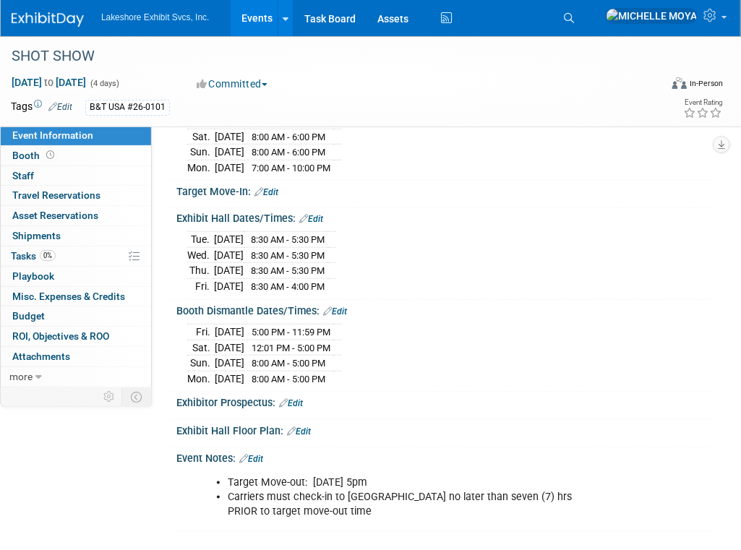
click at [347, 307] on link "Edit" at bounding box center [335, 312] width 24 height 10
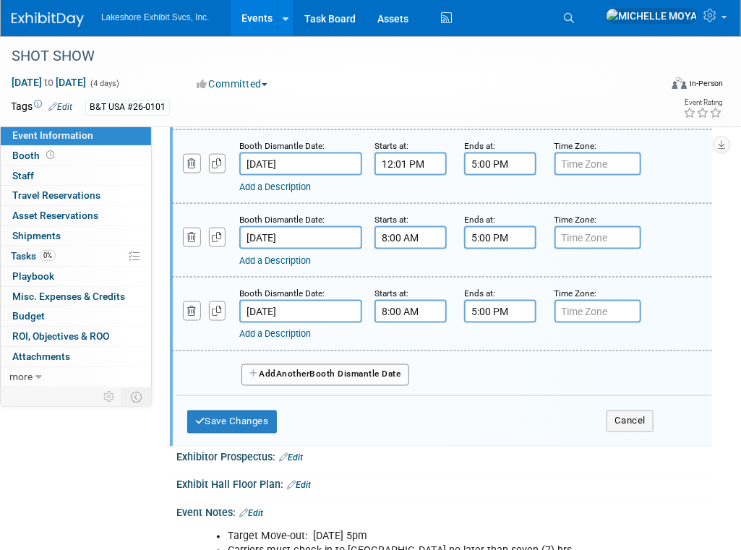
scroll to position [568, 0]
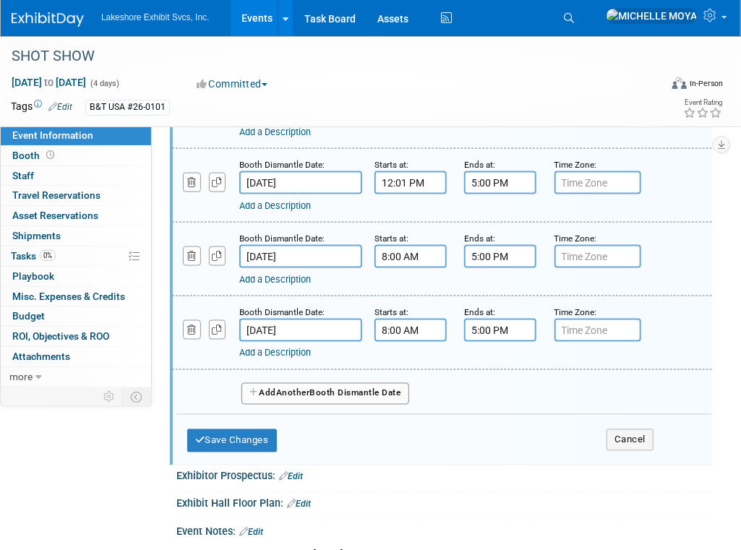
click at [282, 349] on div "Add a Description" at bounding box center [429, 353] width 380 height 13
click at [283, 348] on link "Add a Description" at bounding box center [275, 353] width 72 height 11
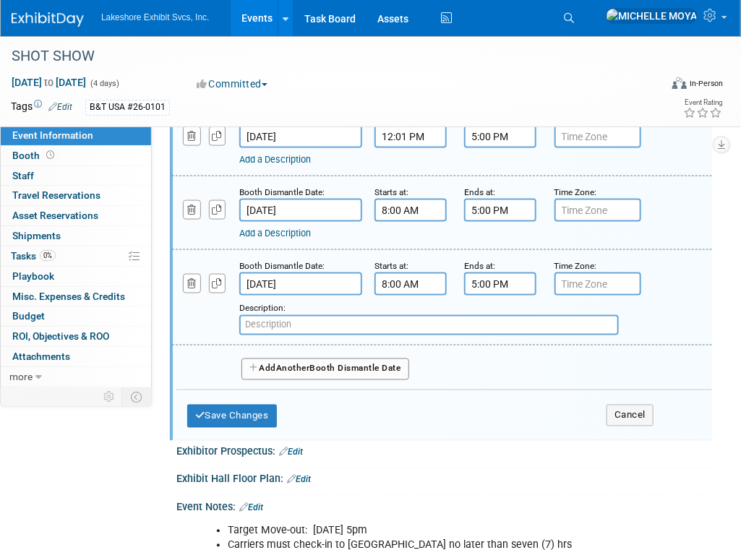
scroll to position [660, 0]
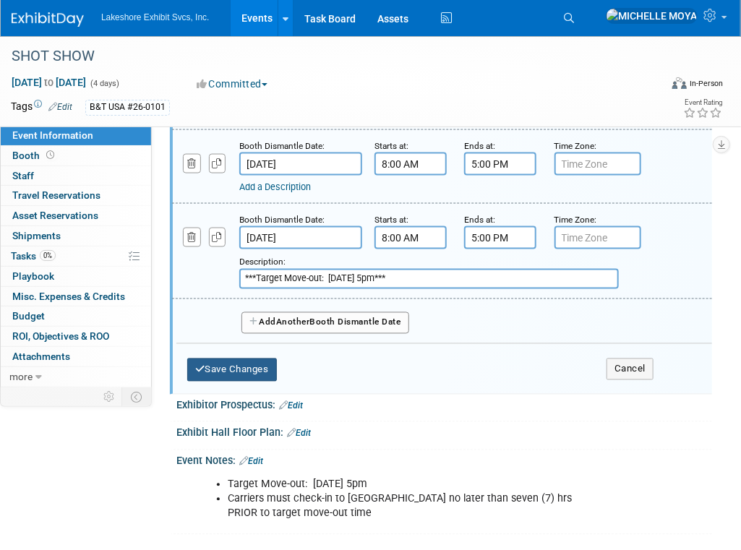
type input "***Target Move-out: Mon. 01/26/26 @ 5pm***"
click at [263, 359] on button "Save Changes" at bounding box center [232, 370] width 90 height 23
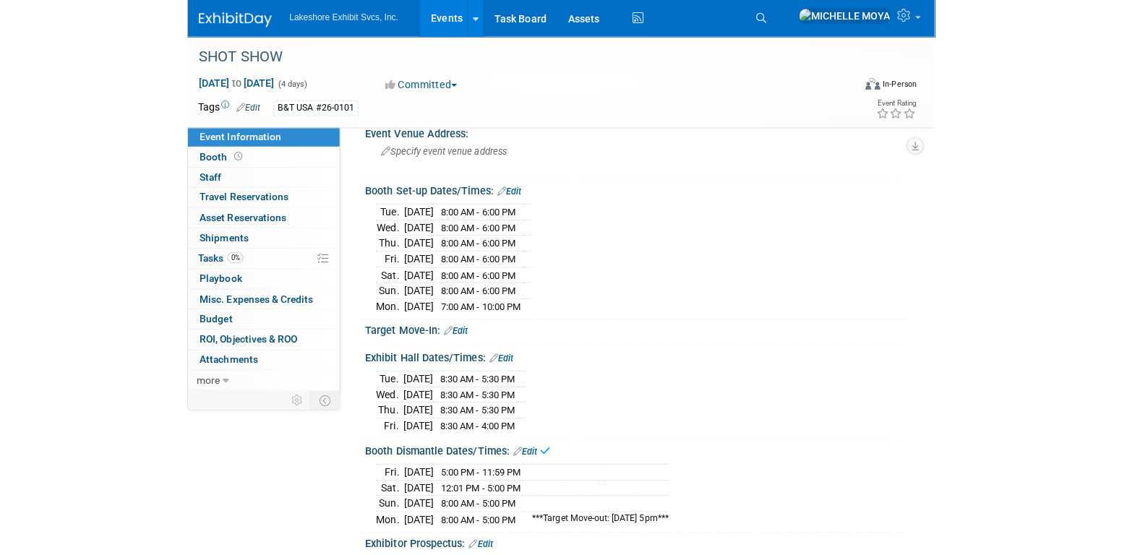
scroll to position [174, 0]
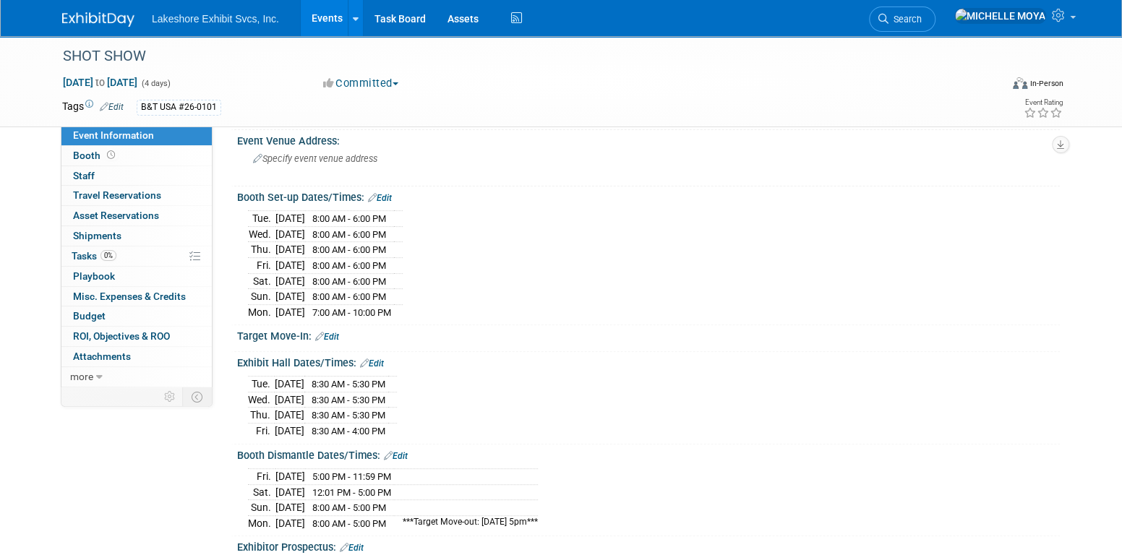
click at [322, 20] on link "Events" at bounding box center [327, 18] width 53 height 36
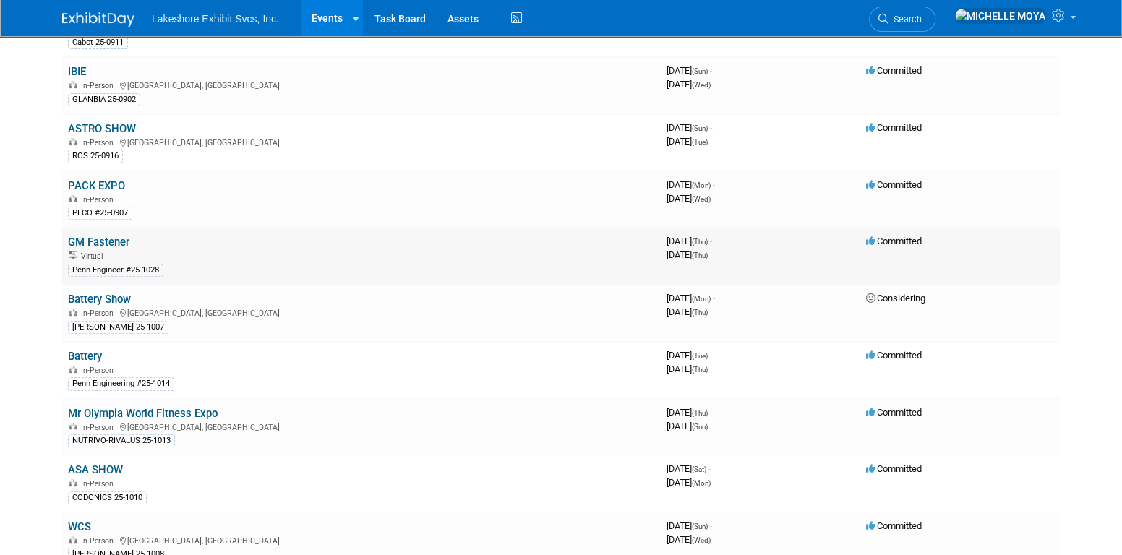
scroll to position [217, 0]
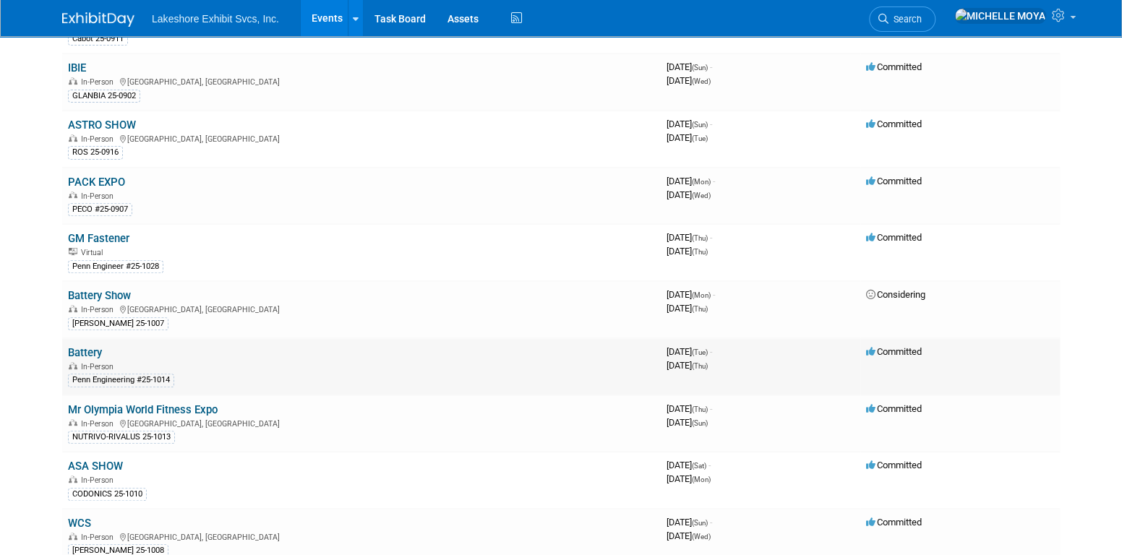
click at [91, 349] on link "Battery" at bounding box center [85, 352] width 34 height 13
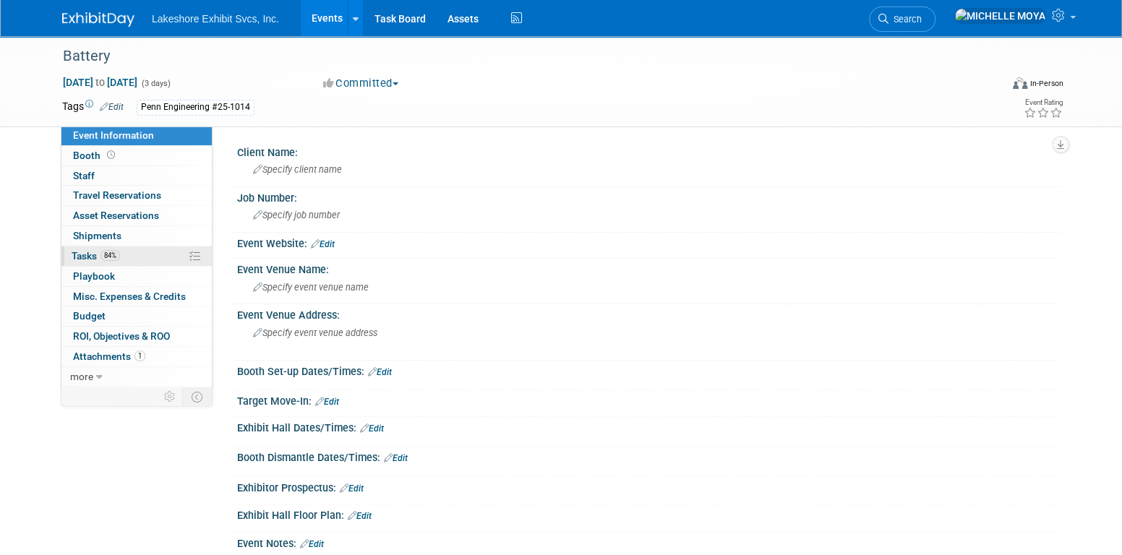
click at [123, 255] on link "84% Tasks 84%" at bounding box center [136, 257] width 150 height 20
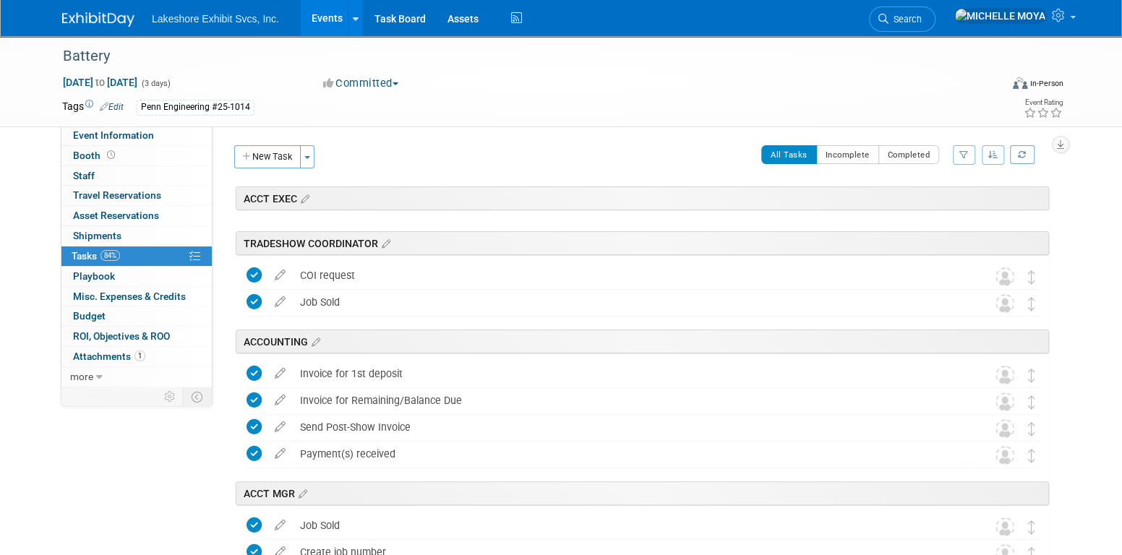
click at [960, 157] on icon "button" at bounding box center [964, 154] width 9 height 9
click at [937, 198] on select "-- Select Assignee -- All unassigned tasks Assigned to me [PERSON_NAME] [PERSON…" at bounding box center [904, 201] width 119 height 20
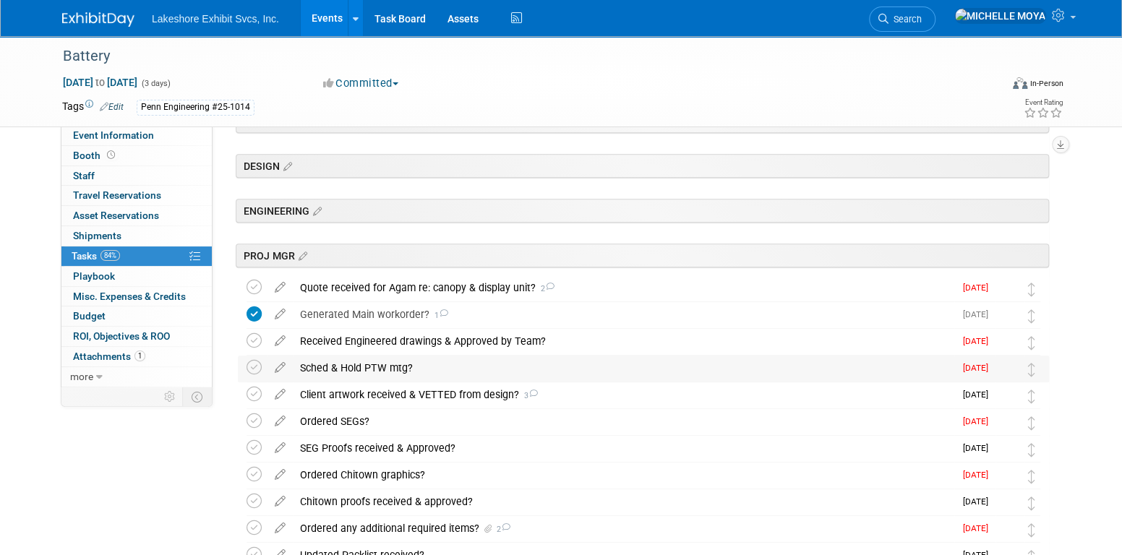
scroll to position [289, 0]
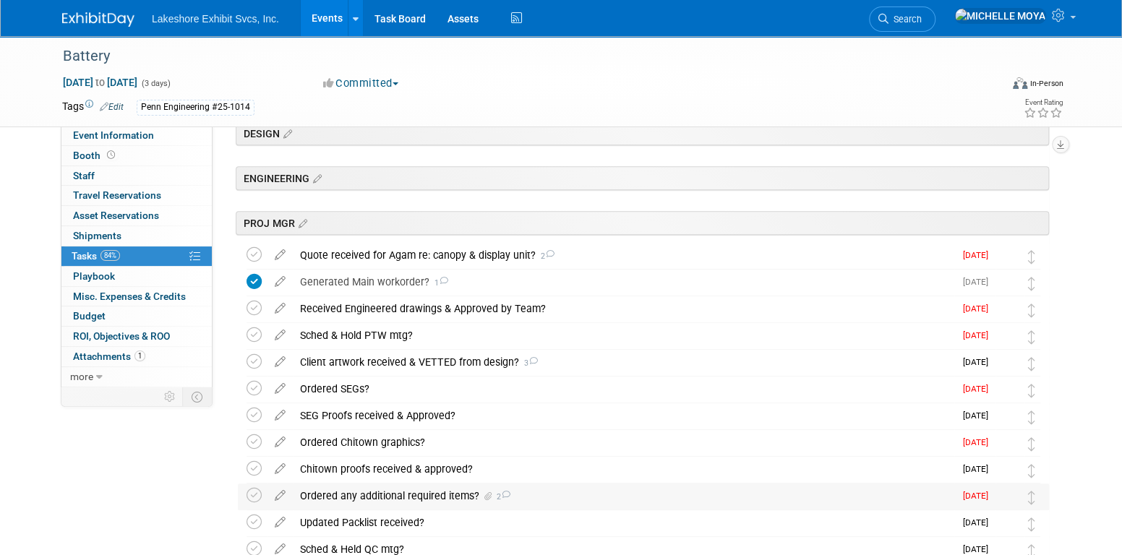
click at [407, 497] on div "Ordered any additional required items? 2" at bounding box center [624, 496] width 662 height 25
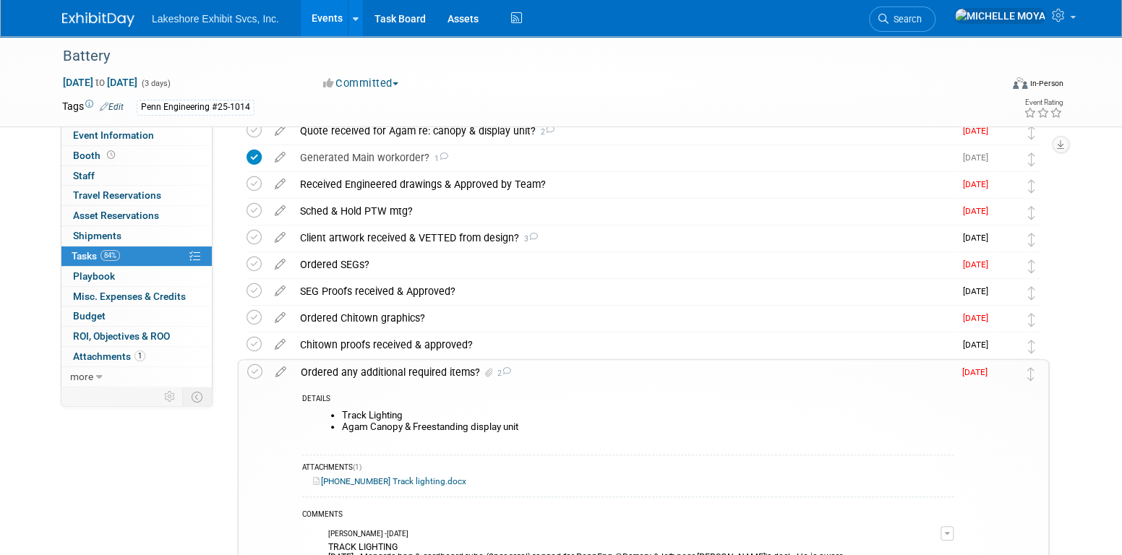
scroll to position [578, 0]
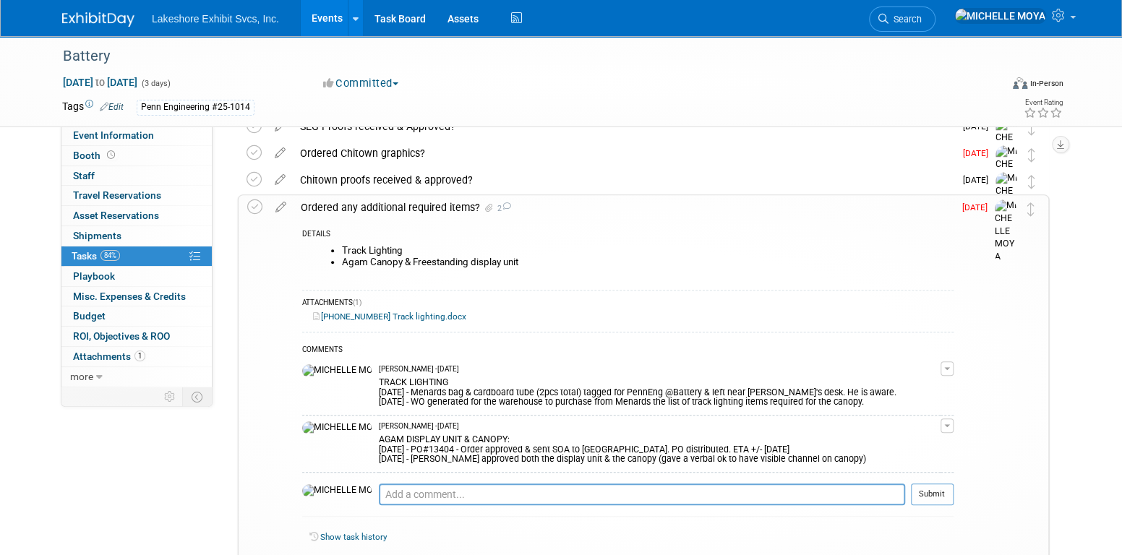
click at [425, 205] on div "Ordered any additional required items? 2" at bounding box center [624, 207] width 660 height 25
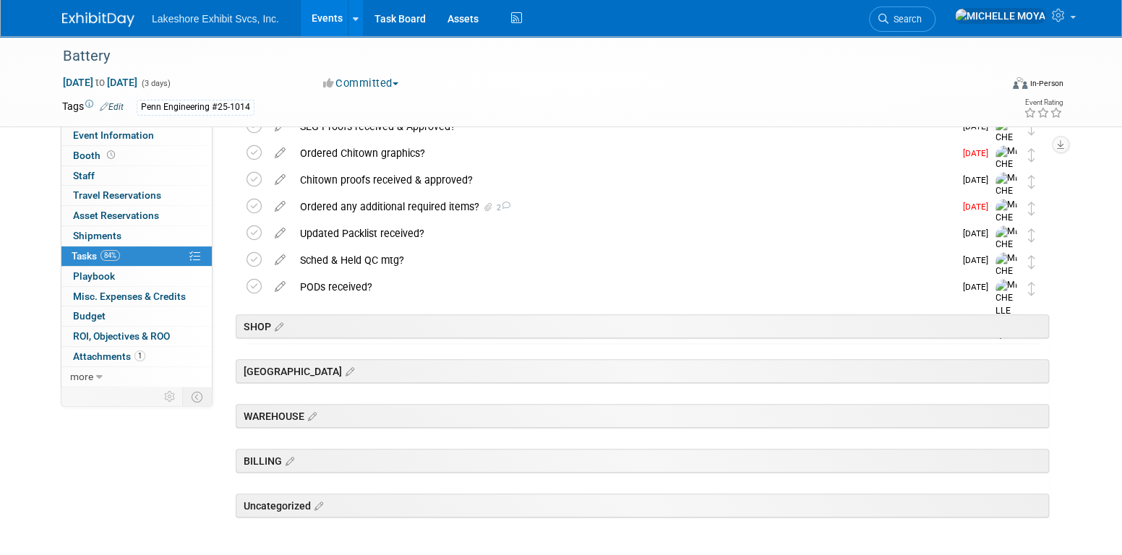
scroll to position [636, 0]
